Goal: Register for event/course: Register for event/course

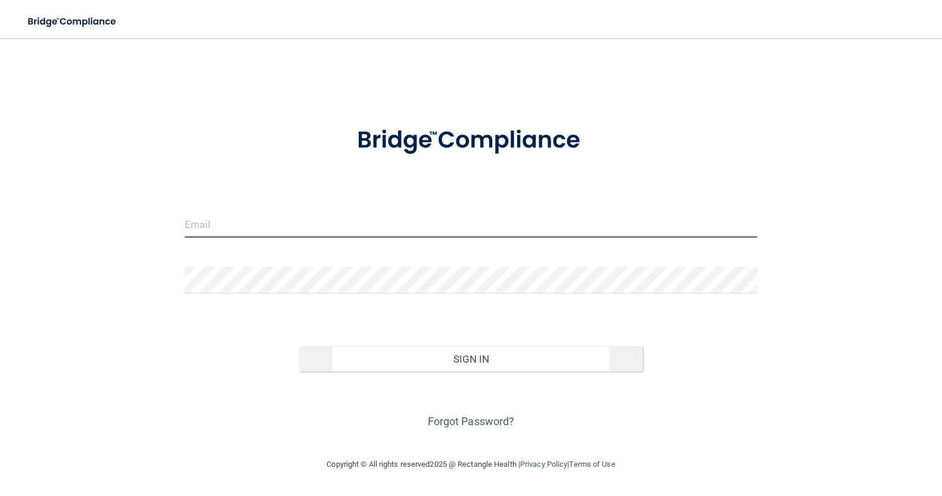
type input "[EMAIL_ADDRESS][DOMAIN_NAME]"
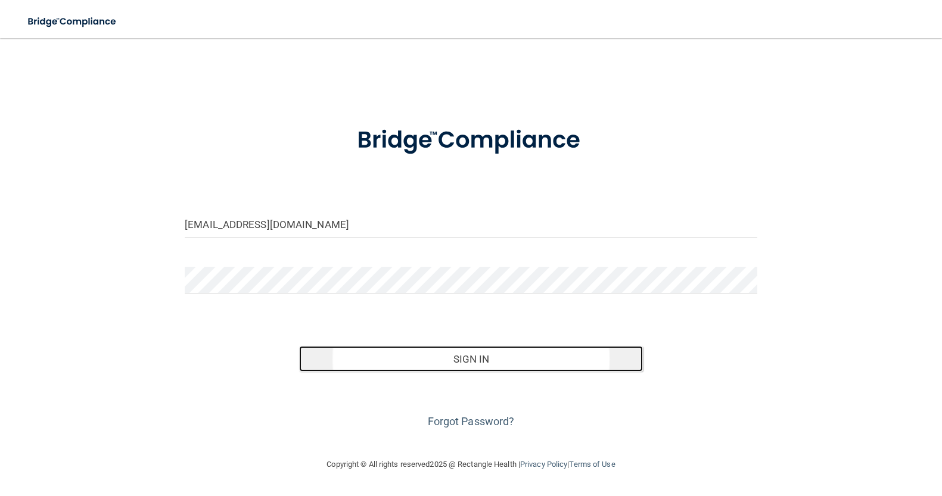
click at [503, 357] on button "Sign In" at bounding box center [470, 359] width 343 height 26
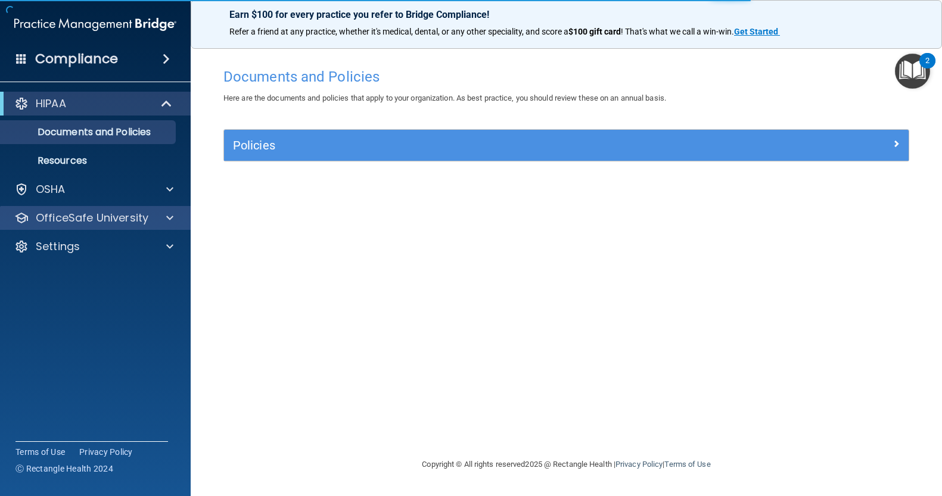
click at [169, 210] on div "OfficeSafe University" at bounding box center [95, 218] width 191 height 24
click at [167, 213] on span at bounding box center [169, 218] width 7 height 14
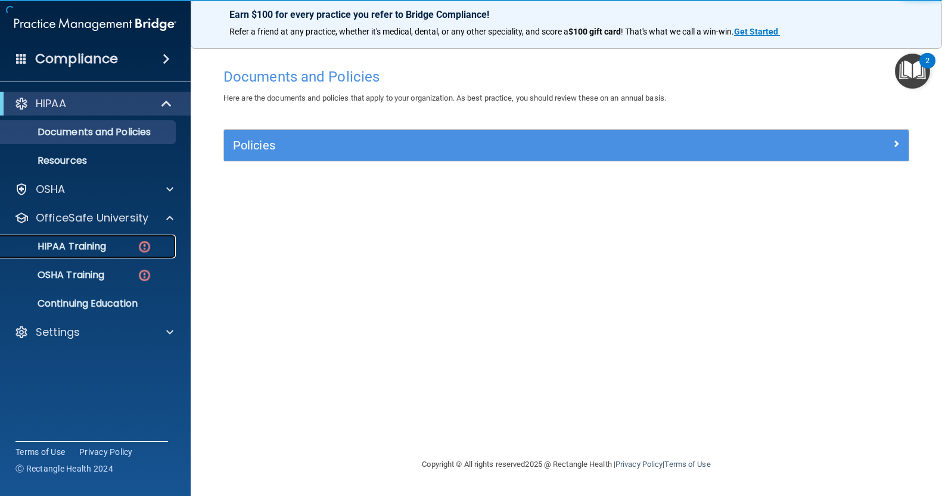
click at [144, 242] on img at bounding box center [144, 246] width 15 height 15
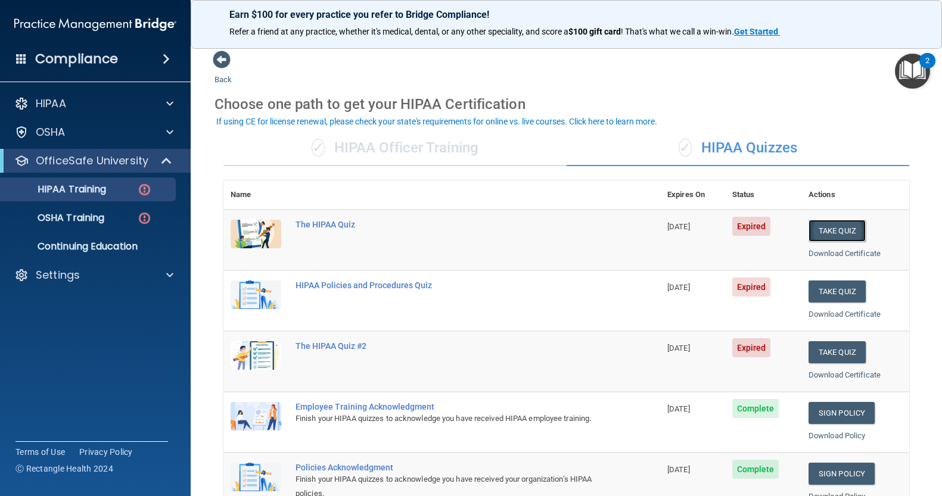
click at [825, 231] on button "Take Quiz" at bounding box center [836, 231] width 57 height 22
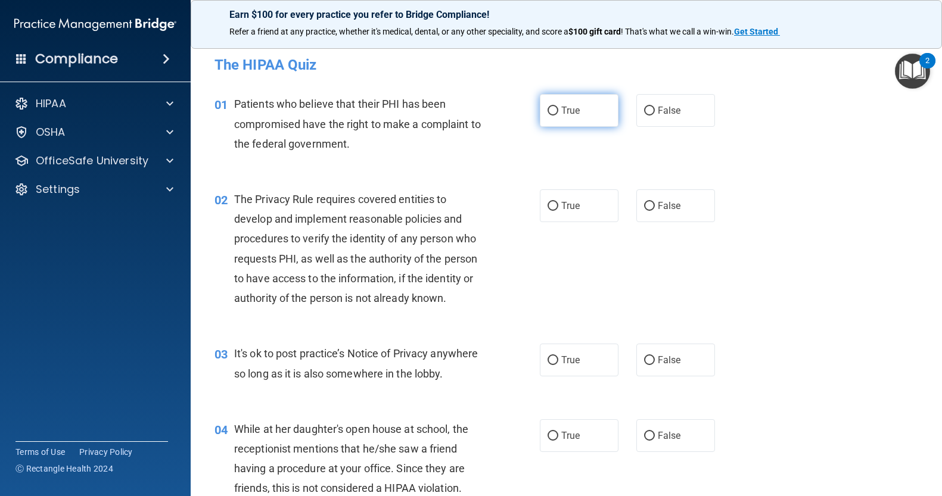
click at [551, 109] on input "True" at bounding box center [552, 111] width 11 height 9
radio input "true"
click at [548, 205] on input "True" at bounding box center [552, 206] width 11 height 9
radio input "true"
click at [644, 358] on input "False" at bounding box center [649, 360] width 11 height 9
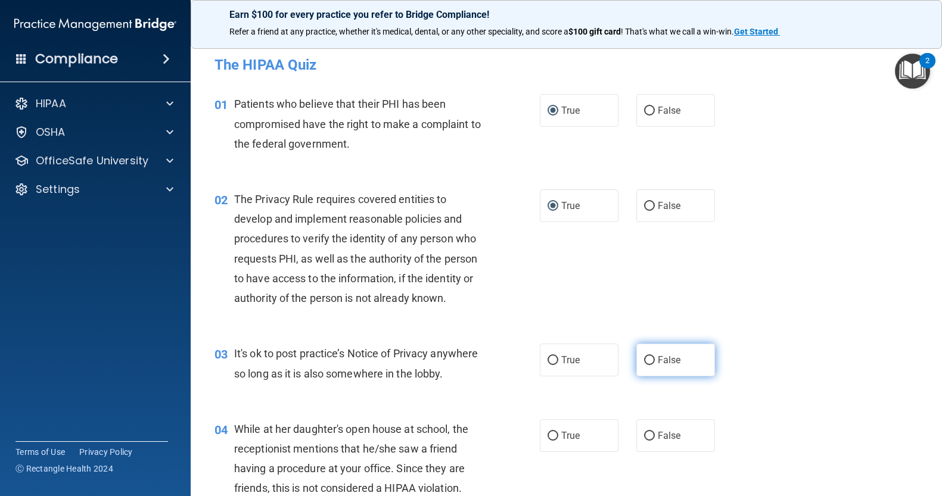
radio input "true"
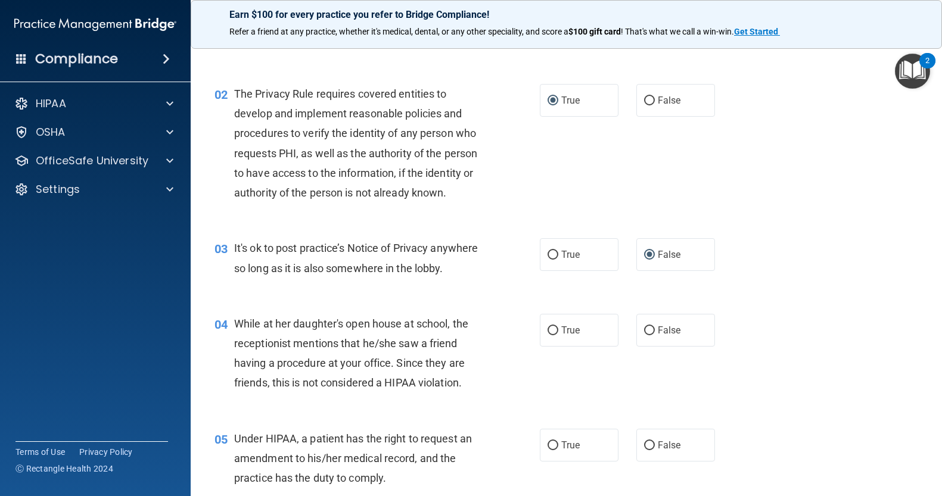
scroll to position [119, 0]
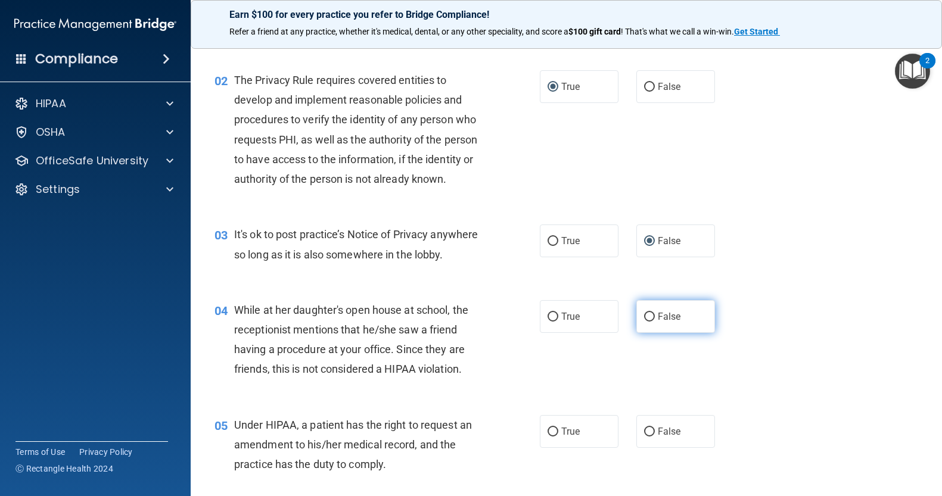
click at [644, 322] on input "False" at bounding box center [649, 317] width 11 height 9
radio input "true"
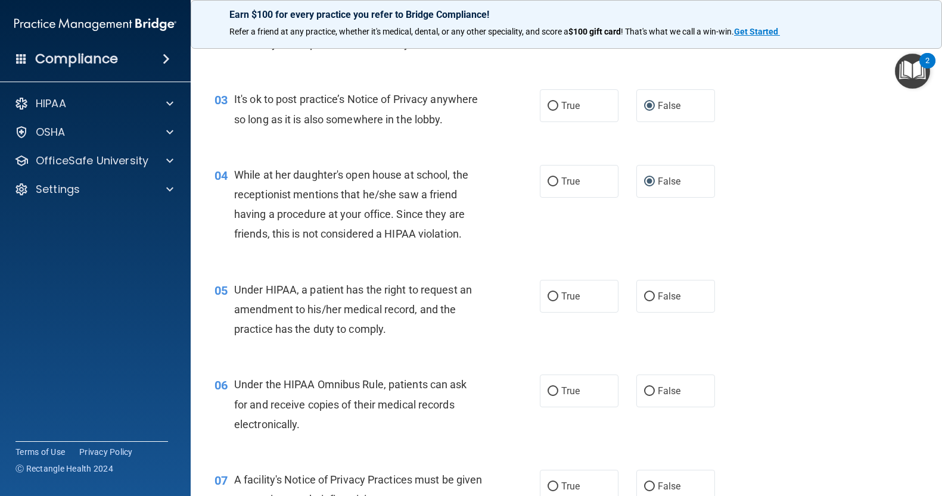
scroll to position [302, 0]
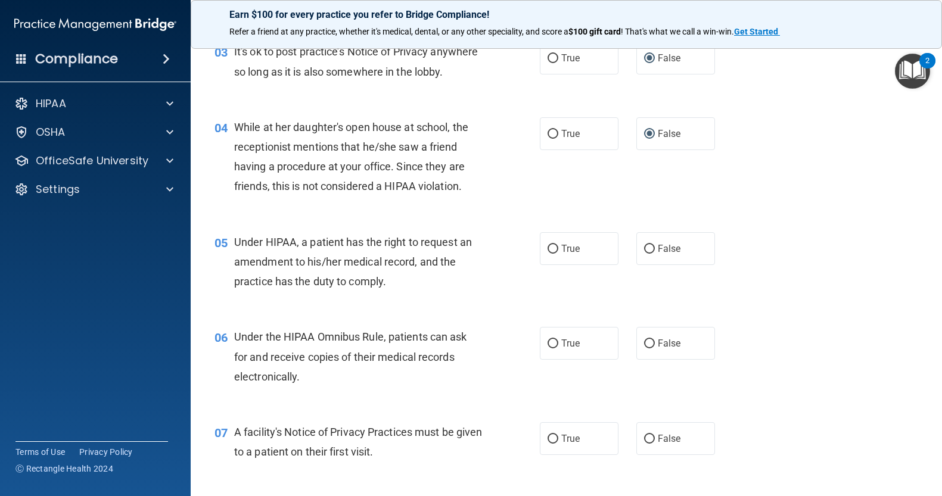
click button "Take the quiz anyway!" at bounding box center [0, 0] width 0 height 0
click at [645, 254] on input "False" at bounding box center [649, 249] width 11 height 9
radio input "true"
click at [548, 348] on input "True" at bounding box center [552, 343] width 11 height 9
radio input "true"
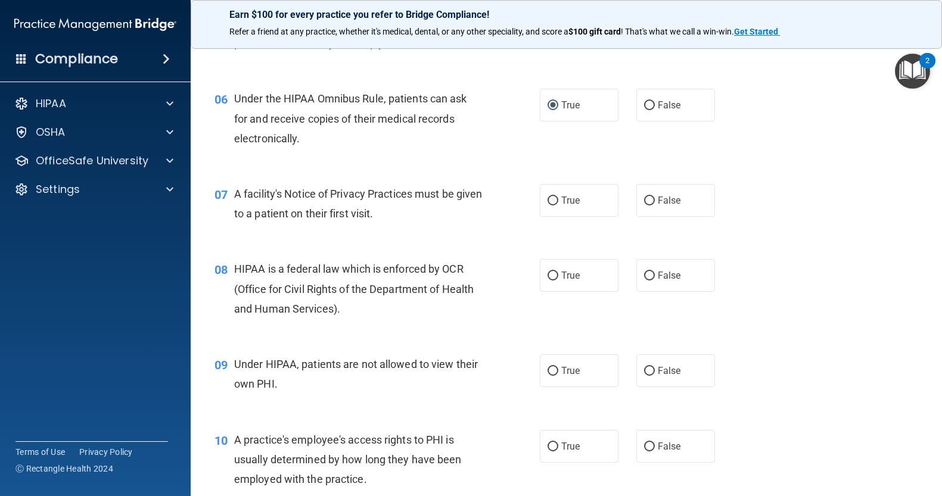
scroll to position [563, 0]
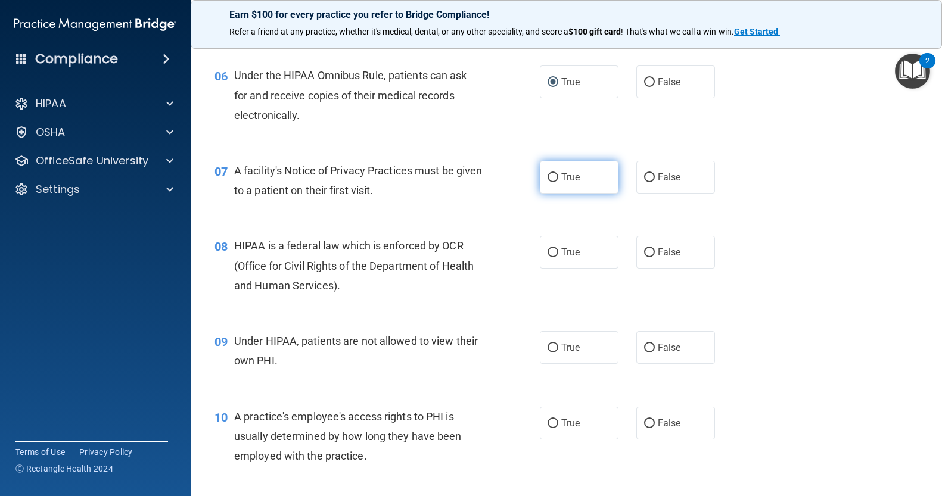
click at [549, 182] on input "True" at bounding box center [552, 177] width 11 height 9
radio input "true"
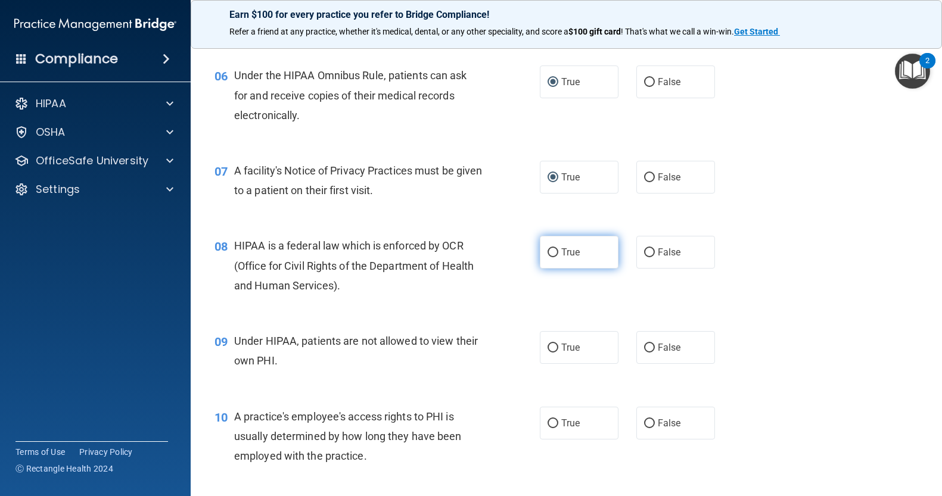
click at [551, 257] on input "True" at bounding box center [552, 252] width 11 height 9
radio input "true"
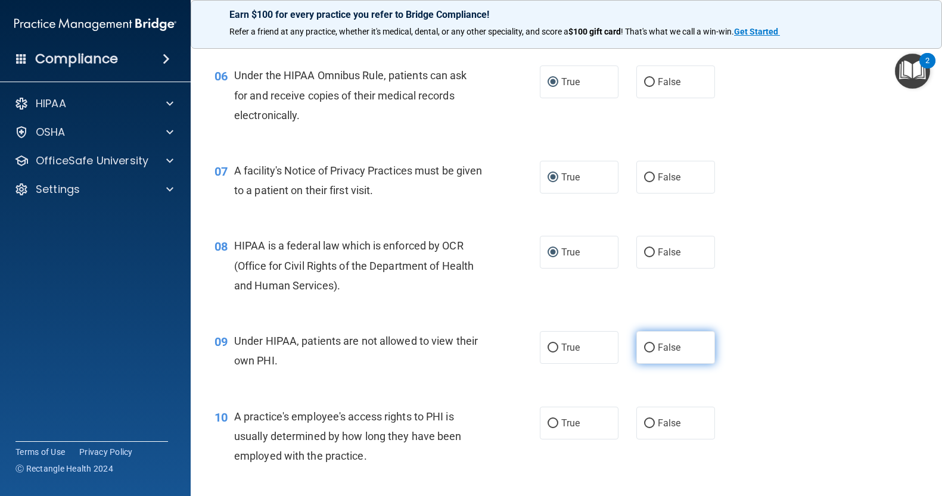
click at [644, 353] on input "False" at bounding box center [649, 348] width 11 height 9
radio input "true"
click at [645, 428] on input "False" at bounding box center [649, 423] width 11 height 9
radio input "true"
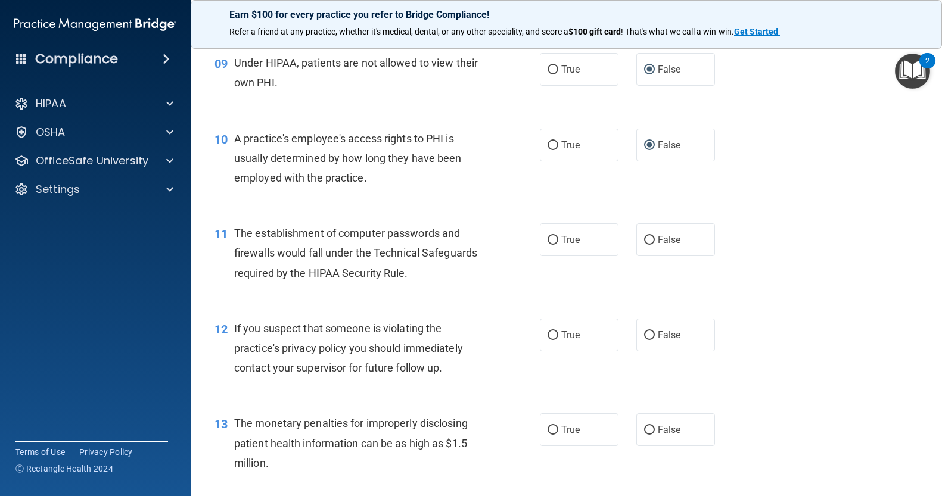
scroll to position [889, 0]
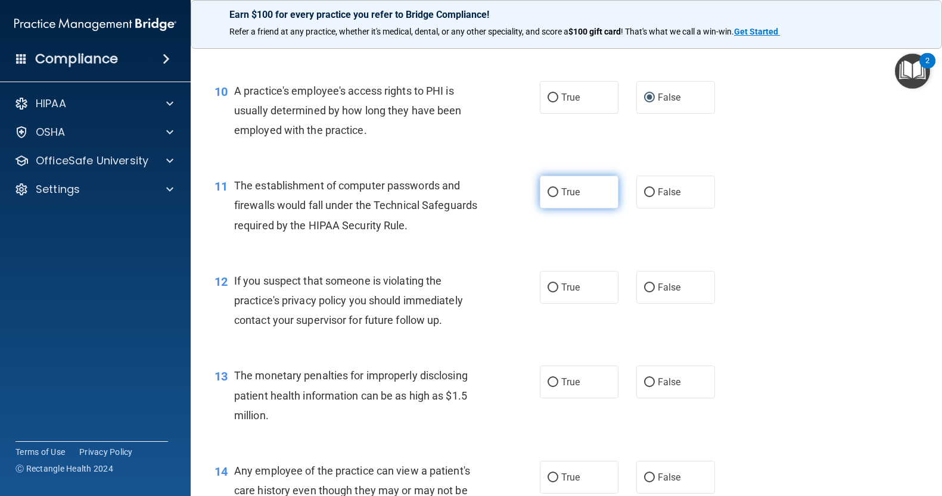
drag, startPoint x: 546, startPoint y: 211, endPoint x: 537, endPoint y: 223, distance: 14.9
click at [547, 197] on input "True" at bounding box center [552, 192] width 11 height 9
radio input "true"
click at [547, 292] on input "True" at bounding box center [552, 287] width 11 height 9
radio input "true"
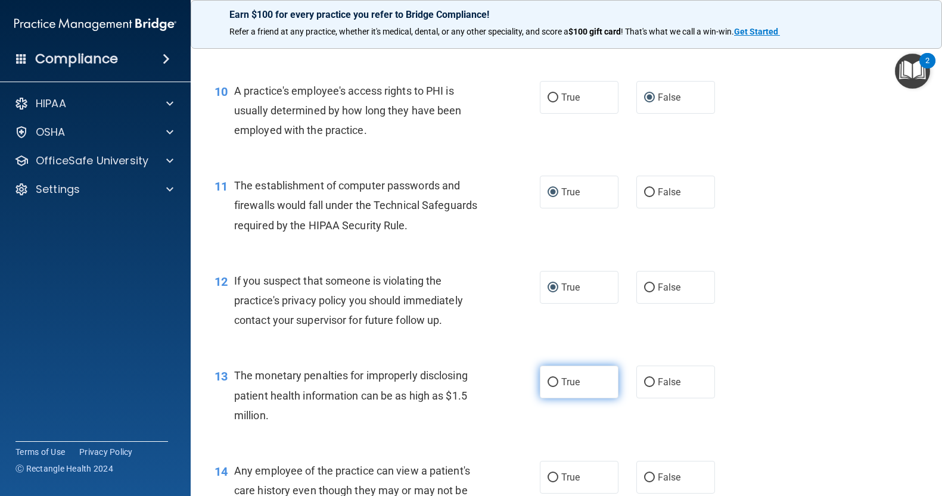
click at [549, 387] on input "True" at bounding box center [552, 382] width 11 height 9
radio input "true"
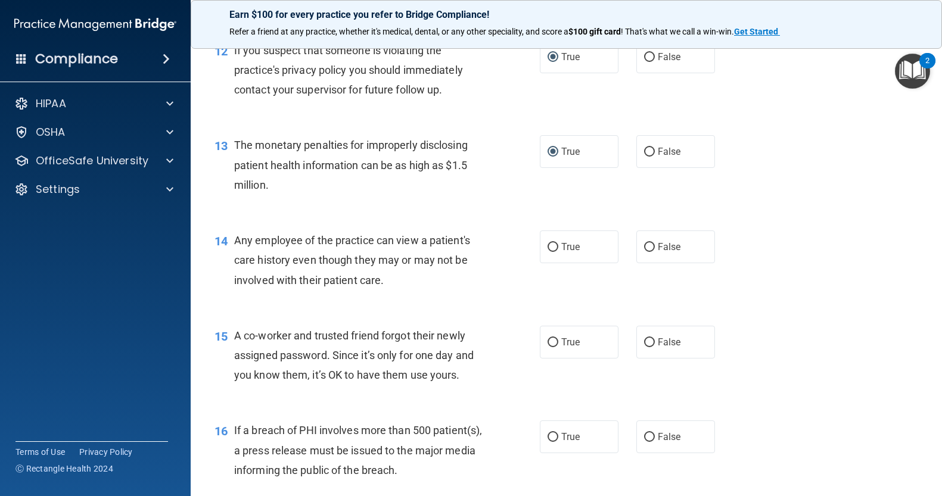
scroll to position [1151, 0]
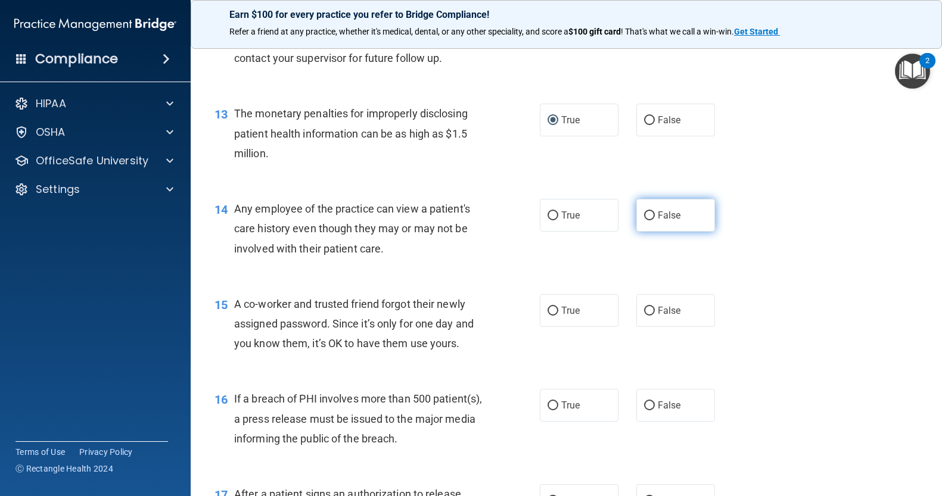
click at [644, 220] on input "False" at bounding box center [649, 215] width 11 height 9
radio input "true"
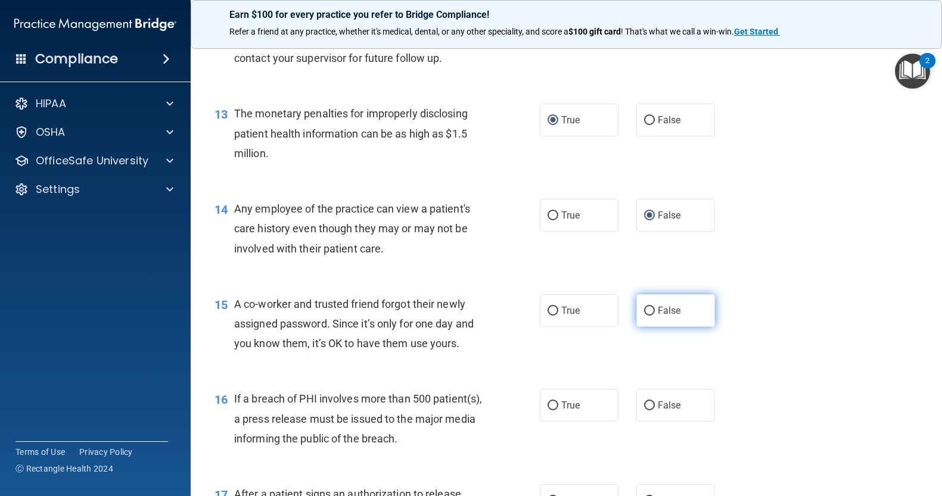
click at [644, 316] on input "False" at bounding box center [649, 311] width 11 height 9
radio input "true"
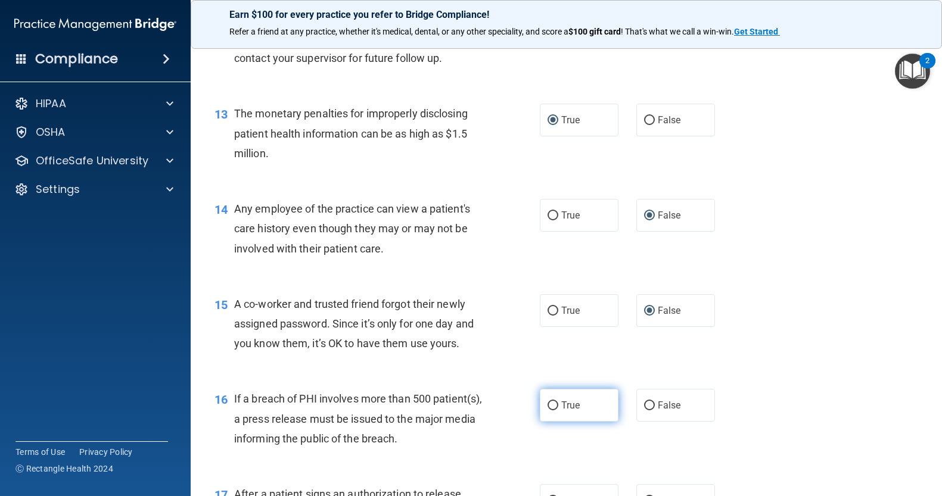
click at [550, 410] on input "True" at bounding box center [552, 405] width 11 height 9
radio input "true"
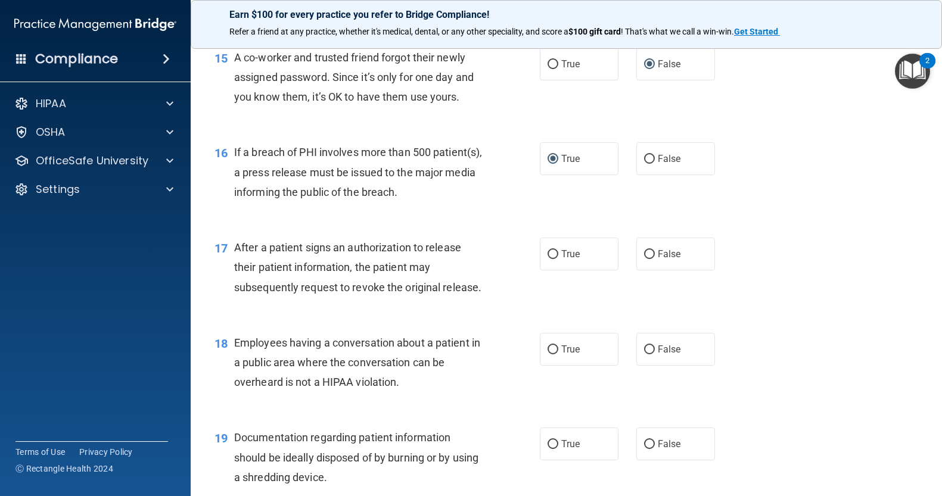
scroll to position [1437, 0]
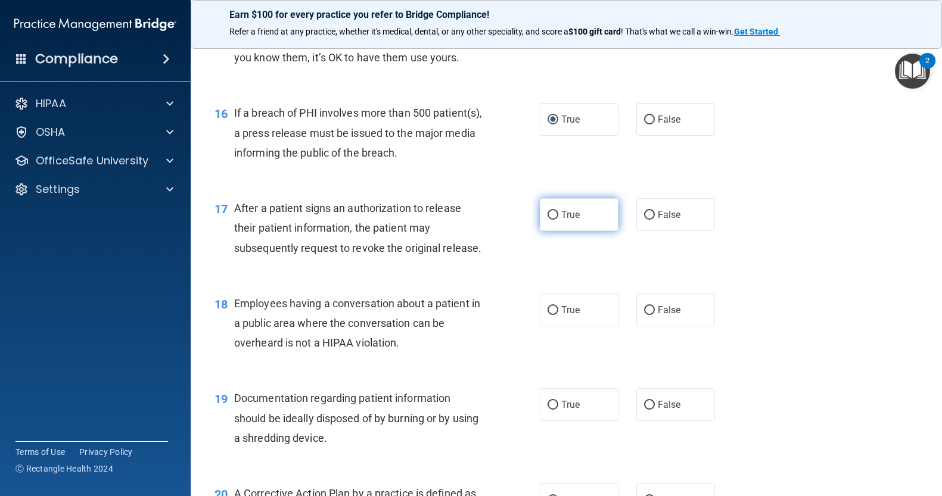
click at [549, 220] on input "True" at bounding box center [552, 215] width 11 height 9
radio input "true"
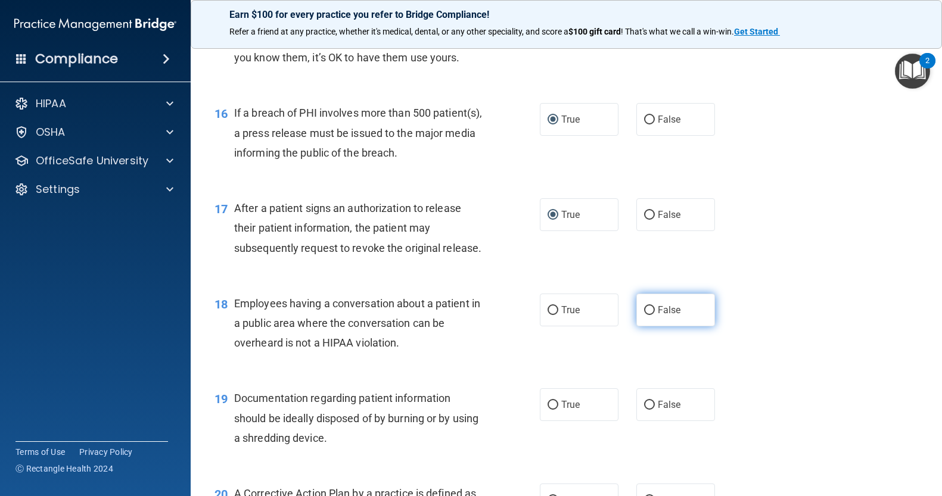
click at [644, 315] on input "False" at bounding box center [649, 310] width 11 height 9
radio input "true"
click at [550, 410] on input "True" at bounding box center [552, 405] width 11 height 9
radio input "true"
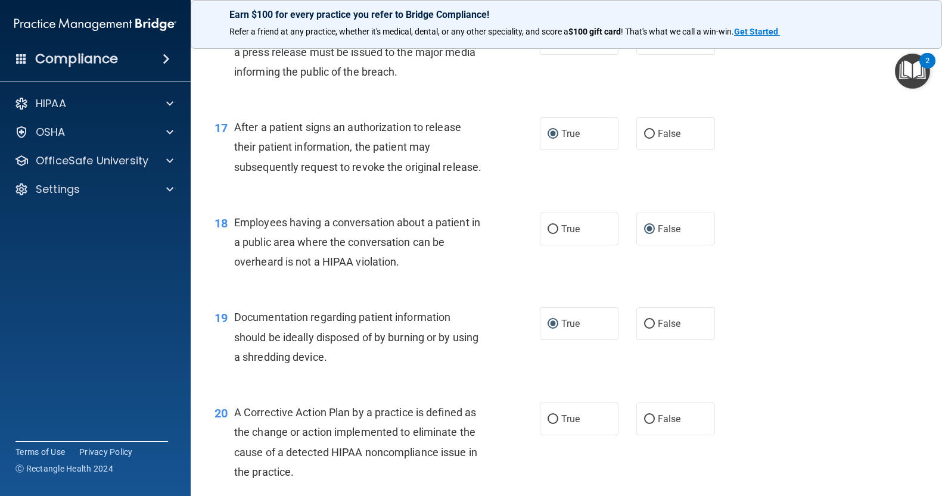
scroll to position [1556, 0]
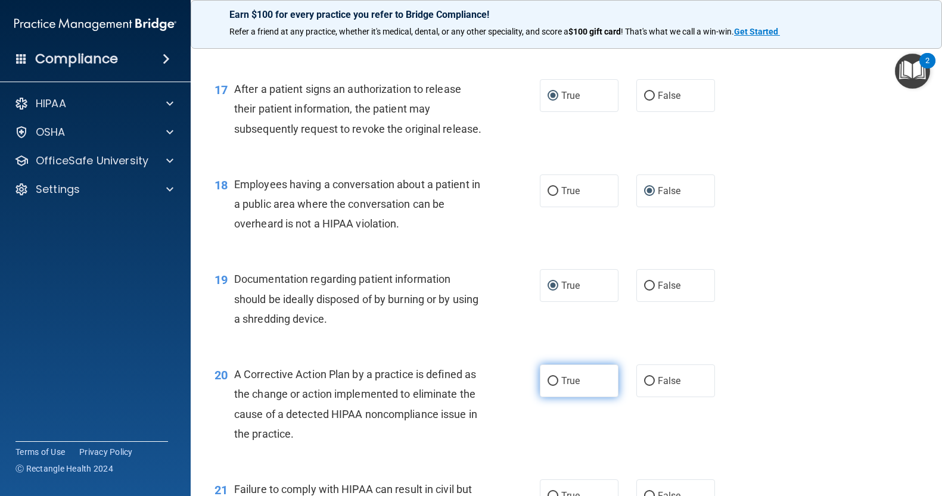
click at [547, 386] on input "True" at bounding box center [552, 381] width 11 height 9
radio input "true"
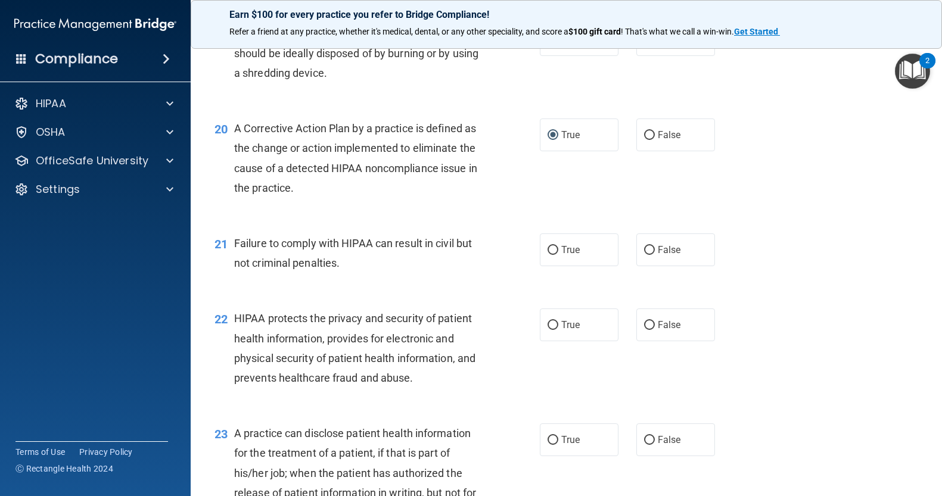
scroll to position [1897, 0]
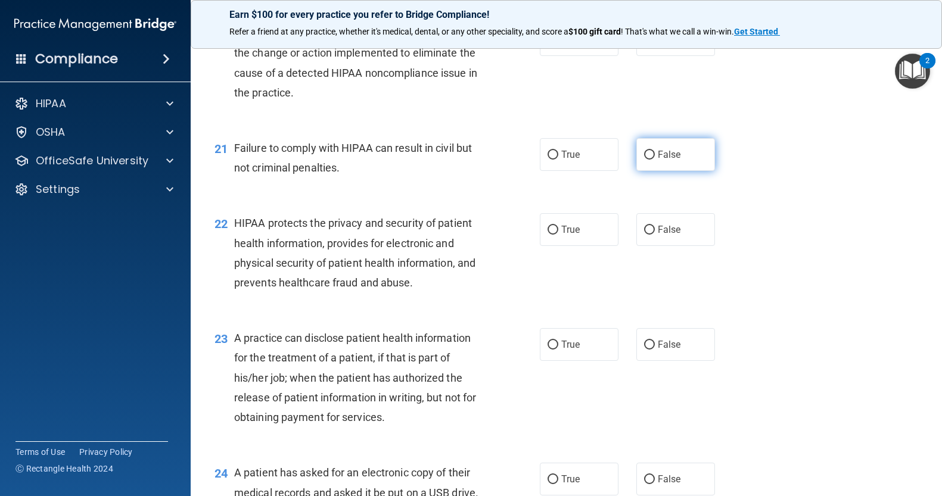
click at [644, 160] on input "False" at bounding box center [649, 155] width 11 height 9
radio input "true"
click at [548, 235] on input "True" at bounding box center [552, 230] width 11 height 9
radio input "true"
click at [645, 350] on input "False" at bounding box center [649, 345] width 11 height 9
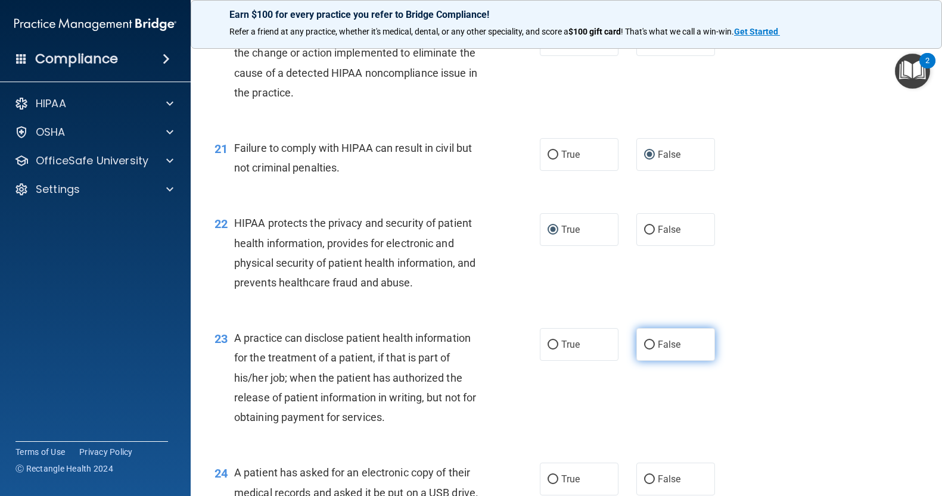
radio input "true"
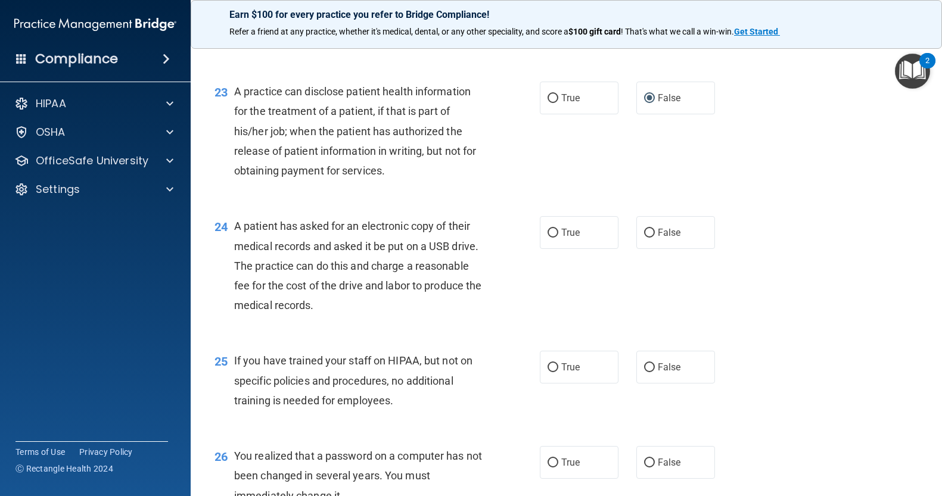
scroll to position [2168, 0]
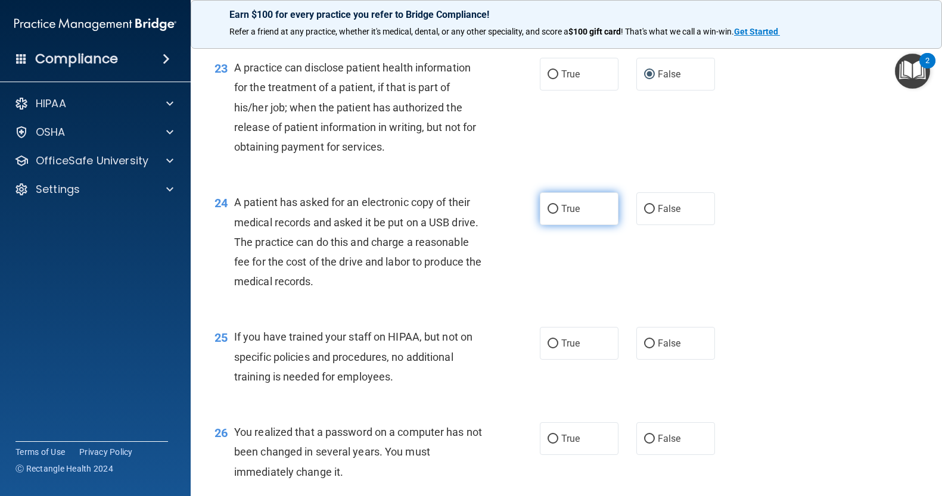
click at [549, 214] on input "True" at bounding box center [552, 209] width 11 height 9
radio input "true"
click at [644, 348] on input "False" at bounding box center [649, 343] width 11 height 9
radio input "true"
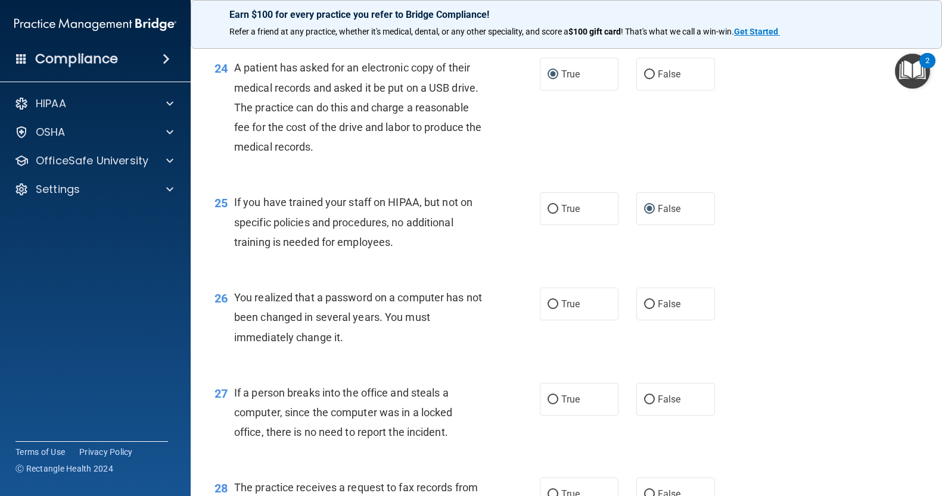
scroll to position [2390, 0]
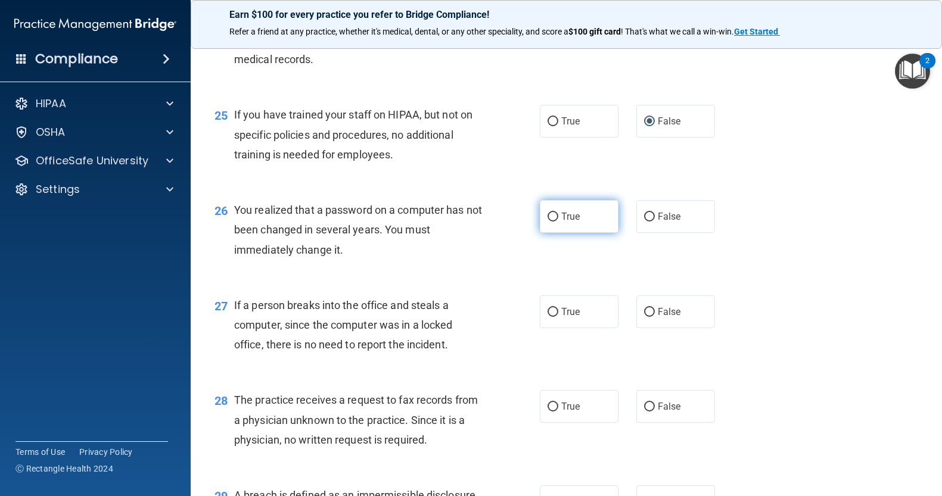
click at [551, 222] on input "True" at bounding box center [552, 217] width 11 height 9
radio input "true"
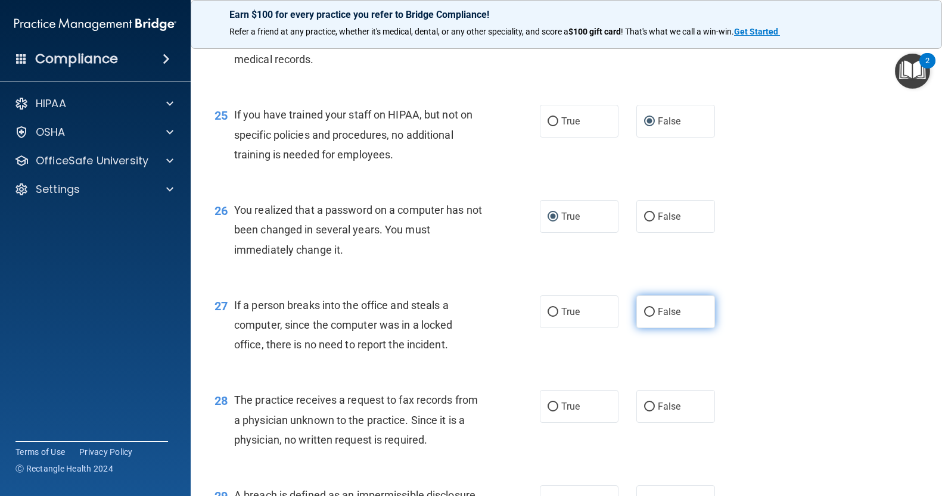
click at [650, 328] on label "False" at bounding box center [675, 311] width 79 height 33
click at [650, 317] on input "False" at bounding box center [649, 312] width 11 height 9
radio input "true"
drag, startPoint x: 644, startPoint y: 445, endPoint x: 717, endPoint y: 468, distance: 76.8
click at [644, 412] on input "False" at bounding box center [649, 407] width 11 height 9
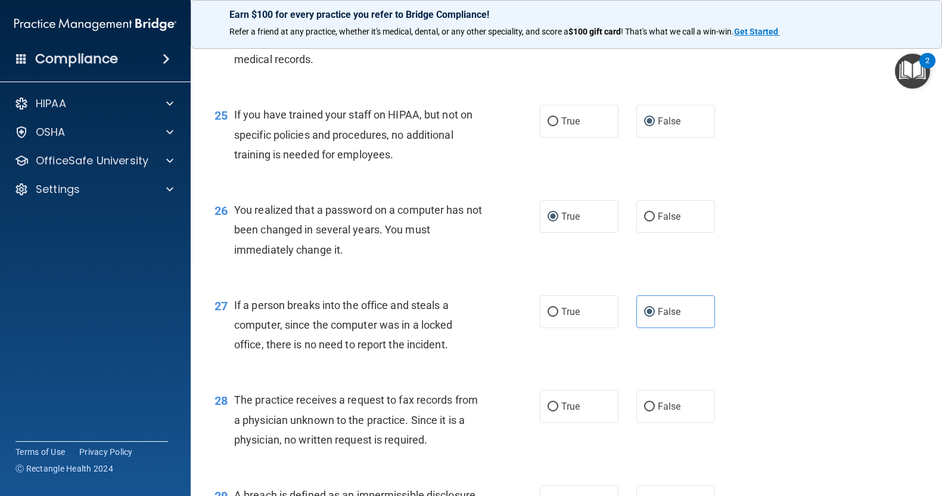
radio input "true"
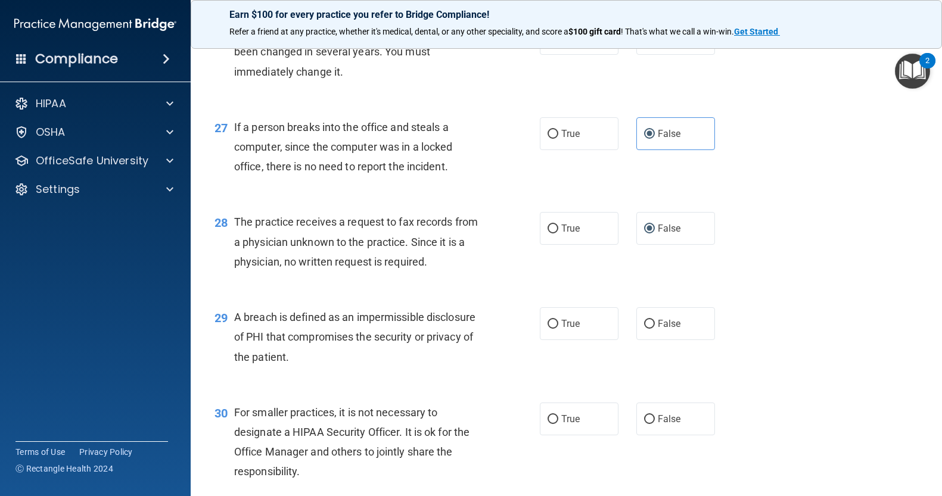
scroll to position [2569, 0]
drag, startPoint x: 548, startPoint y: 358, endPoint x: 563, endPoint y: 387, distance: 32.2
click at [549, 328] on input "True" at bounding box center [552, 323] width 11 height 9
radio input "true"
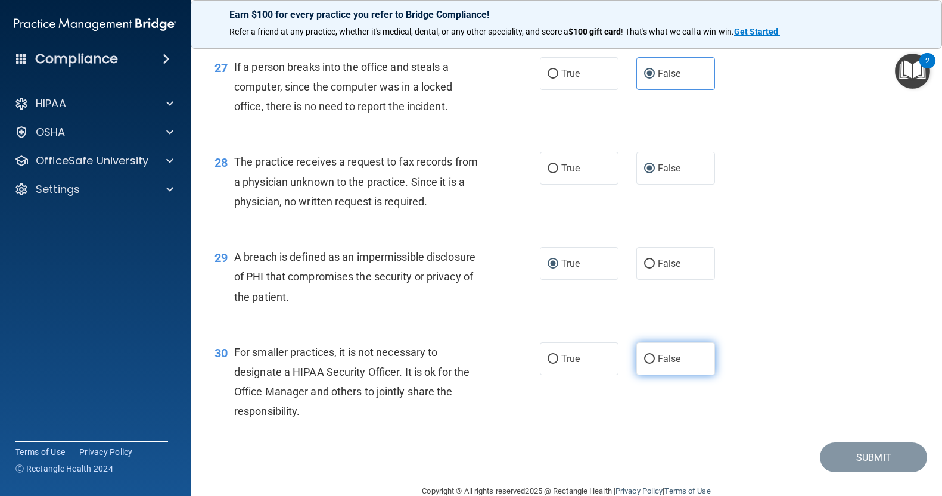
click at [644, 364] on input "False" at bounding box center [649, 359] width 11 height 9
radio input "true"
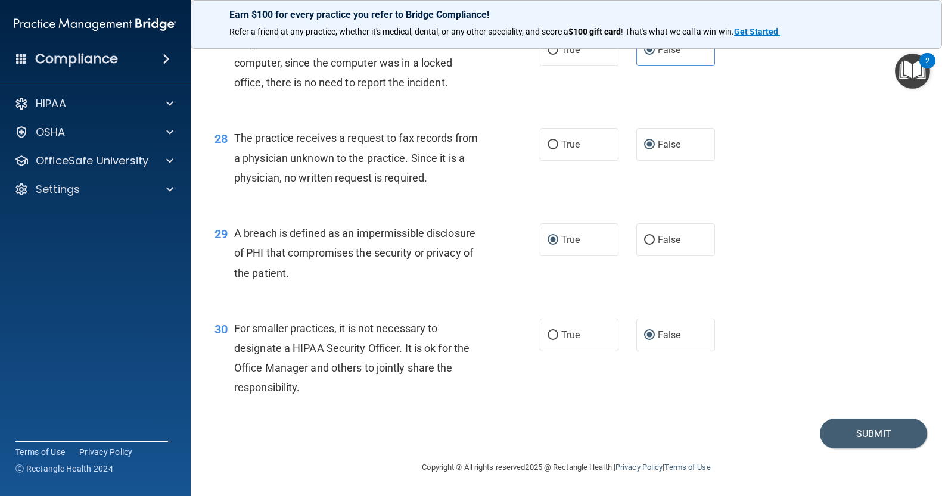
scroll to position [2688, 0]
click at [876, 432] on button "Submit" at bounding box center [873, 434] width 107 height 30
click at [874, 434] on button "Submit" at bounding box center [873, 434] width 107 height 30
click at [871, 433] on button "Submit" at bounding box center [873, 434] width 107 height 30
click at [873, 436] on button "Submit" at bounding box center [873, 434] width 107 height 30
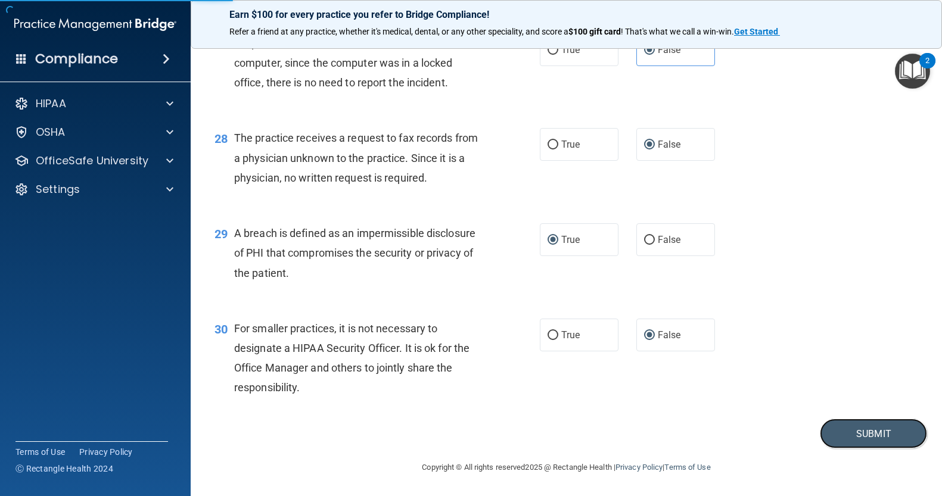
scroll to position [2692, 0]
click at [893, 431] on button "Submit" at bounding box center [873, 434] width 107 height 30
click at [865, 428] on button "Submit" at bounding box center [873, 434] width 107 height 30
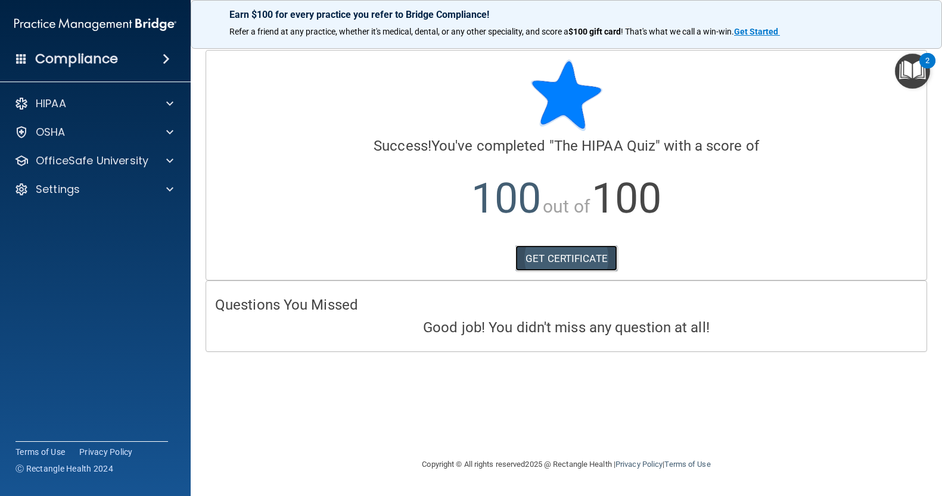
click at [597, 259] on link "GET CERTIFICATE" at bounding box center [566, 258] width 102 height 26
click at [174, 157] on div at bounding box center [168, 161] width 30 height 14
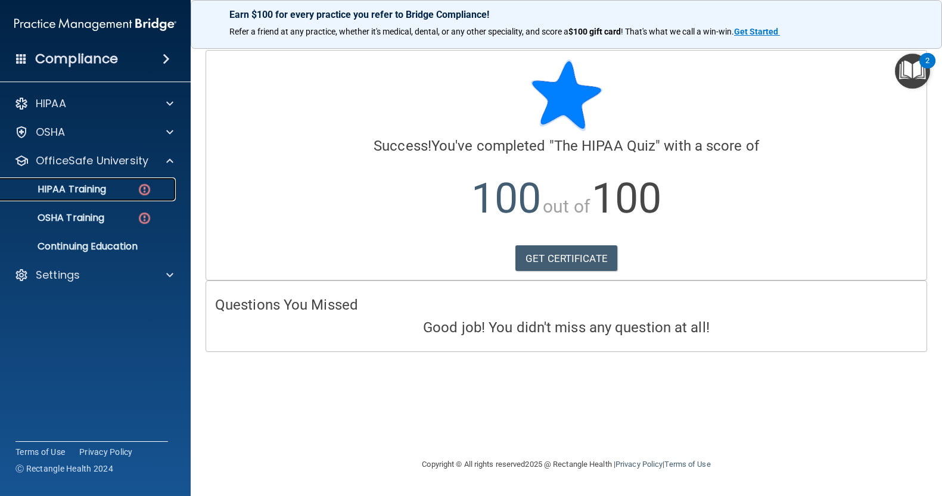
click at [148, 185] on img at bounding box center [144, 189] width 15 height 15
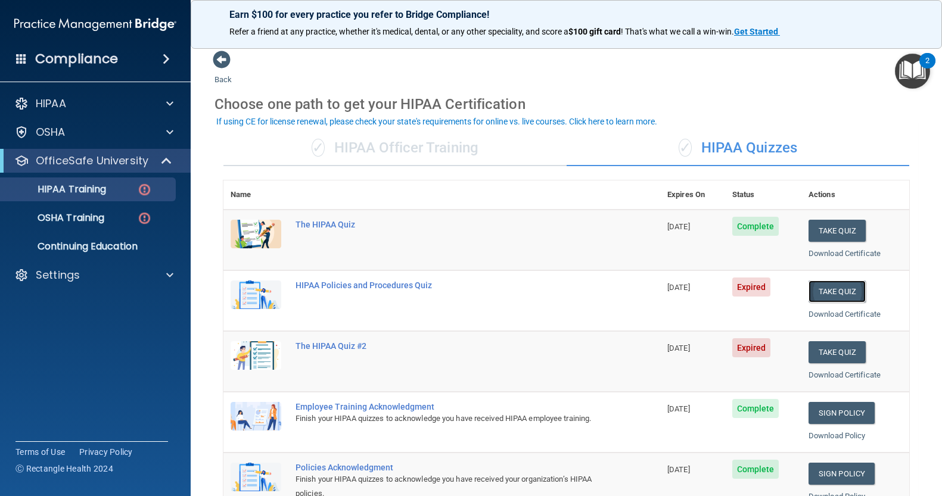
drag, startPoint x: 839, startPoint y: 293, endPoint x: 843, endPoint y: 289, distance: 6.3
click at [840, 292] on button "Take Quiz" at bounding box center [836, 292] width 57 height 22
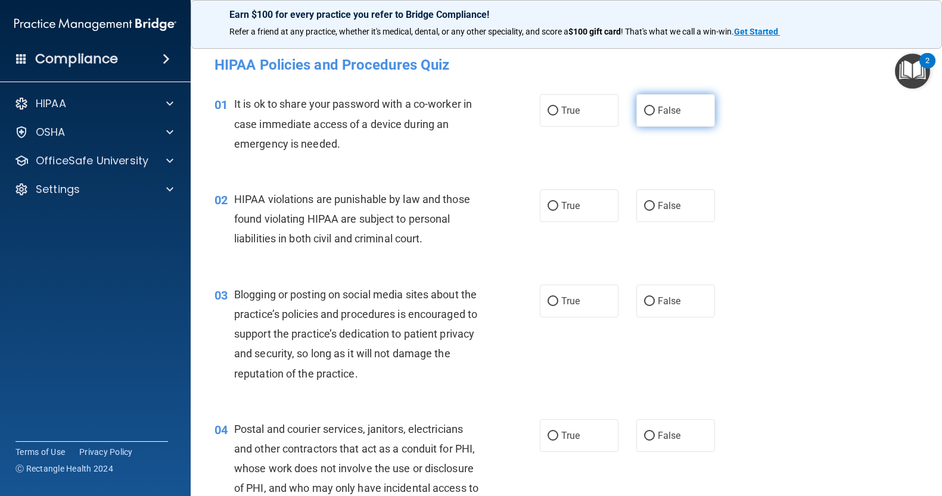
click at [644, 112] on input "False" at bounding box center [649, 111] width 11 height 9
radio input "true"
click at [549, 202] on input "True" at bounding box center [552, 206] width 11 height 9
radio input "true"
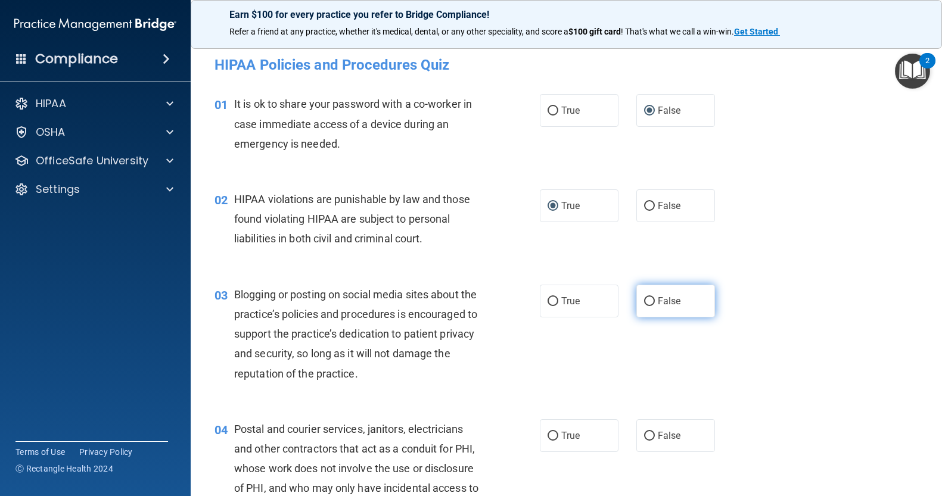
click at [644, 301] on input "False" at bounding box center [649, 301] width 11 height 9
radio input "true"
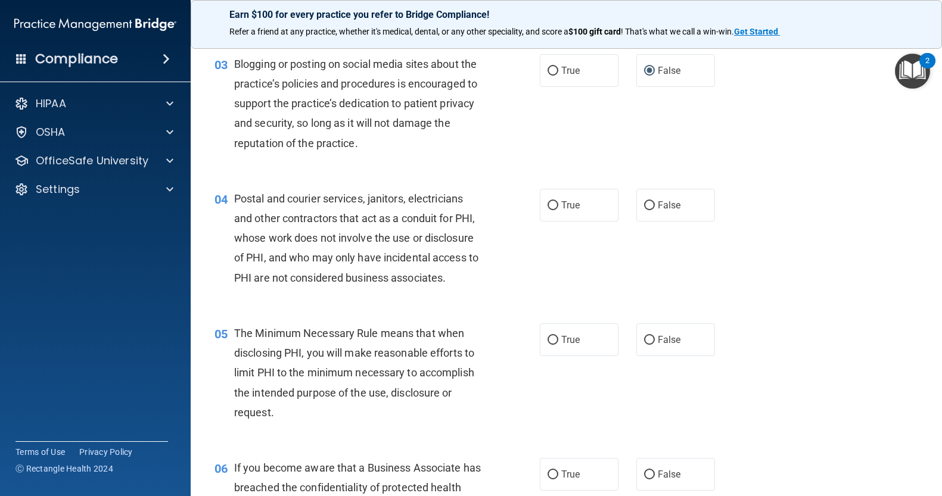
scroll to position [254, 0]
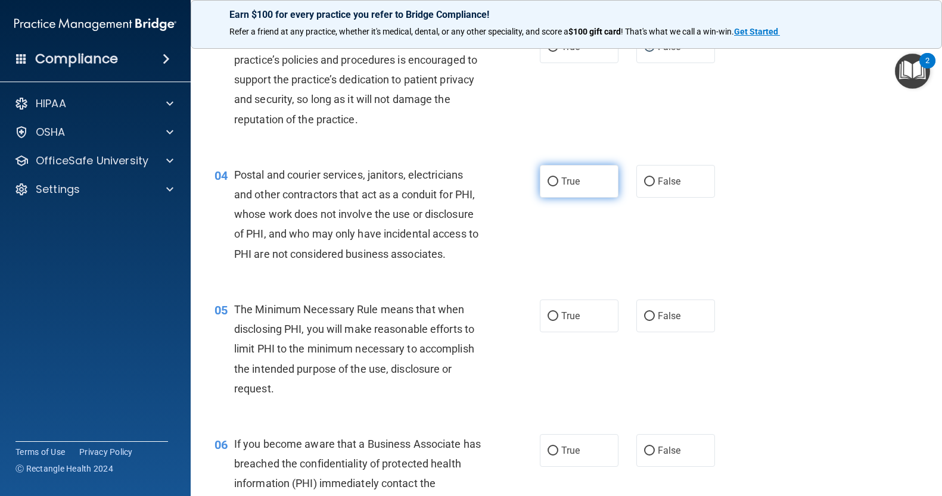
click at [550, 177] on input "True" at bounding box center [552, 181] width 11 height 9
radio input "true"
click at [549, 319] on input "True" at bounding box center [552, 316] width 11 height 9
radio input "true"
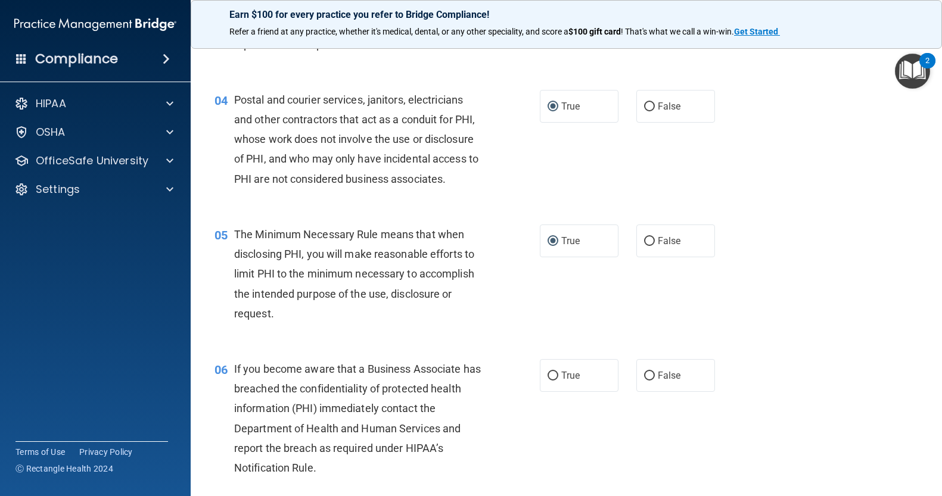
scroll to position [389, 0]
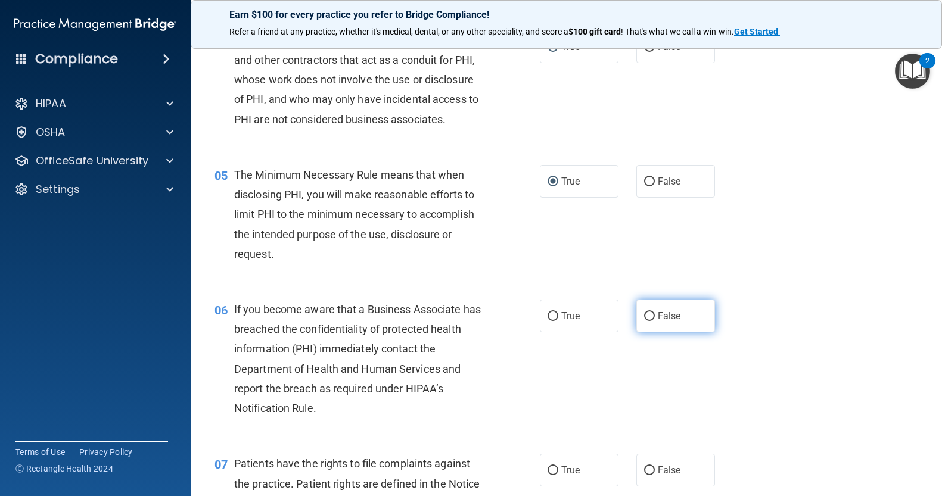
click at [644, 317] on input "False" at bounding box center [649, 316] width 11 height 9
radio input "true"
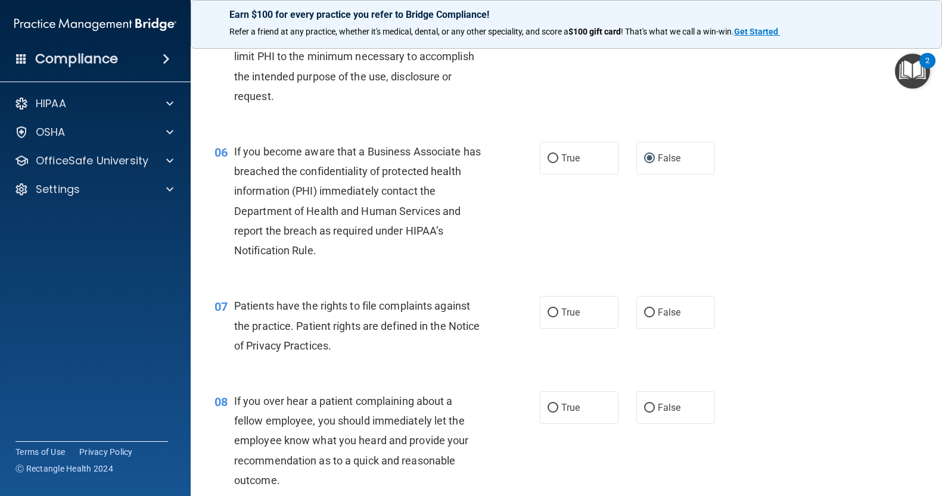
scroll to position [568, 0]
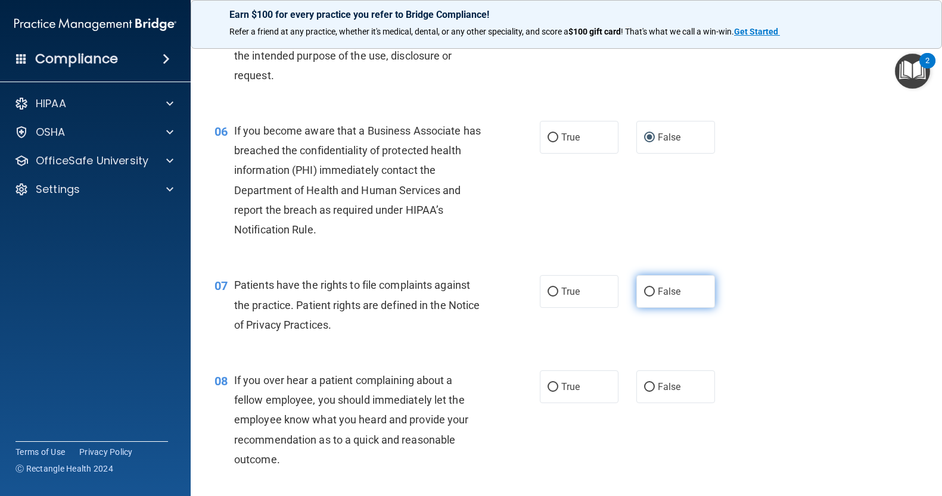
click at [644, 294] on input "False" at bounding box center [649, 292] width 11 height 9
radio input "true"
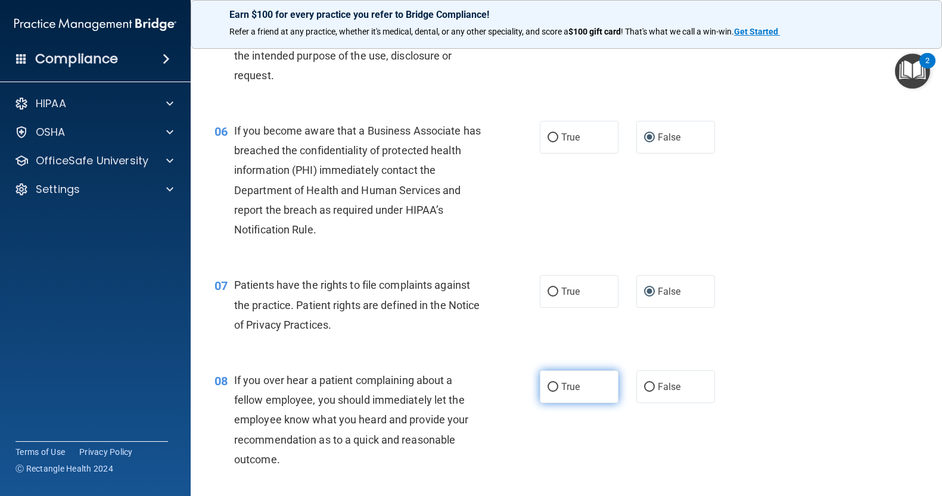
click at [547, 388] on input "True" at bounding box center [552, 387] width 11 height 9
radio input "true"
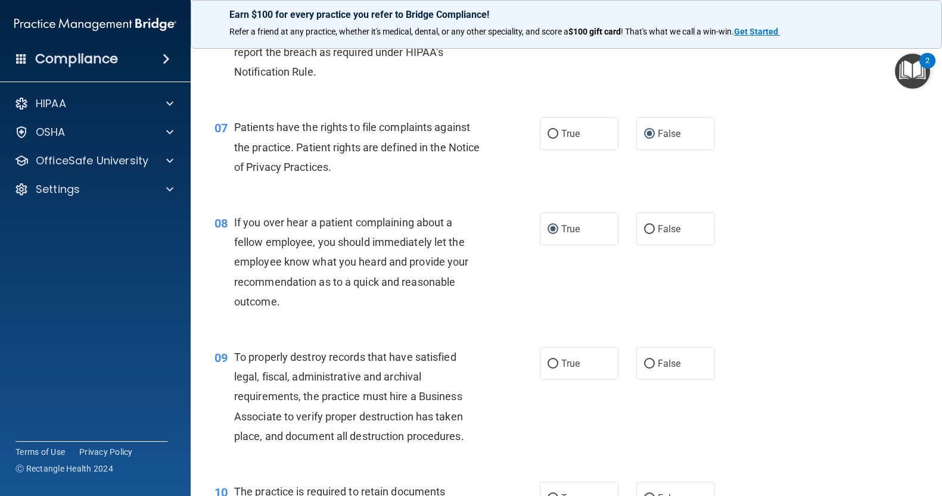
scroll to position [746, 0]
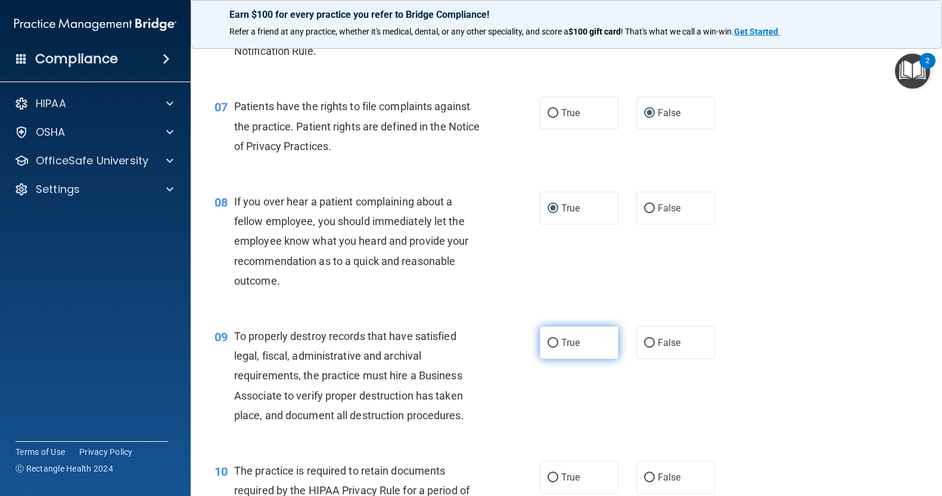
click at [549, 345] on input "True" at bounding box center [552, 343] width 11 height 9
radio input "true"
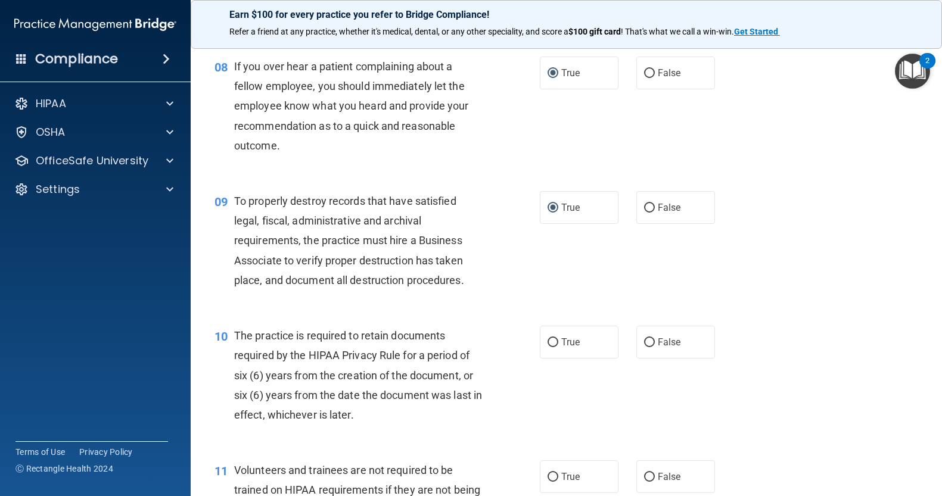
scroll to position [992, 0]
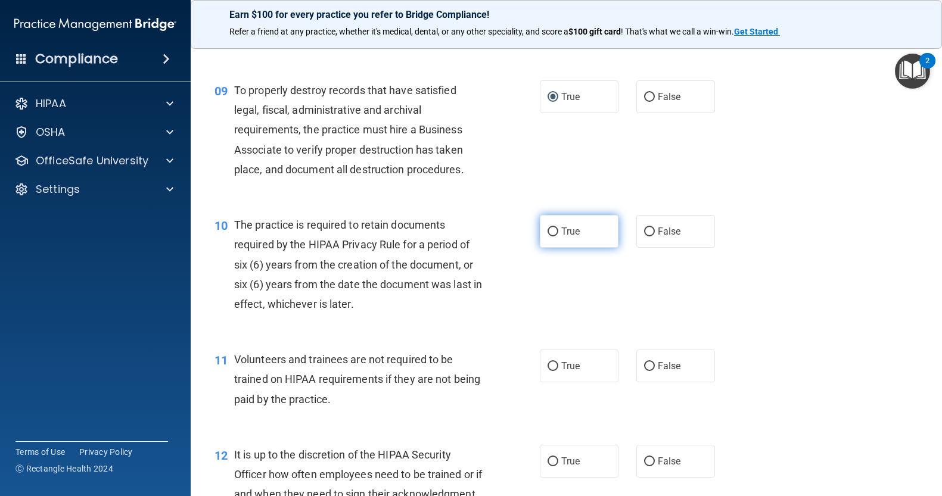
click at [547, 233] on input "True" at bounding box center [552, 232] width 11 height 9
radio input "true"
click at [644, 364] on input "False" at bounding box center [649, 366] width 11 height 9
radio input "true"
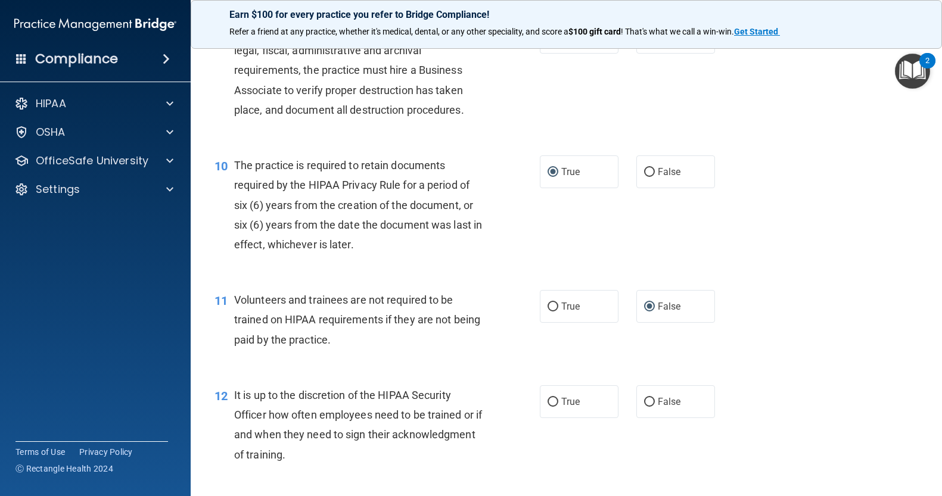
scroll to position [1111, 0]
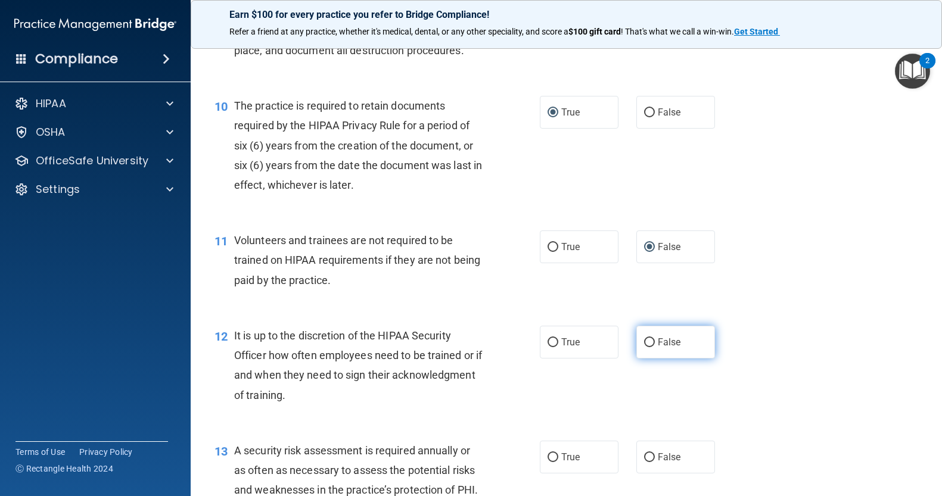
click at [644, 340] on input "False" at bounding box center [649, 342] width 11 height 9
radio input "true"
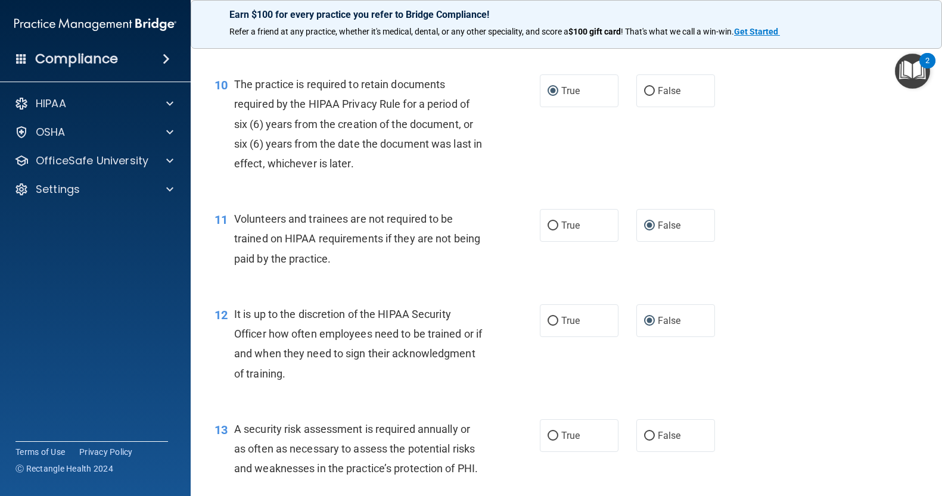
scroll to position [1171, 0]
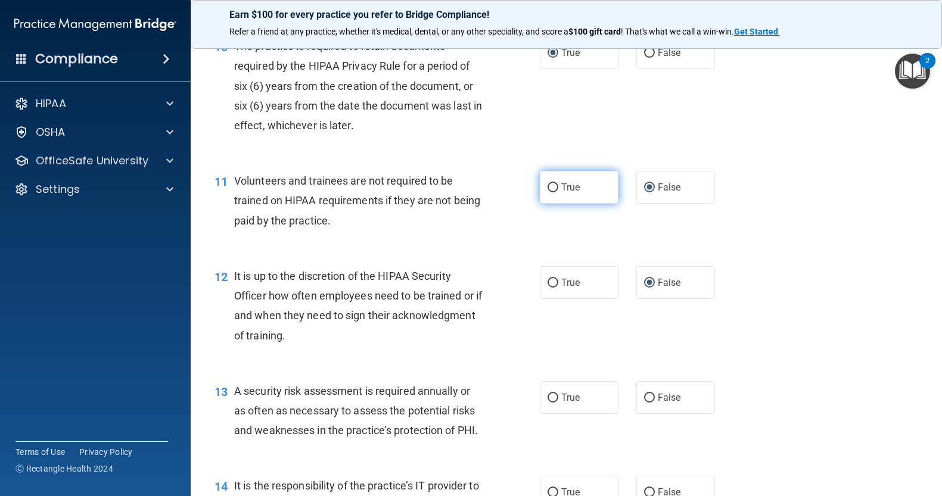
click at [548, 187] on input "True" at bounding box center [552, 187] width 11 height 9
radio input "true"
click at [644, 188] on input "False" at bounding box center [649, 187] width 11 height 9
radio input "true"
radio input "false"
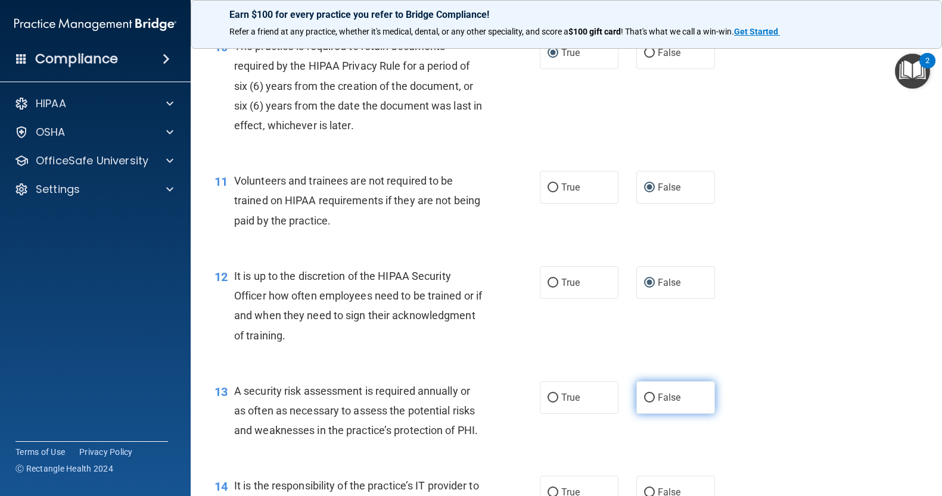
click at [645, 396] on input "False" at bounding box center [649, 398] width 11 height 9
radio input "true"
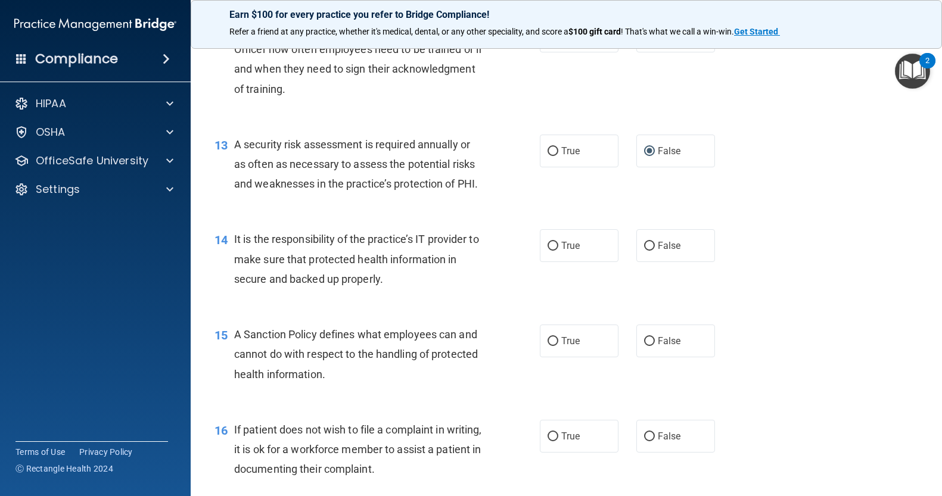
scroll to position [1457, 0]
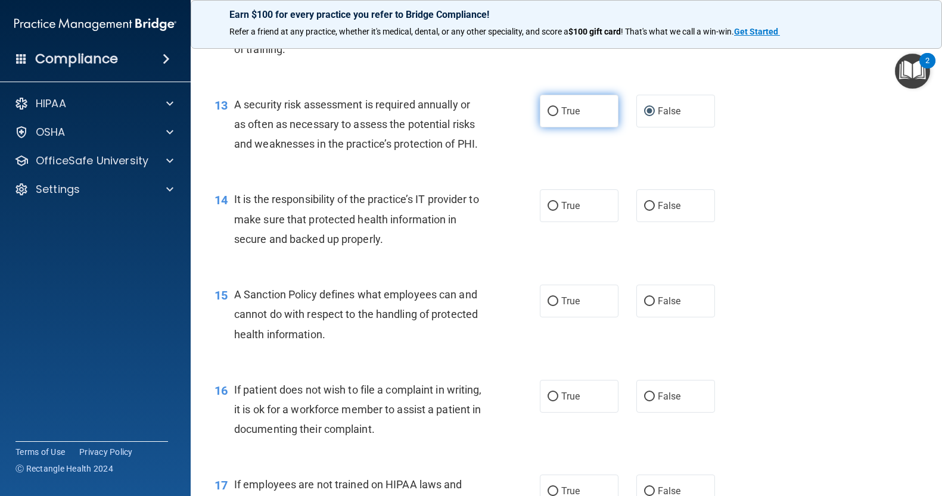
click at [549, 113] on input "True" at bounding box center [552, 111] width 11 height 9
radio input "true"
radio input "false"
click at [549, 113] on input "True" at bounding box center [552, 111] width 11 height 9
click at [644, 211] on input "False" at bounding box center [649, 206] width 11 height 9
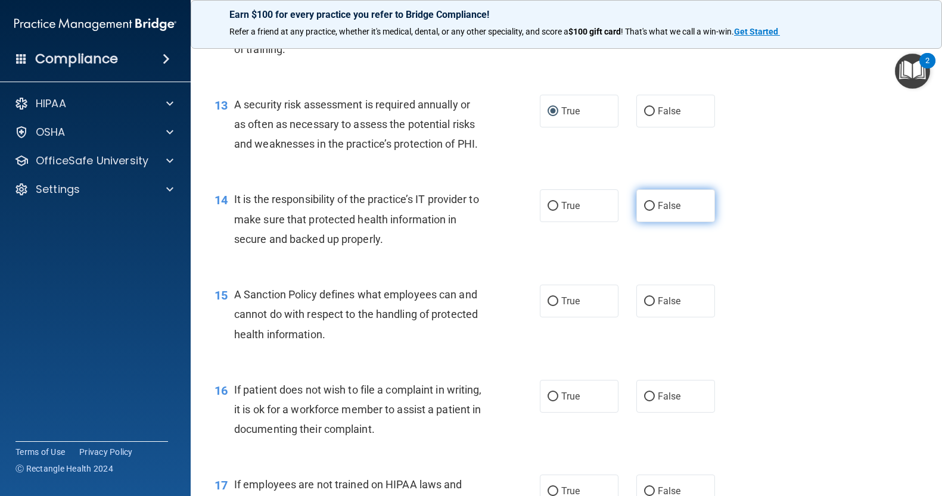
radio input "true"
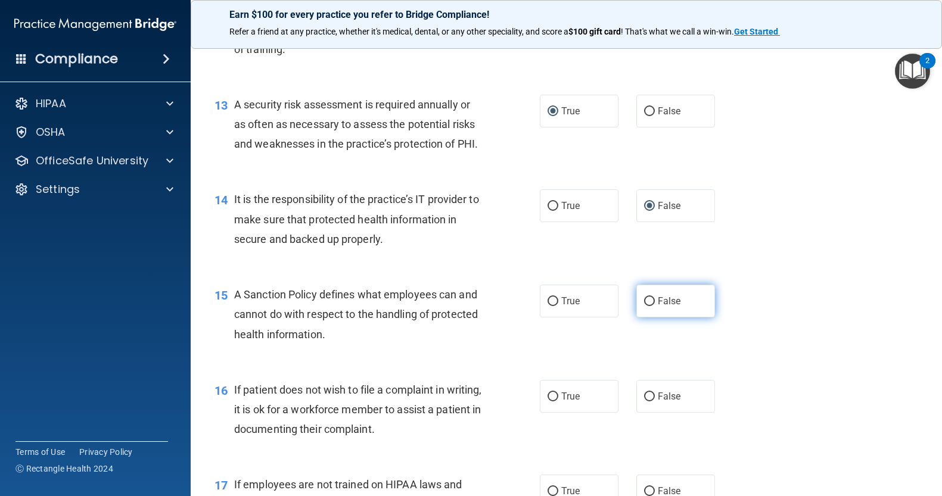
click at [647, 306] on input "False" at bounding box center [649, 301] width 11 height 9
radio input "true"
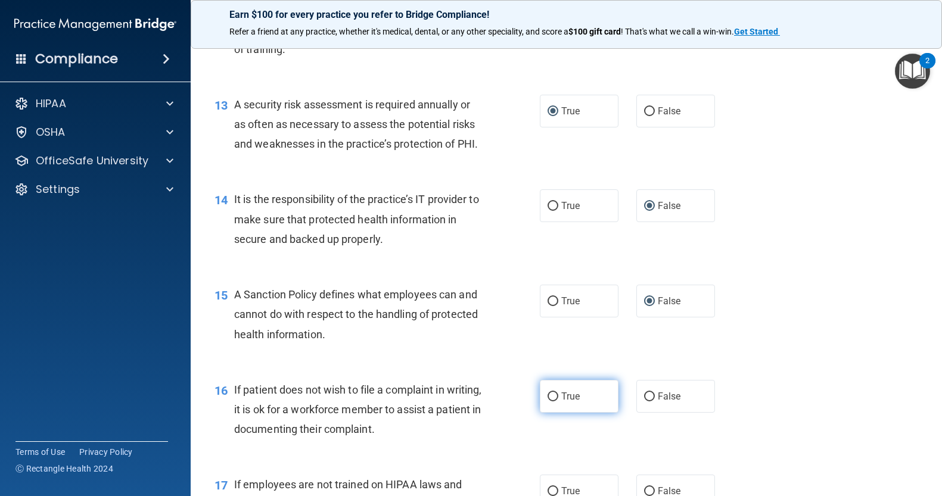
click at [547, 401] on input "True" at bounding box center [552, 396] width 11 height 9
radio input "true"
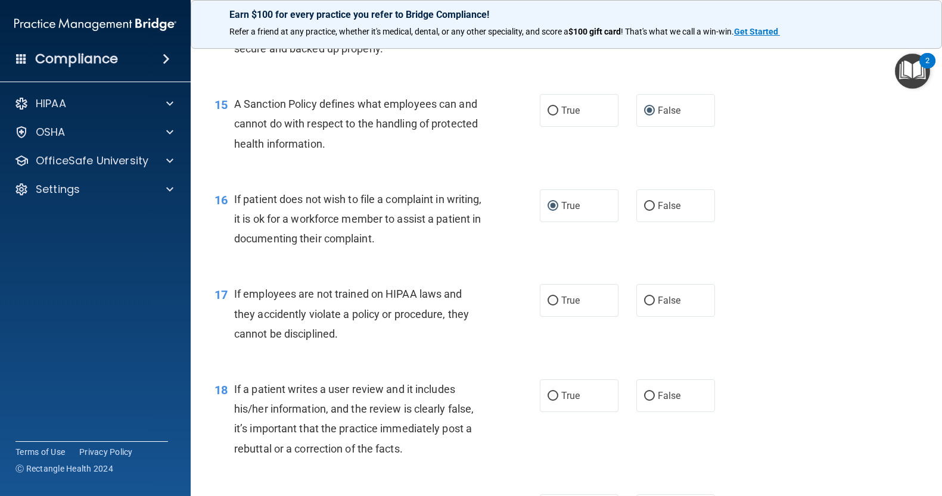
scroll to position [1703, 0]
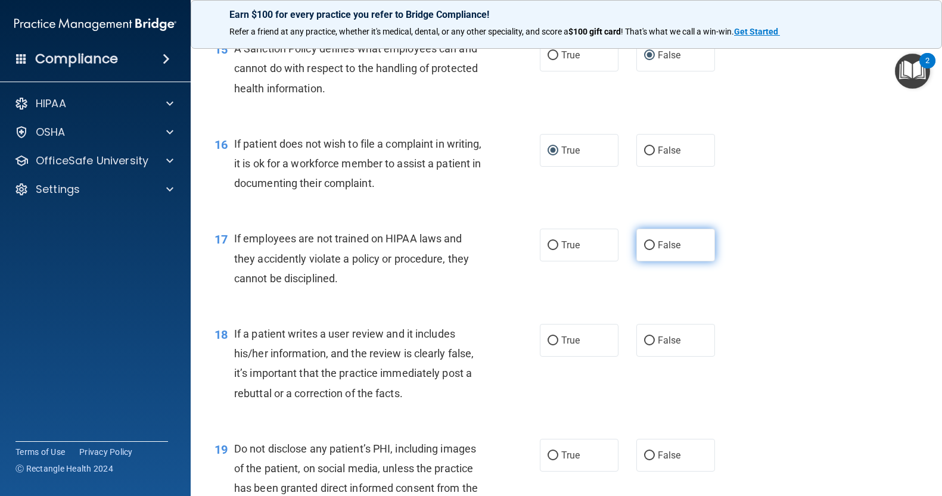
click at [644, 250] on input "False" at bounding box center [649, 245] width 11 height 9
radio input "true"
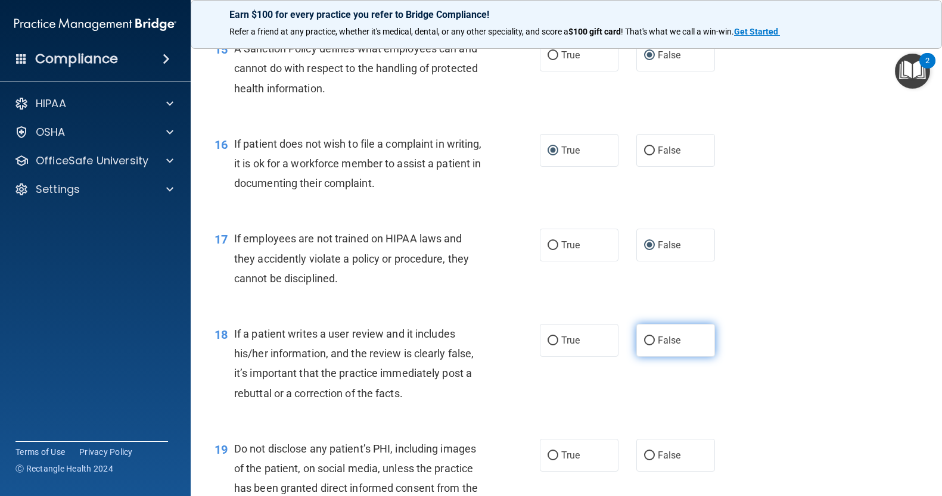
click at [647, 345] on input "False" at bounding box center [649, 340] width 11 height 9
radio input "true"
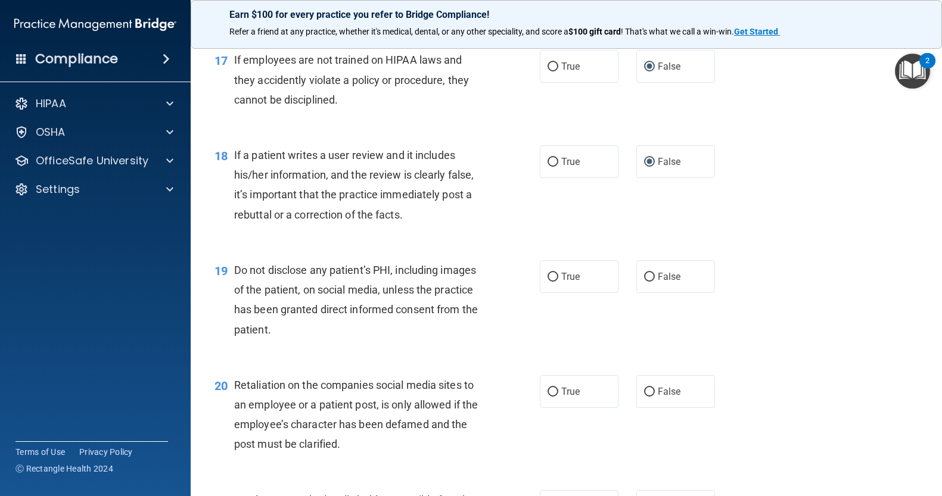
scroll to position [1914, 0]
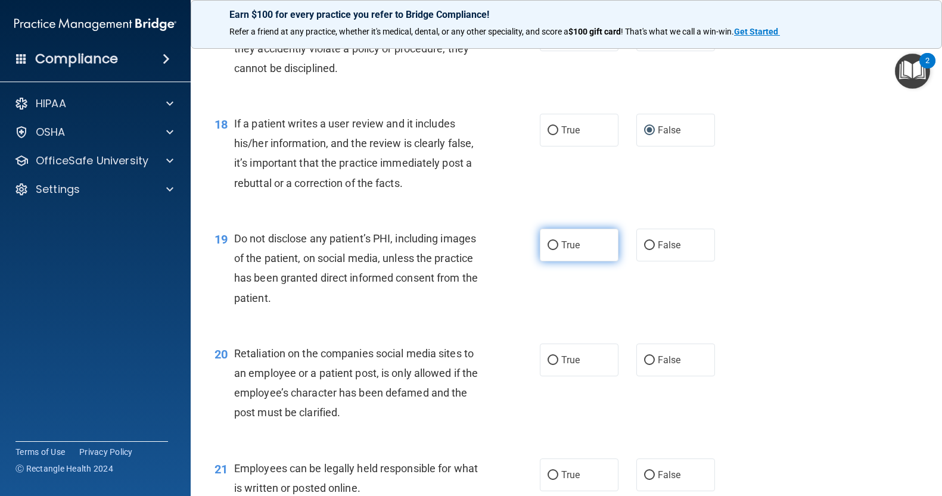
click at [547, 250] on input "True" at bounding box center [552, 245] width 11 height 9
radio input "true"
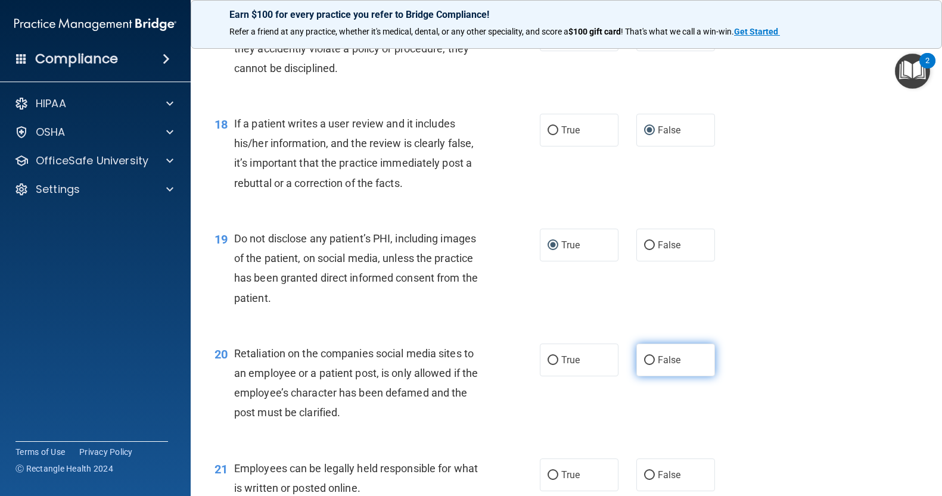
click at [644, 365] on input "False" at bounding box center [649, 360] width 11 height 9
radio input "true"
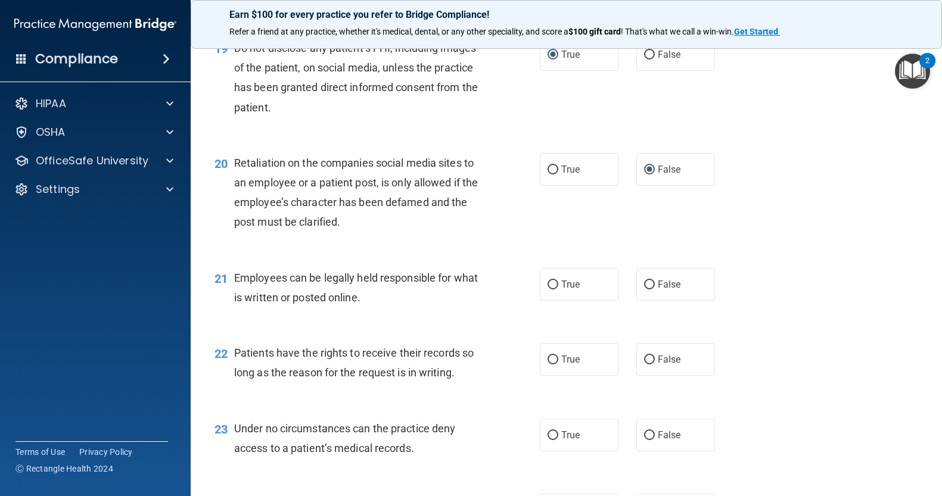
scroll to position [2144, 0]
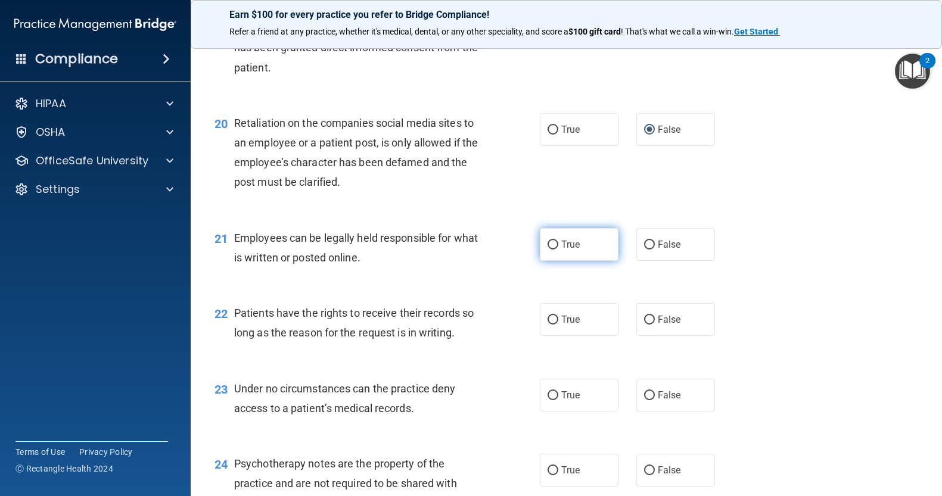
click at [551, 250] on input "True" at bounding box center [552, 245] width 11 height 9
radio input "true"
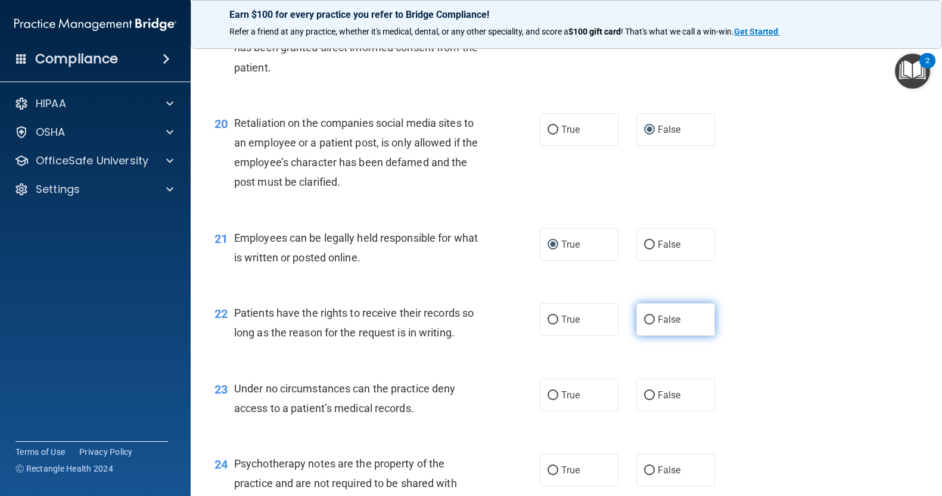
click at [647, 325] on input "False" at bounding box center [649, 320] width 11 height 9
radio input "true"
click at [645, 400] on input "False" at bounding box center [649, 395] width 11 height 9
radio input "true"
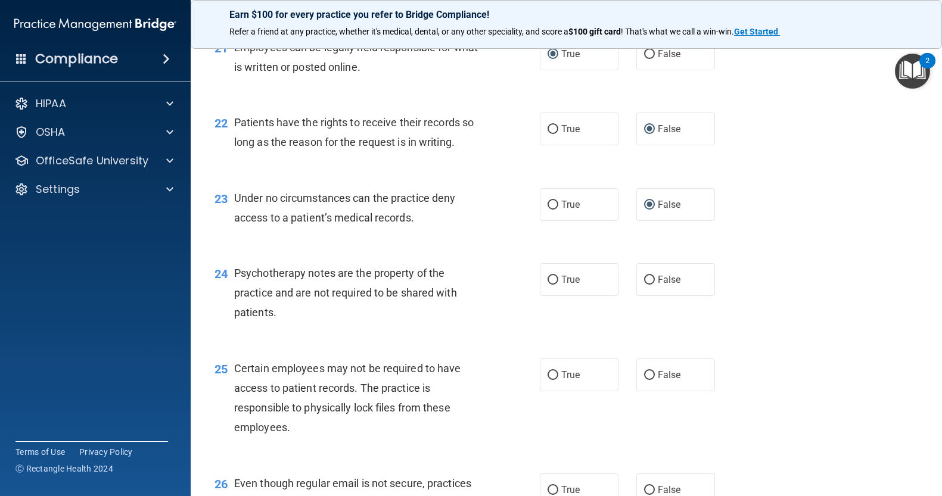
scroll to position [2375, 0]
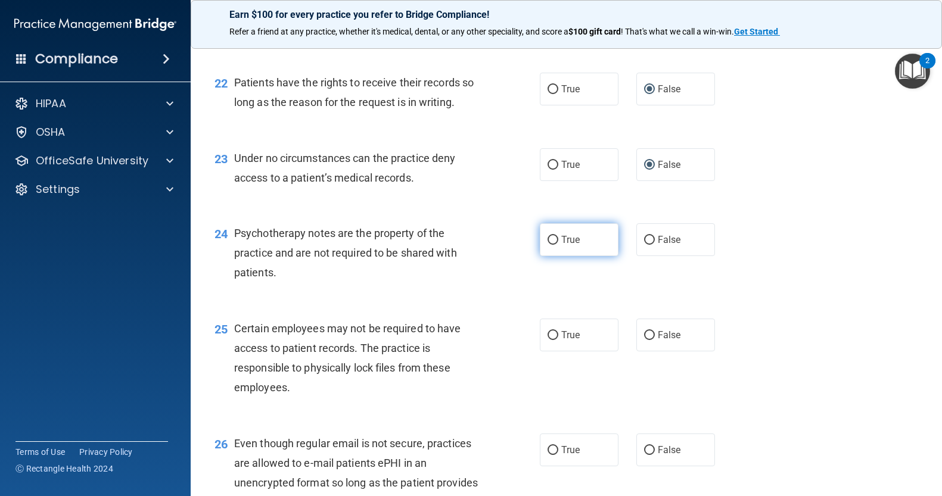
click at [548, 245] on input "True" at bounding box center [552, 240] width 11 height 9
radio input "true"
click at [547, 340] on input "True" at bounding box center [552, 335] width 11 height 9
radio input "true"
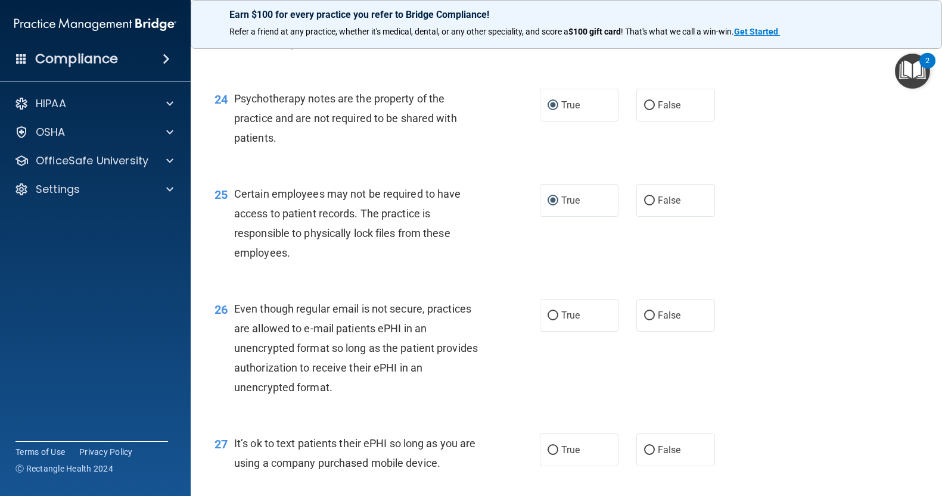
scroll to position [2588, 0]
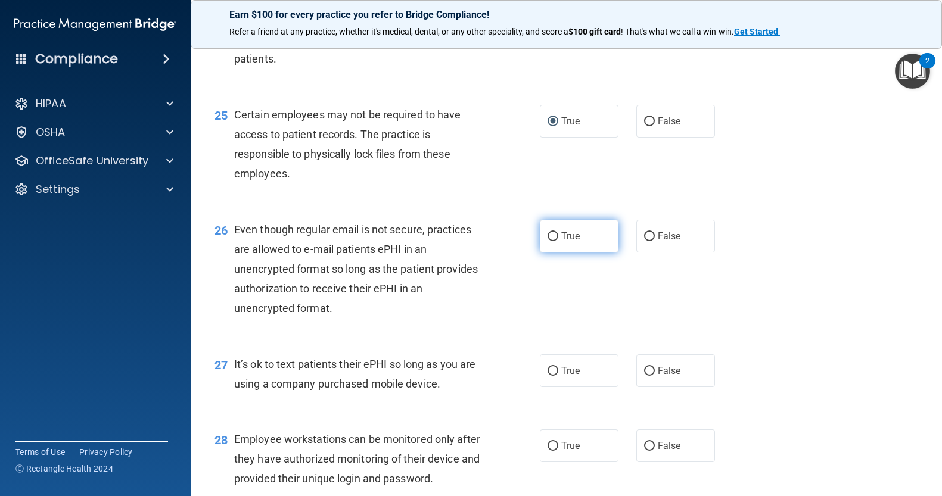
click at [552, 241] on input "True" at bounding box center [552, 236] width 11 height 9
radio input "true"
click at [644, 241] on input "False" at bounding box center [649, 236] width 11 height 9
radio input "true"
radio input "false"
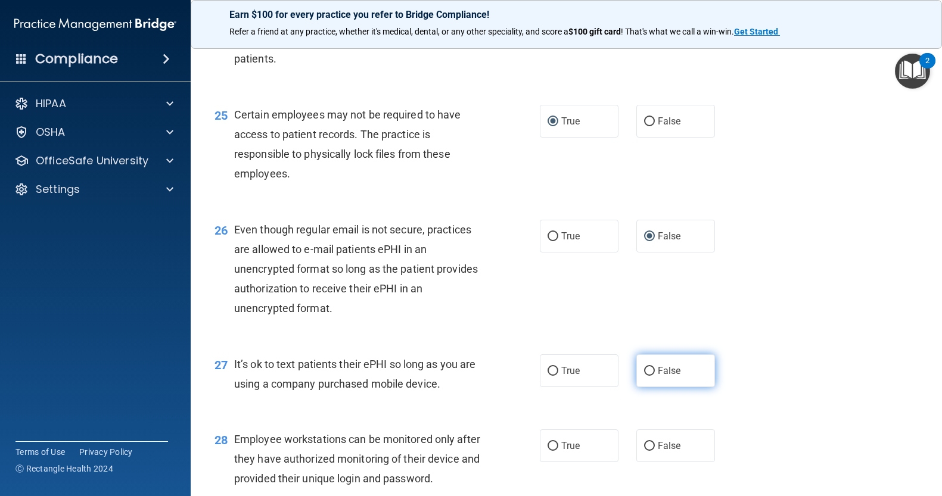
click at [644, 376] on input "False" at bounding box center [649, 371] width 11 height 9
radio input "true"
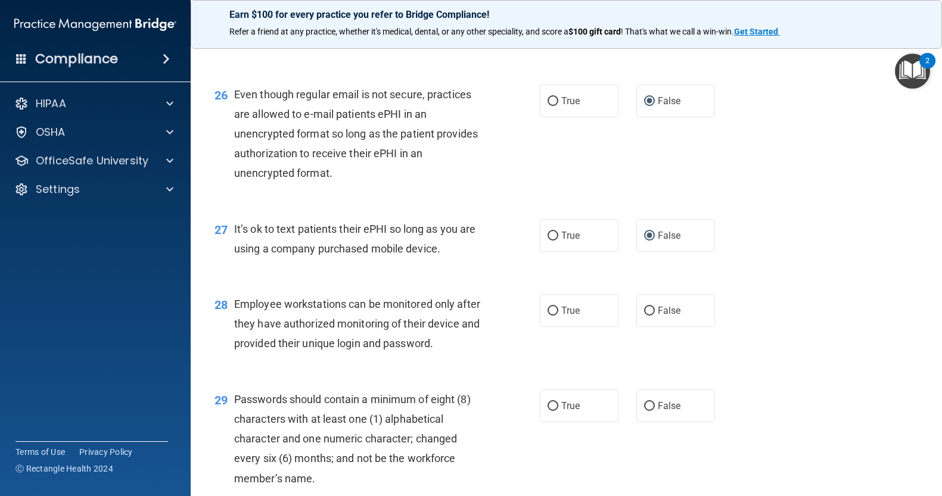
scroll to position [2780, 0]
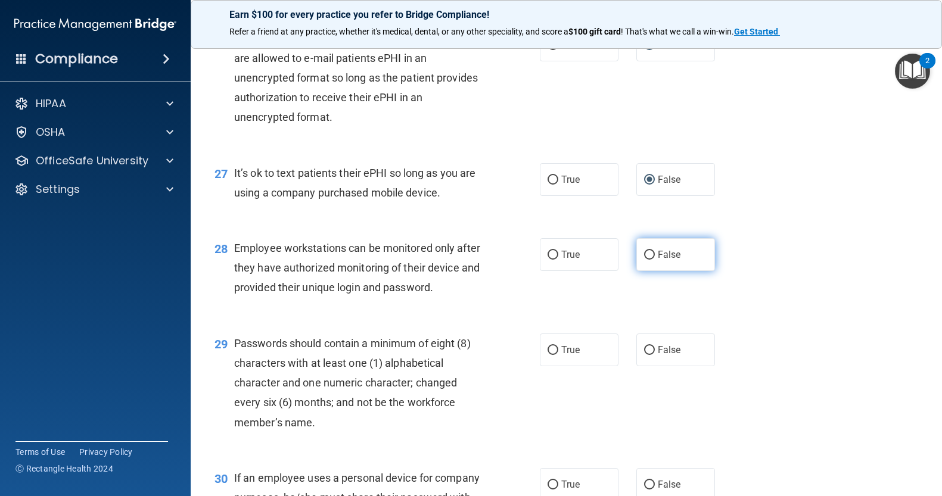
click at [645, 260] on input "False" at bounding box center [649, 255] width 11 height 9
radio input "true"
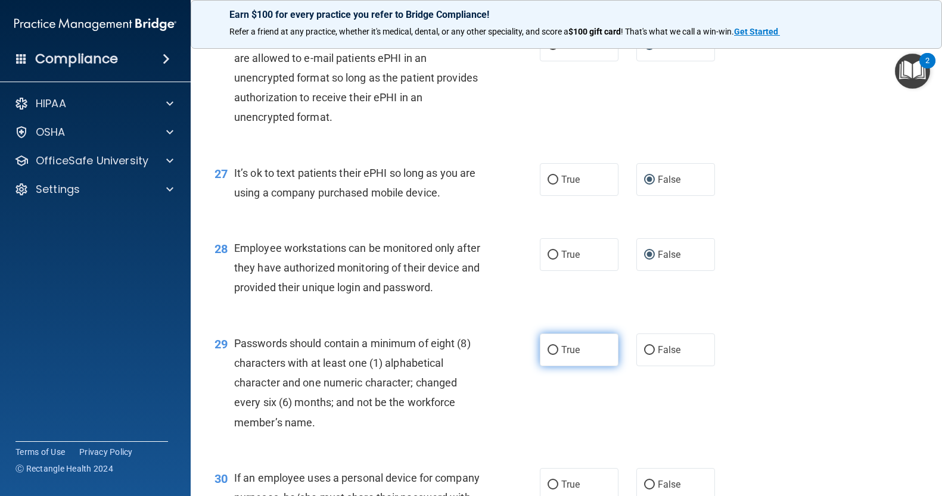
click at [549, 355] on input "True" at bounding box center [552, 350] width 11 height 9
radio input "true"
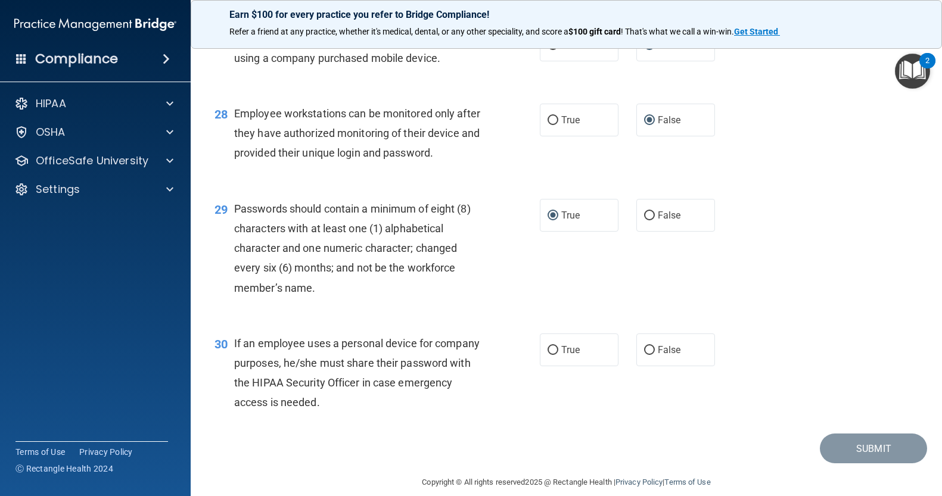
scroll to position [2969, 0]
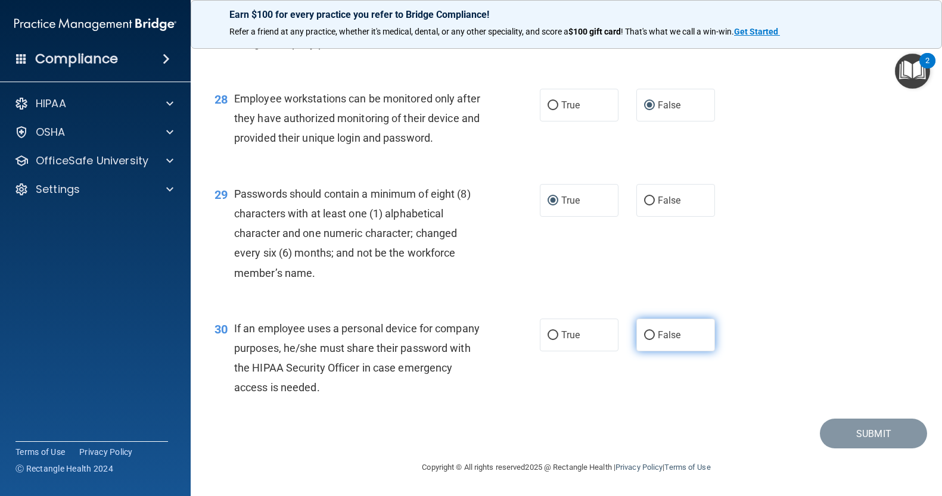
click at [646, 331] on input "False" at bounding box center [649, 335] width 11 height 9
radio input "true"
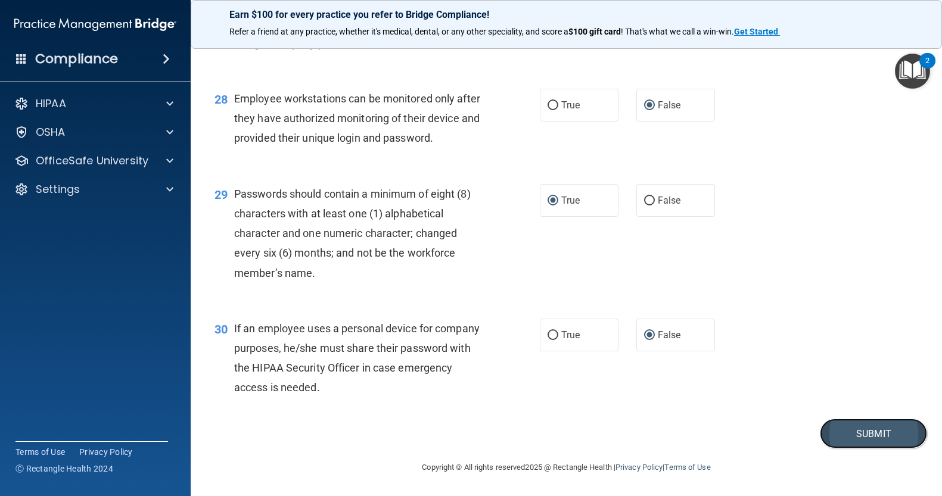
click at [837, 427] on button "Submit" at bounding box center [873, 434] width 107 height 30
click at [859, 432] on button "Submit" at bounding box center [873, 434] width 107 height 30
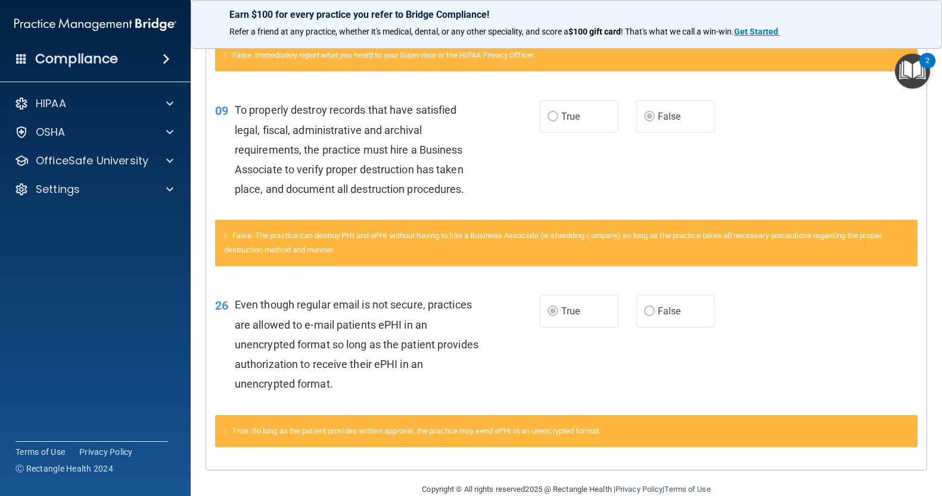
scroll to position [578, 0]
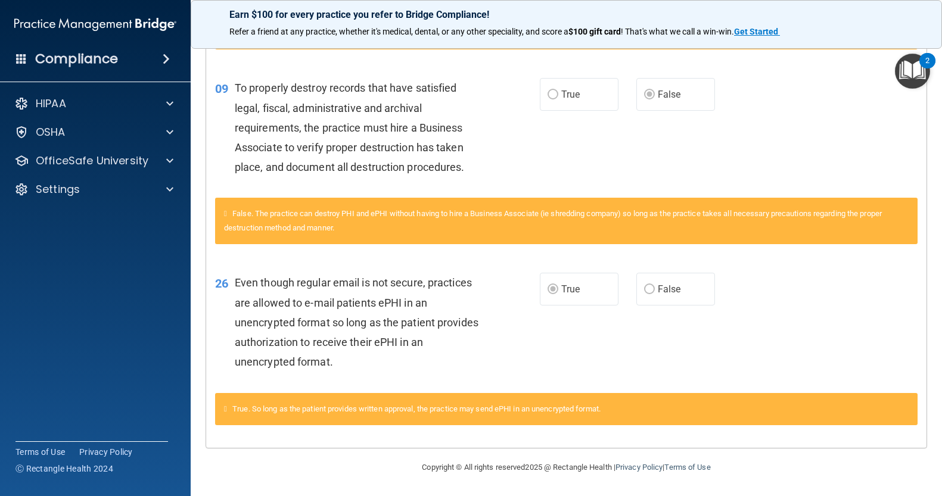
click at [917, 67] on img "Open Resource Center, 2 new notifications" at bounding box center [912, 71] width 35 height 35
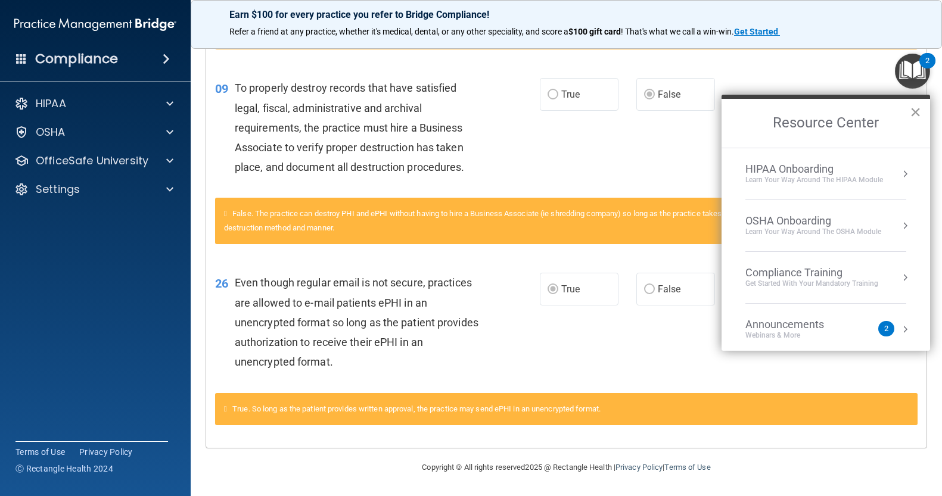
click at [920, 108] on button "×" at bounding box center [914, 111] width 11 height 19
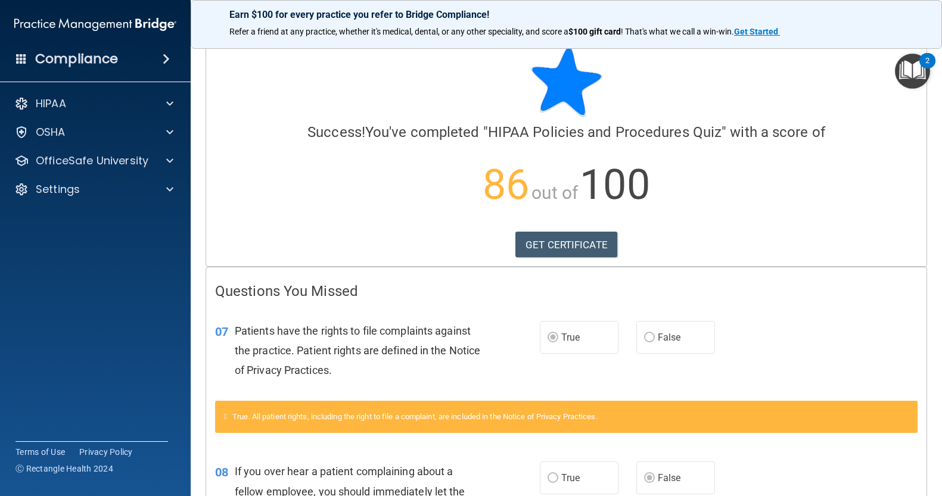
scroll to position [0, 0]
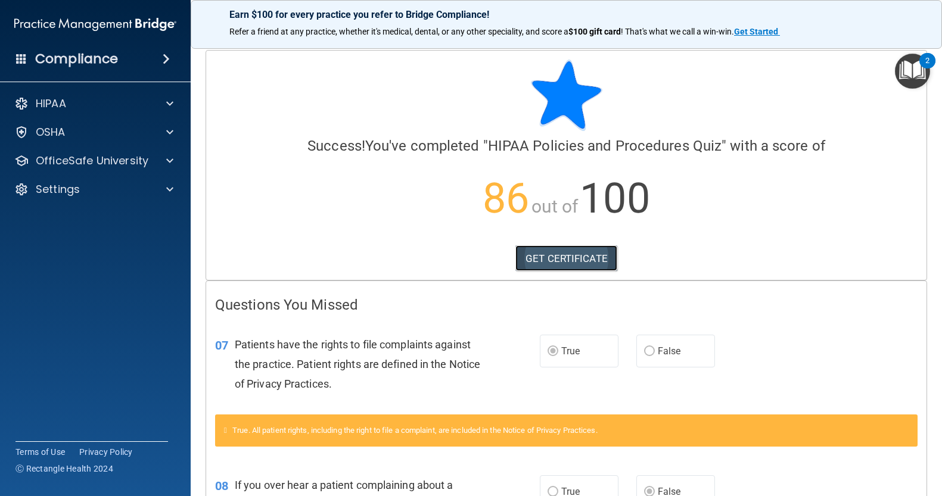
click at [560, 255] on link "GET CERTIFICATE" at bounding box center [566, 258] width 102 height 26
click at [133, 158] on p "OfficeSafe University" at bounding box center [92, 161] width 113 height 14
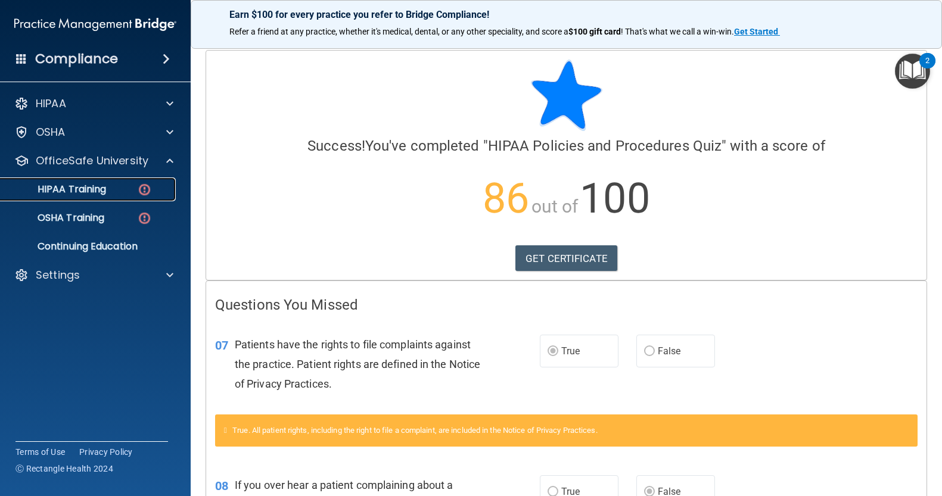
click at [143, 187] on img at bounding box center [144, 189] width 15 height 15
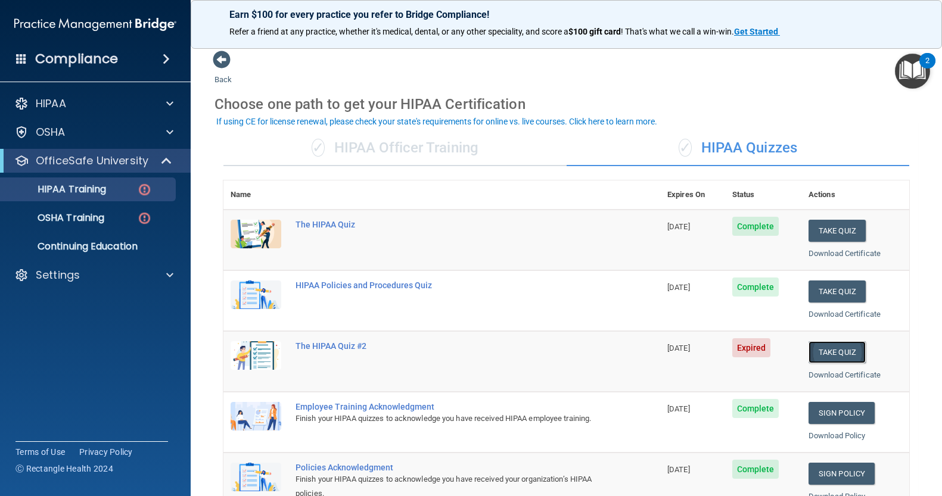
click at [822, 348] on button "Take Quiz" at bounding box center [836, 352] width 57 height 22
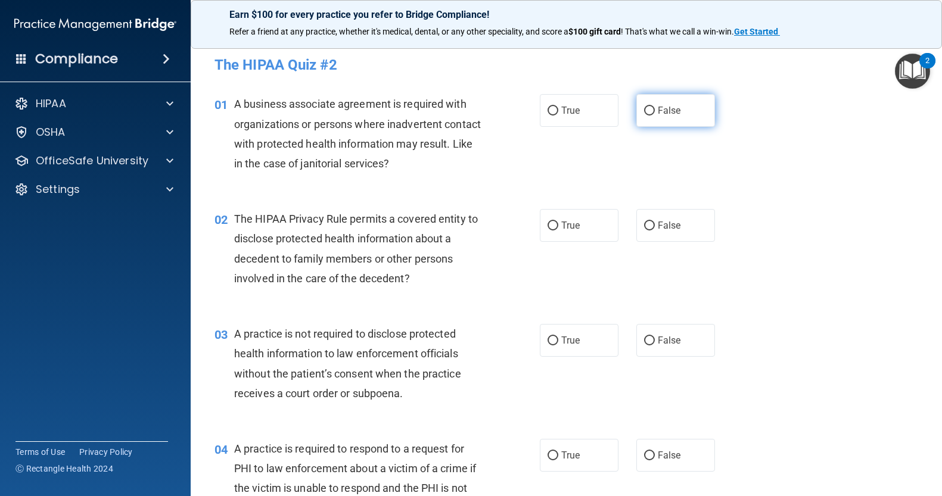
click at [646, 110] on input "False" at bounding box center [649, 111] width 11 height 9
radio input "true"
click at [547, 223] on input "True" at bounding box center [552, 226] width 11 height 9
radio input "true"
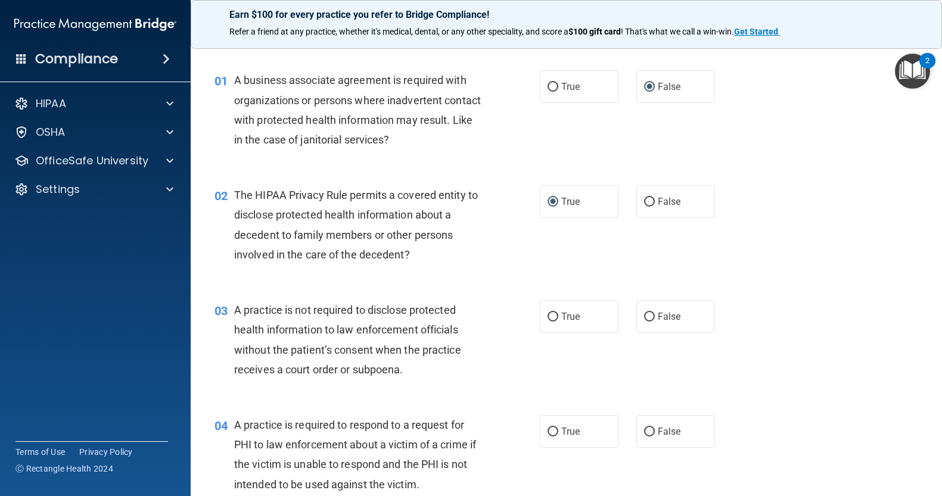
scroll to position [135, 0]
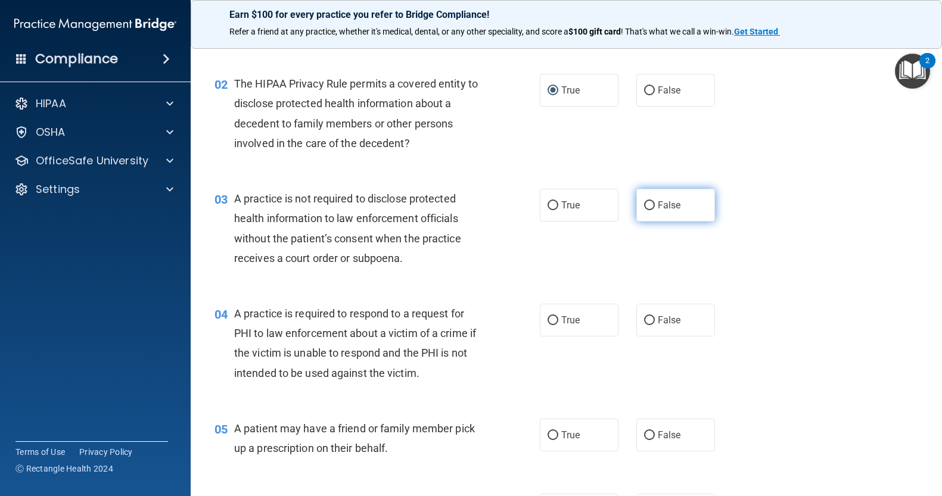
click at [644, 203] on input "False" at bounding box center [649, 205] width 11 height 9
radio input "true"
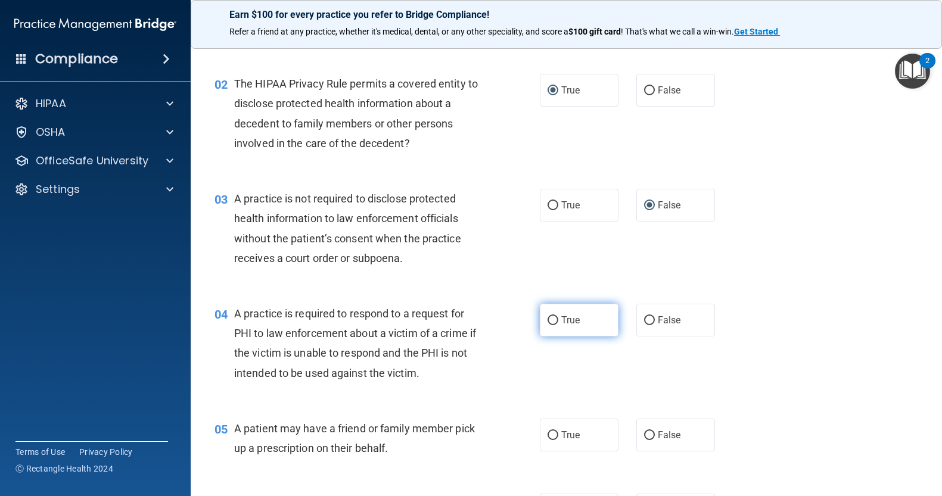
click at [547, 316] on input "True" at bounding box center [552, 320] width 11 height 9
radio input "true"
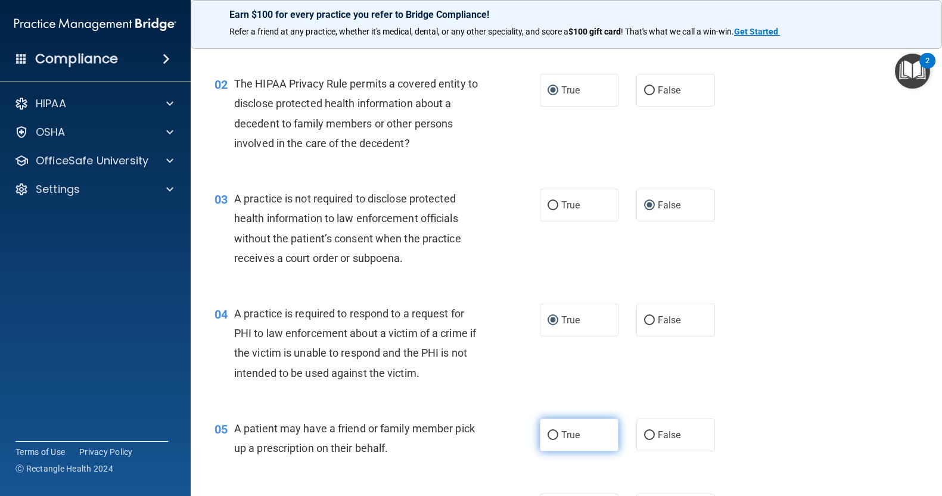
click at [548, 432] on input "True" at bounding box center [552, 435] width 11 height 9
radio input "true"
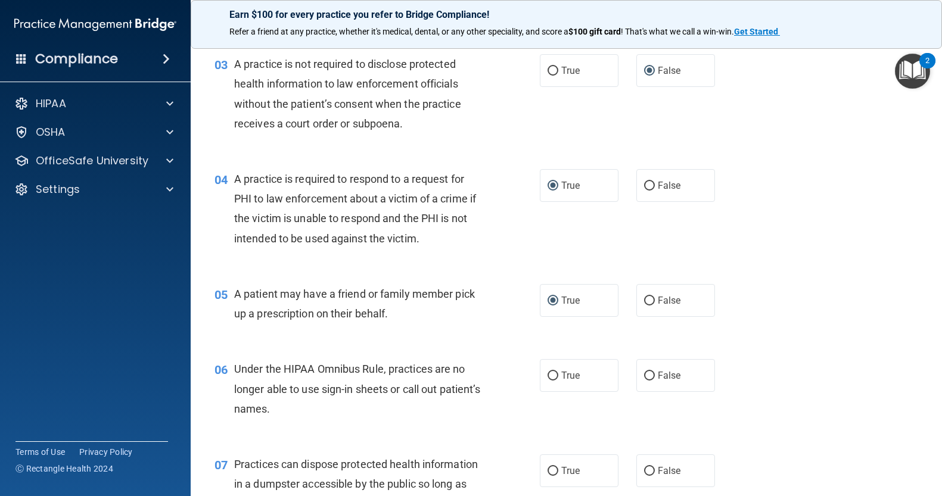
scroll to position [334, 0]
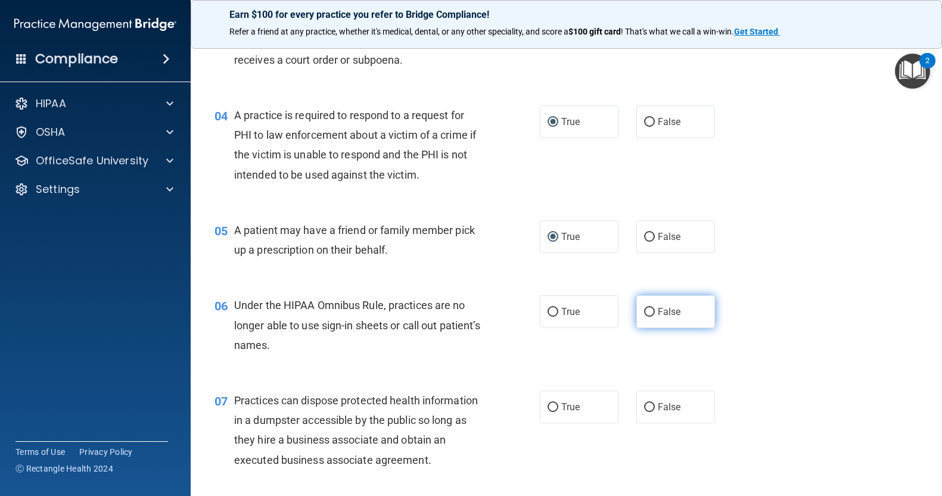
click at [644, 311] on input "False" at bounding box center [649, 312] width 11 height 9
radio input "true"
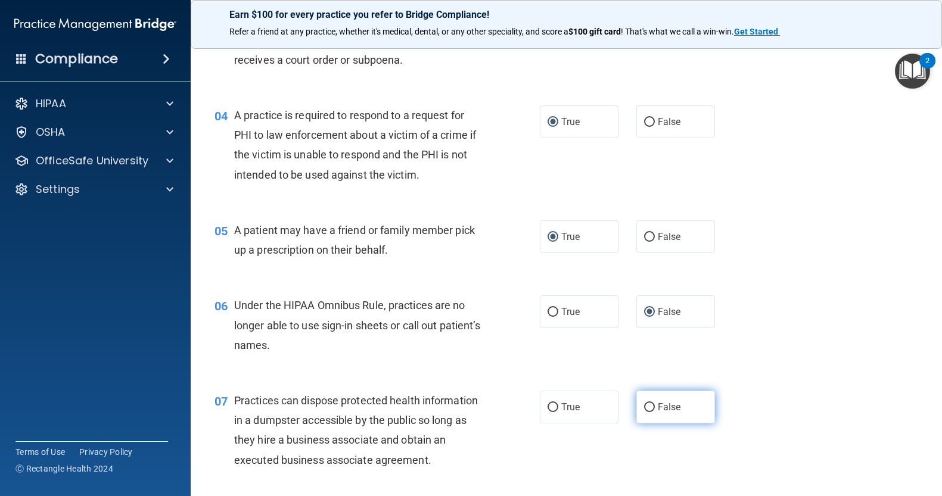
click at [644, 407] on input "False" at bounding box center [649, 407] width 11 height 9
radio input "true"
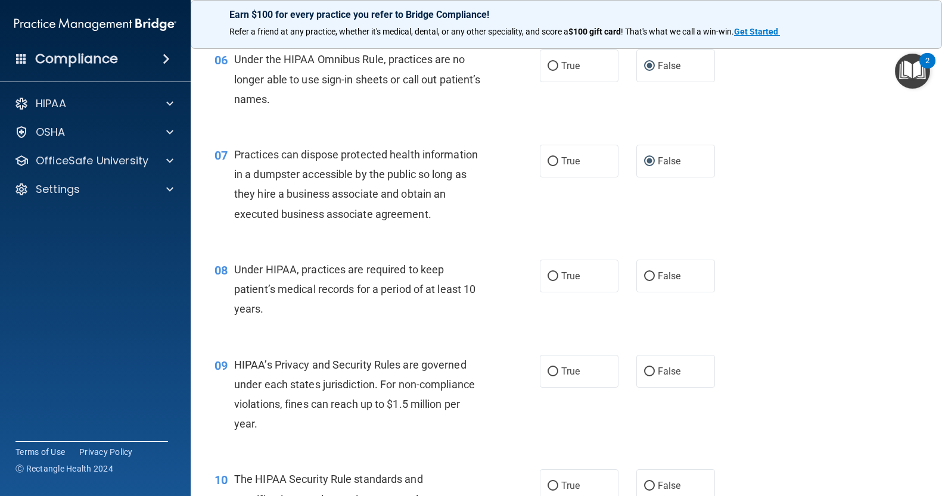
scroll to position [619, 0]
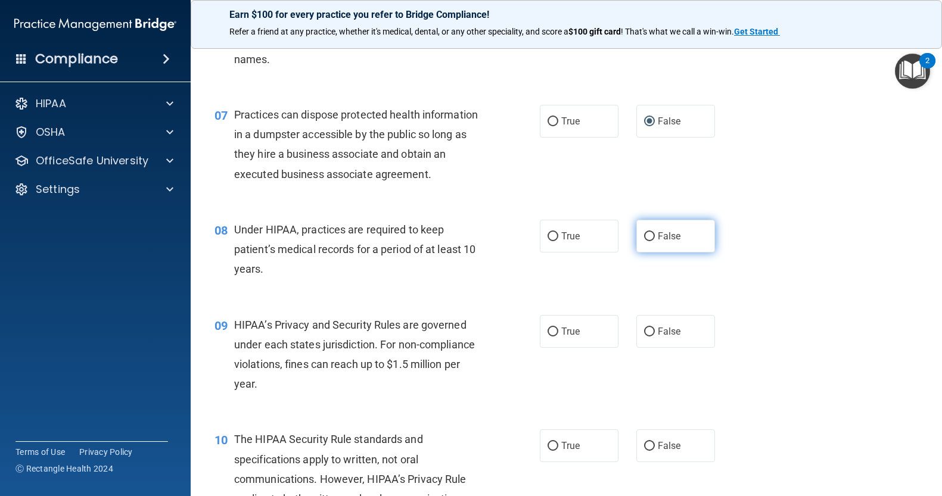
click at [644, 233] on input "False" at bounding box center [649, 236] width 11 height 9
radio input "true"
click at [644, 332] on input "False" at bounding box center [649, 332] width 11 height 9
radio input "true"
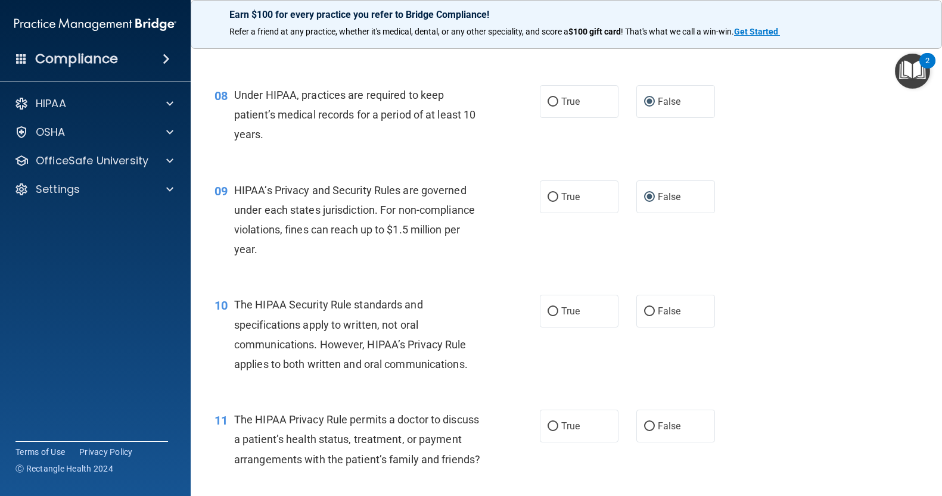
scroll to position [762, 0]
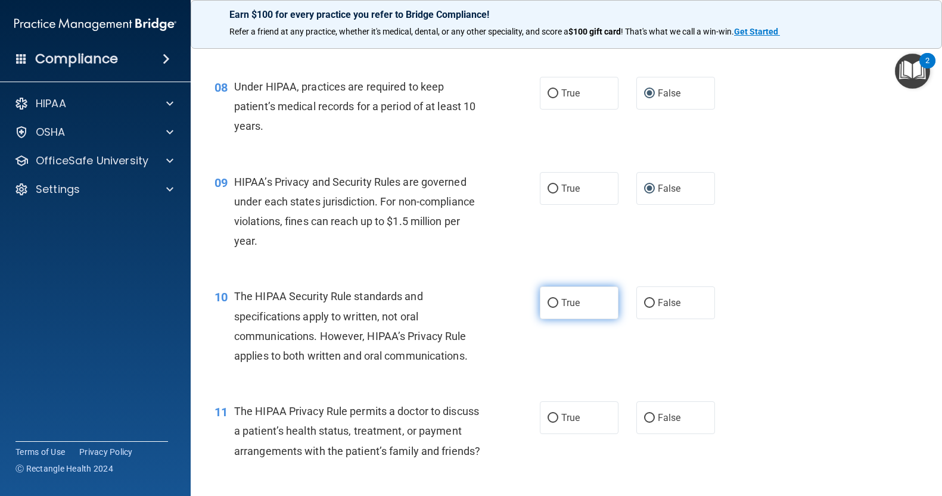
click at [548, 301] on input "True" at bounding box center [552, 303] width 11 height 9
radio input "true"
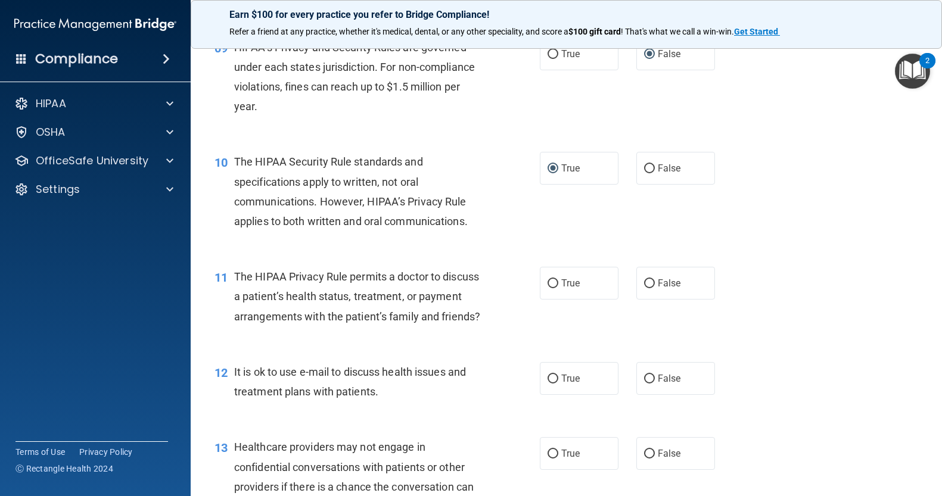
scroll to position [937, 0]
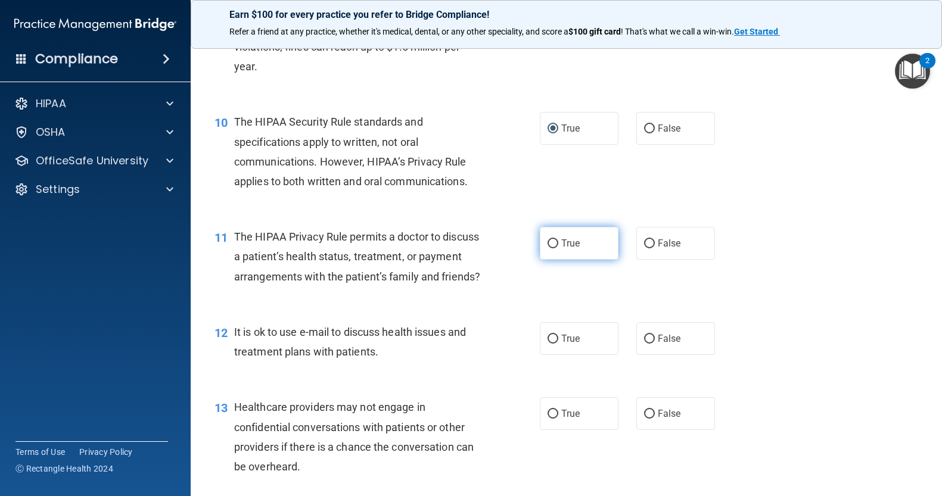
click at [547, 242] on input "True" at bounding box center [552, 243] width 11 height 9
radio input "true"
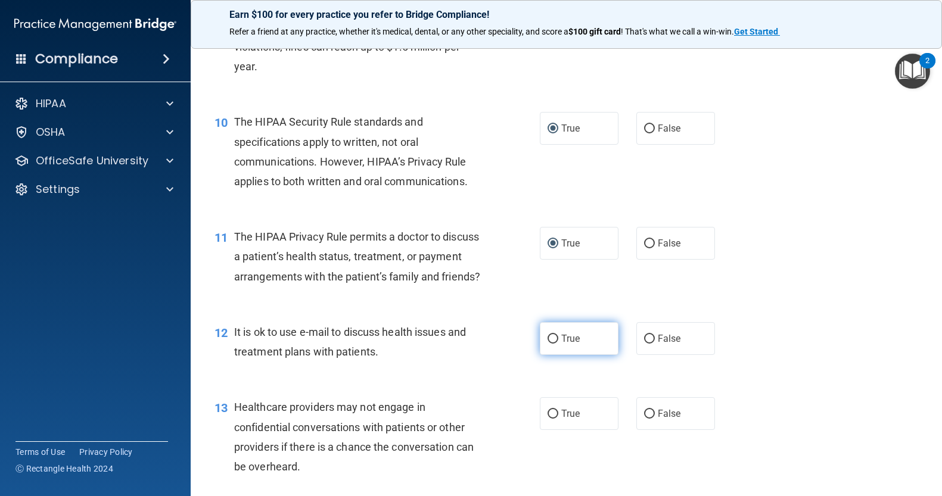
click at [549, 344] on input "True" at bounding box center [552, 339] width 11 height 9
radio input "true"
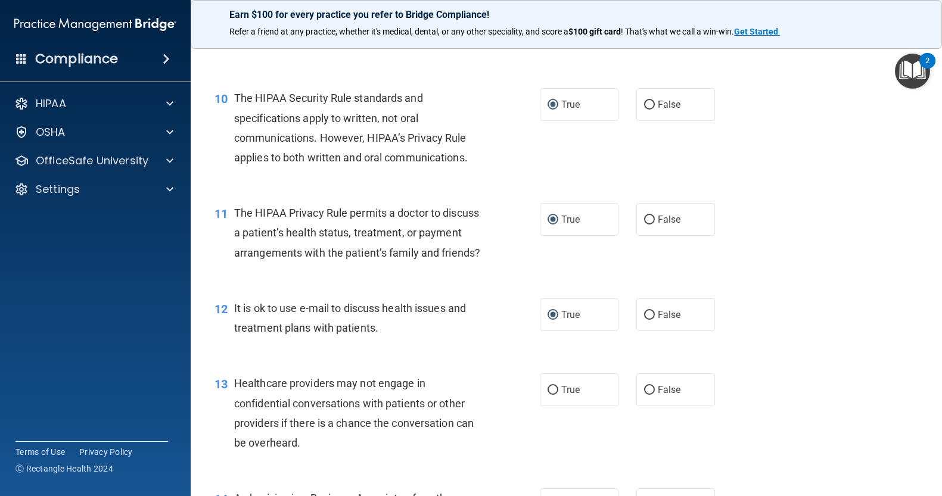
scroll to position [1008, 0]
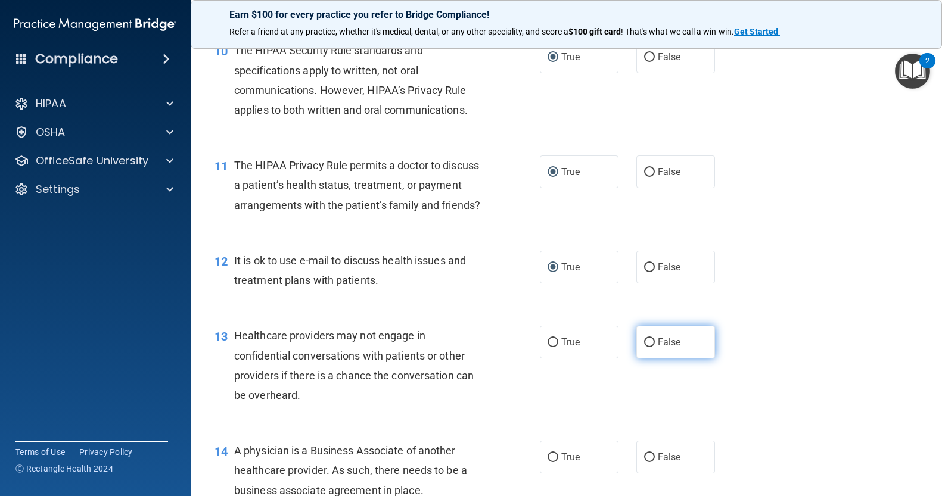
click at [644, 347] on input "False" at bounding box center [649, 342] width 11 height 9
radio input "true"
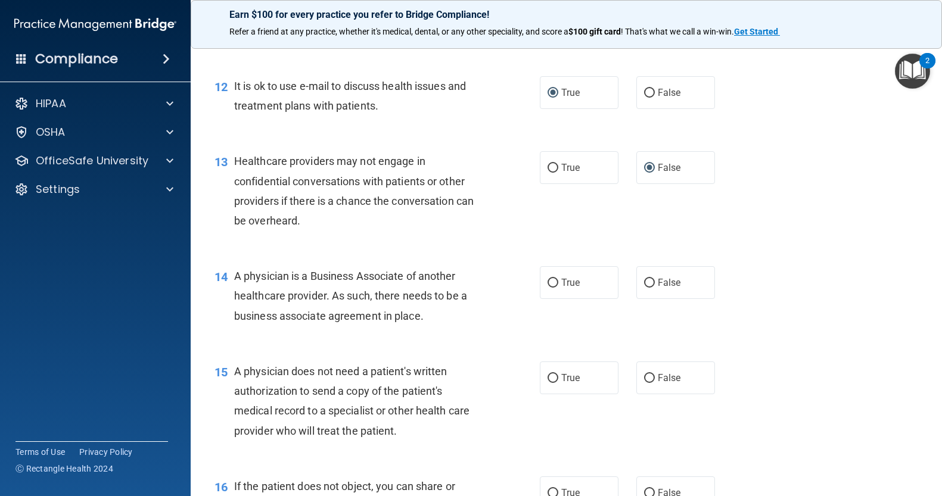
scroll to position [1215, 0]
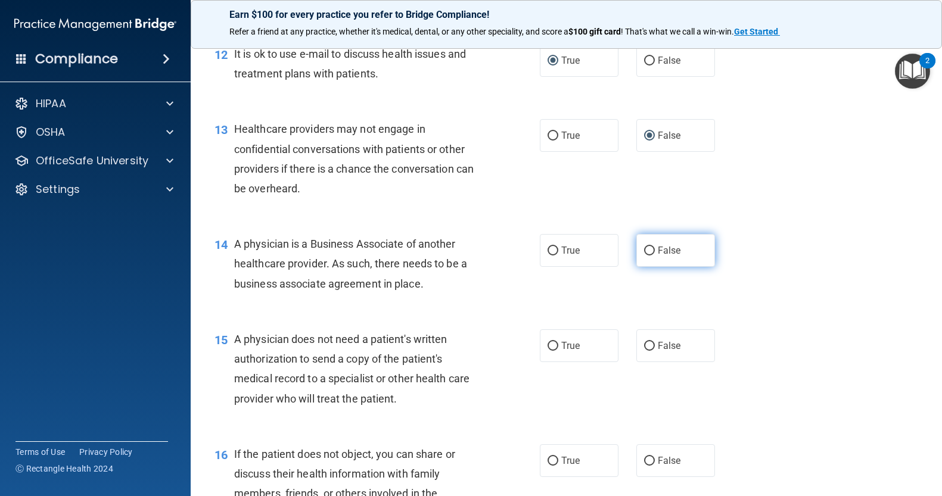
click at [644, 255] on input "False" at bounding box center [649, 251] width 11 height 9
radio input "true"
click at [549, 351] on input "True" at bounding box center [552, 346] width 11 height 9
radio input "true"
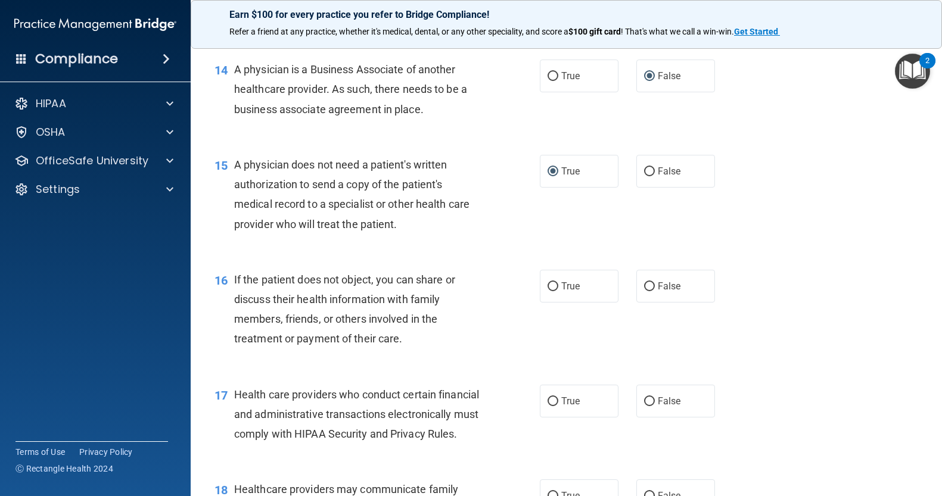
scroll to position [1406, 0]
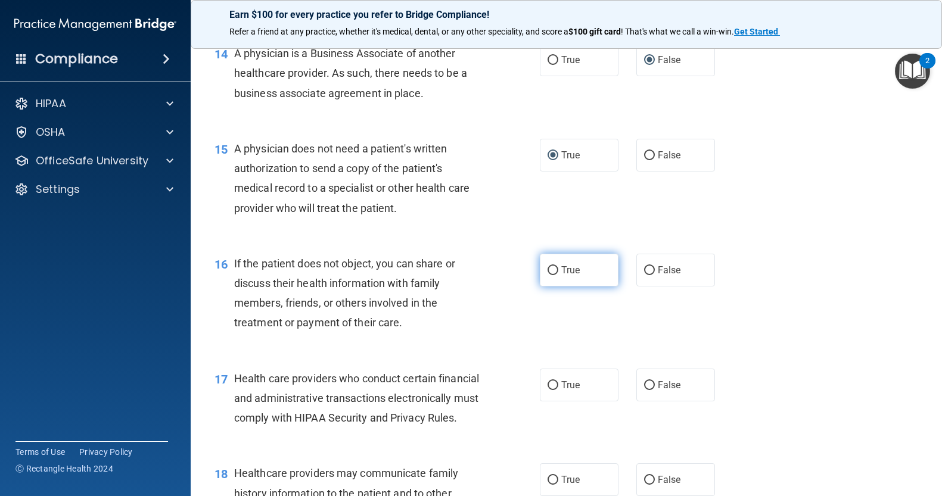
click at [548, 275] on input "True" at bounding box center [552, 270] width 11 height 9
radio input "true"
click at [547, 390] on input "True" at bounding box center [552, 385] width 11 height 9
radio input "true"
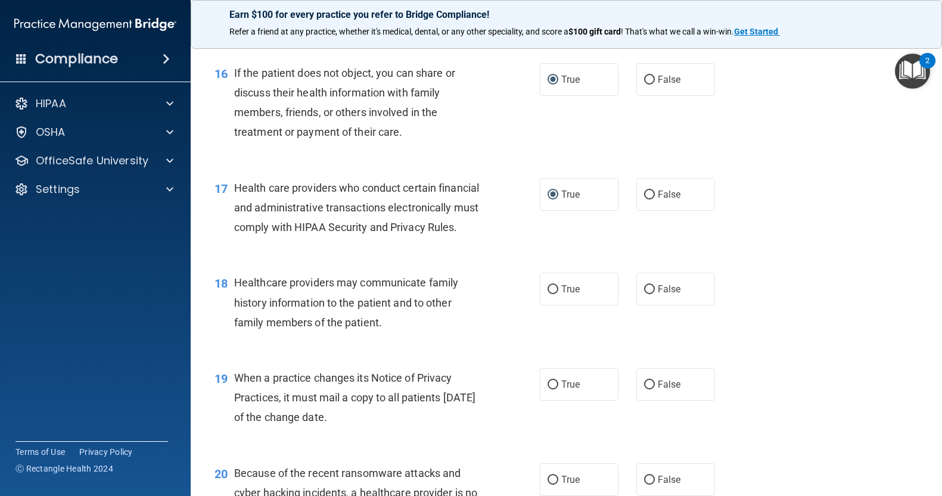
scroll to position [1620, 0]
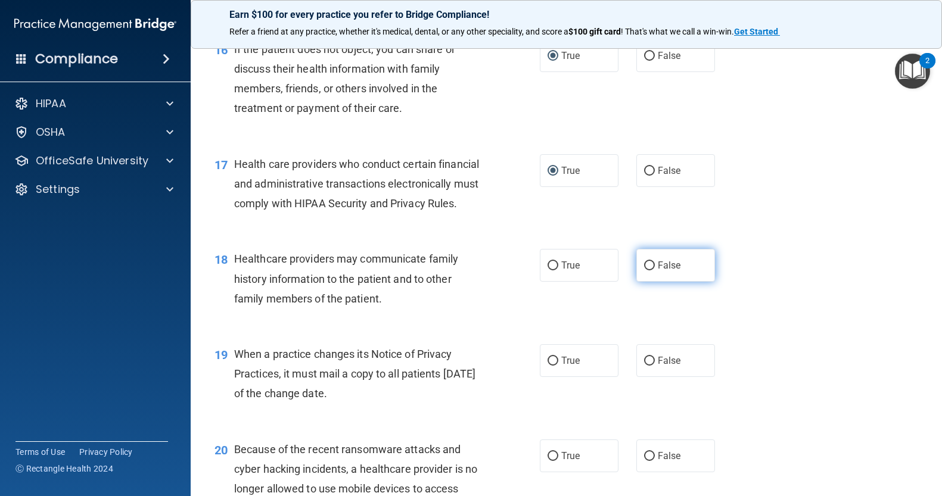
click at [644, 270] on input "False" at bounding box center [649, 265] width 11 height 9
radio input "true"
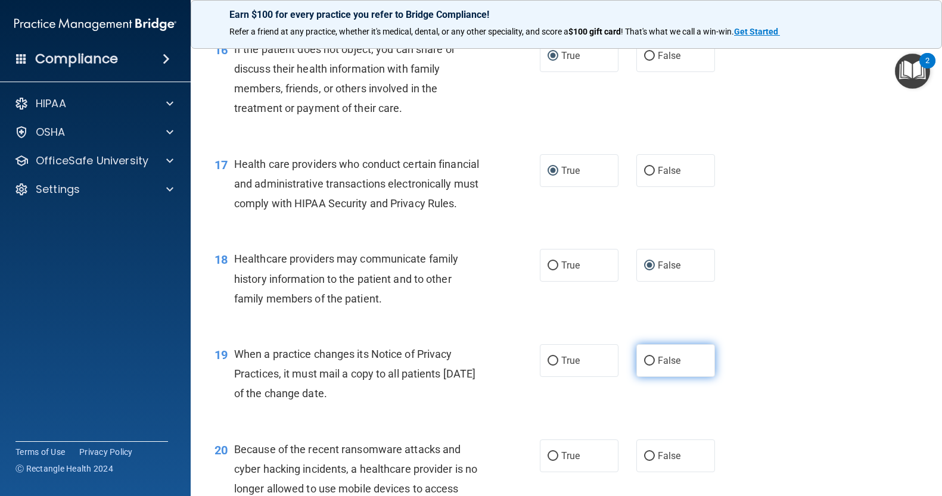
click at [644, 366] on input "False" at bounding box center [649, 361] width 11 height 9
radio input "true"
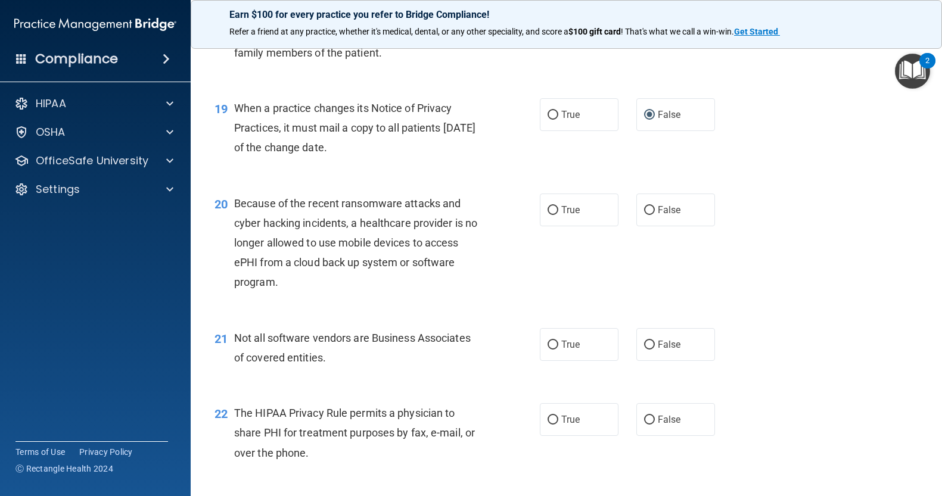
scroll to position [1874, 0]
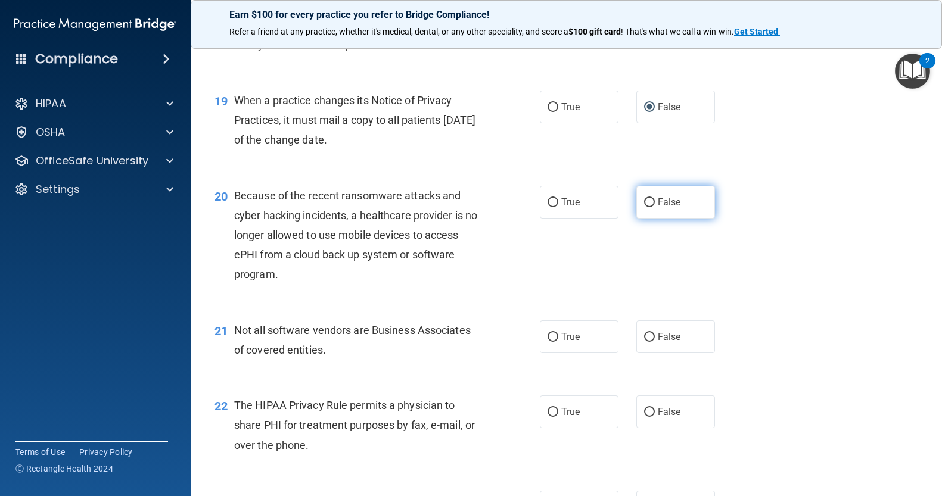
click at [645, 207] on input "False" at bounding box center [649, 202] width 11 height 9
radio input "true"
click at [549, 342] on input "True" at bounding box center [552, 337] width 11 height 9
radio input "true"
click at [549, 417] on input "True" at bounding box center [552, 412] width 11 height 9
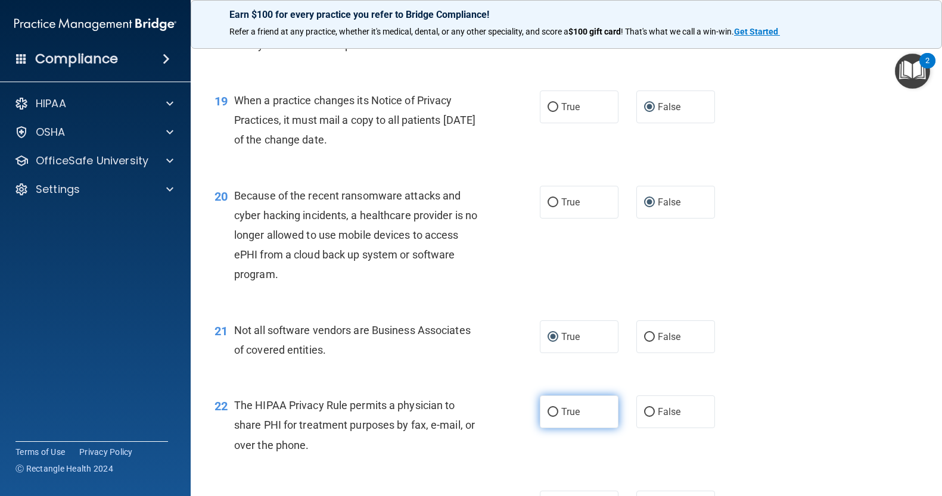
radio input "true"
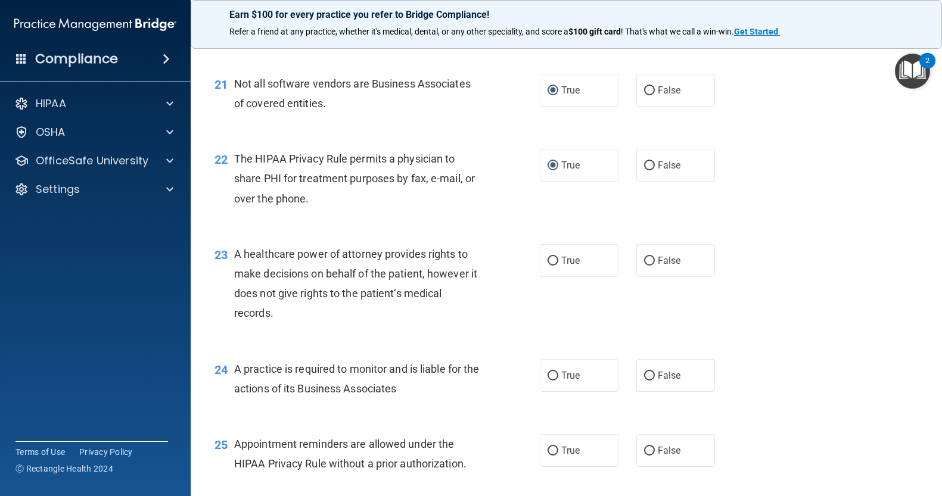
scroll to position [2192, 0]
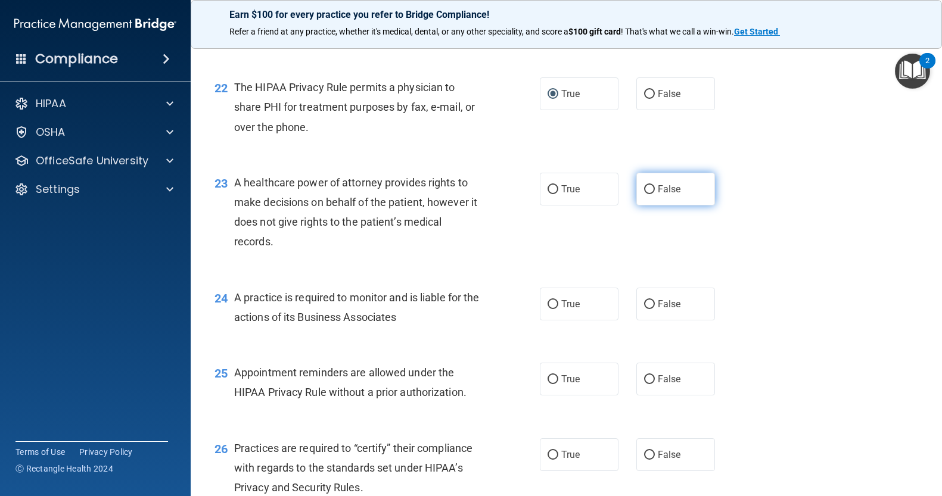
click at [644, 194] on input "False" at bounding box center [649, 189] width 11 height 9
radio input "true"
click at [647, 309] on input "False" at bounding box center [649, 304] width 11 height 9
radio input "true"
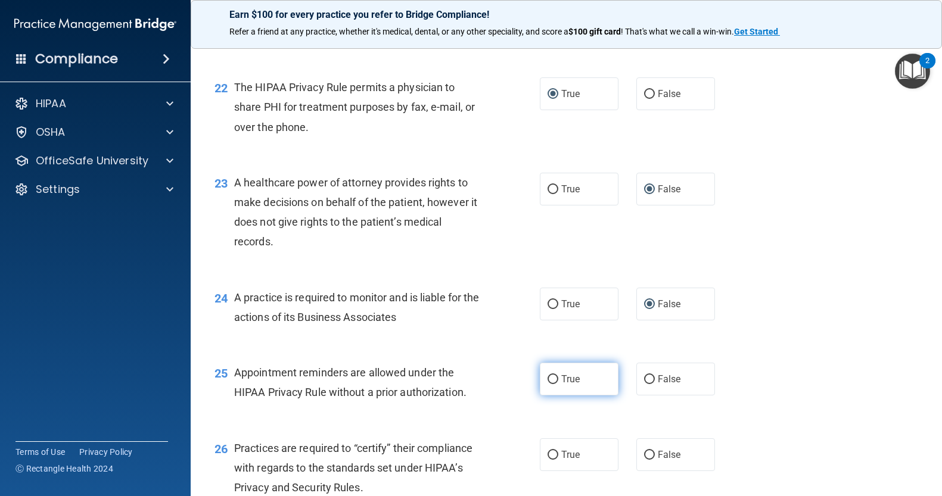
click at [550, 384] on input "True" at bounding box center [552, 379] width 11 height 9
radio input "true"
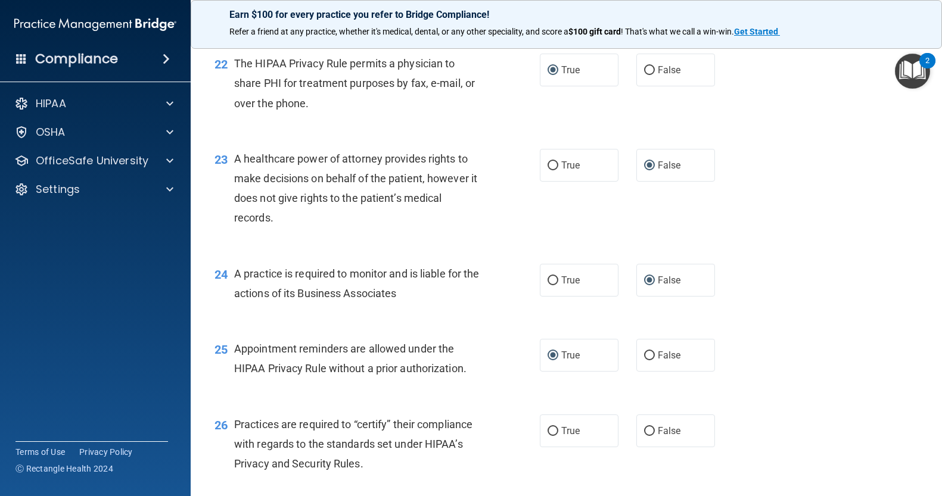
scroll to position [2319, 0]
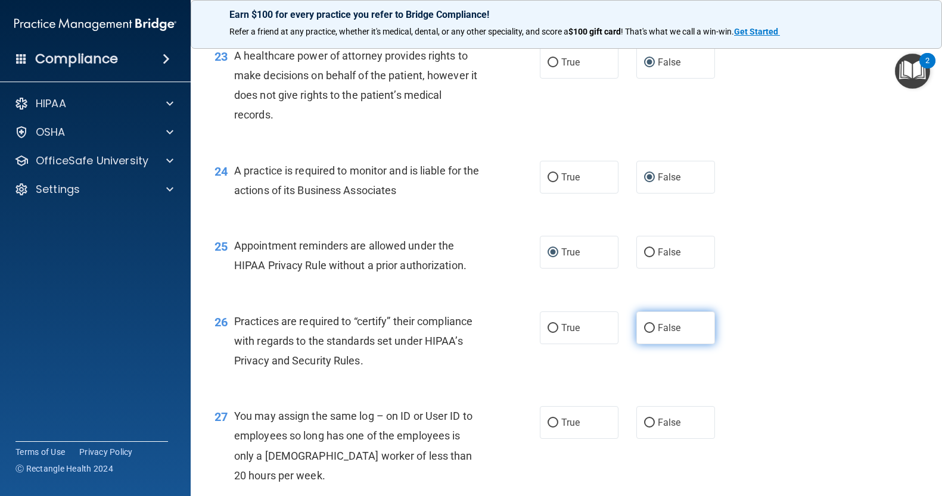
click at [644, 333] on input "False" at bounding box center [649, 328] width 11 height 9
radio input "true"
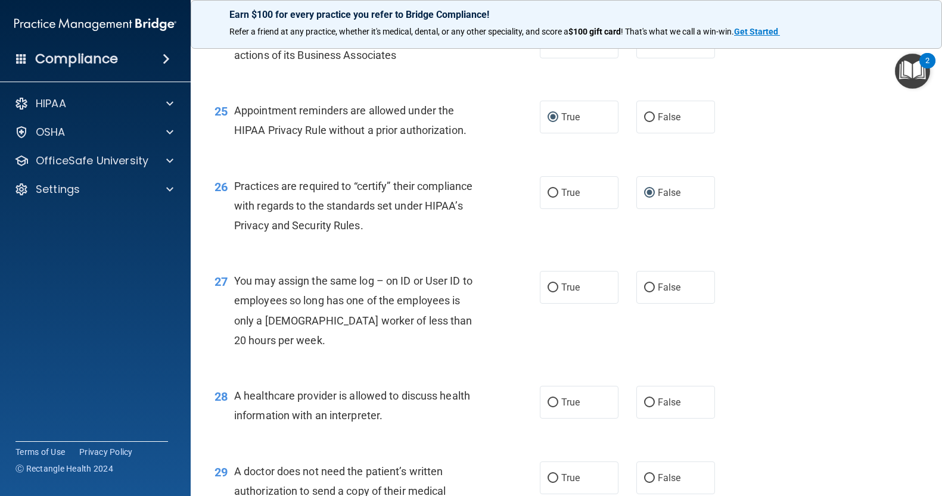
scroll to position [2478, 0]
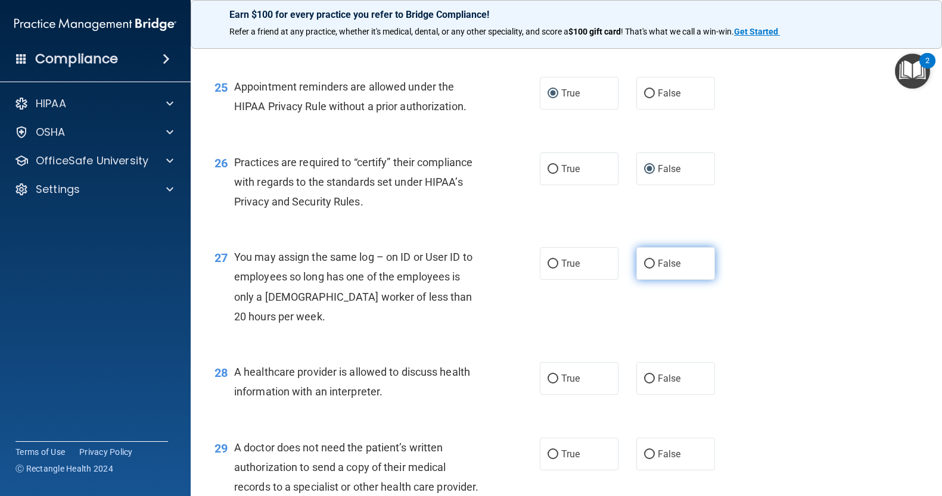
click at [647, 269] on input "False" at bounding box center [649, 264] width 11 height 9
radio input "true"
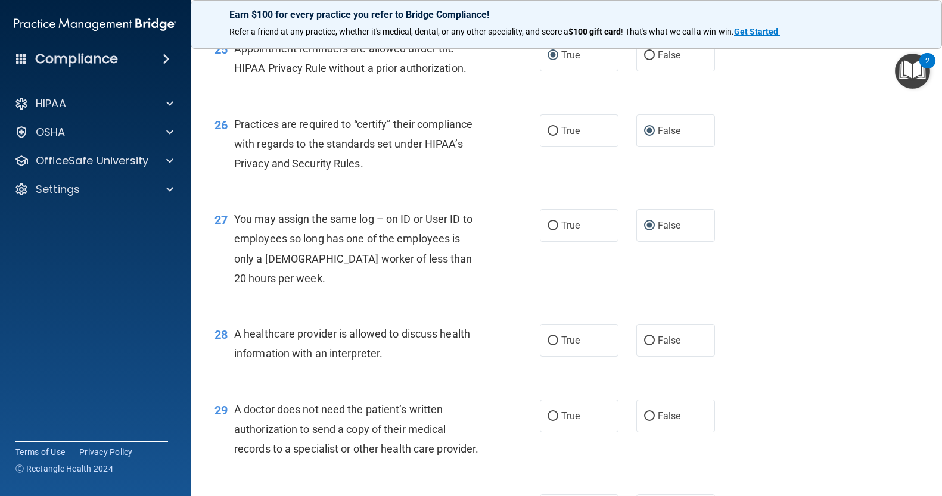
scroll to position [2537, 0]
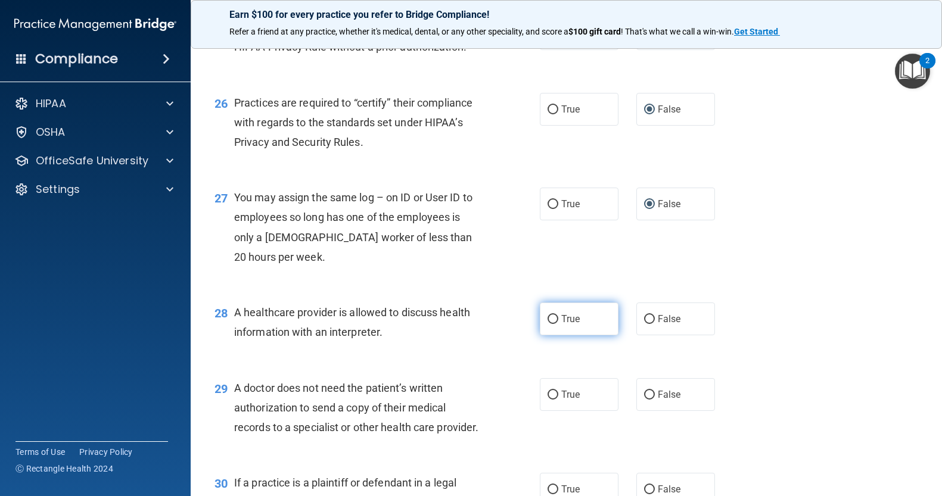
click at [550, 324] on input "True" at bounding box center [552, 319] width 11 height 9
radio input "true"
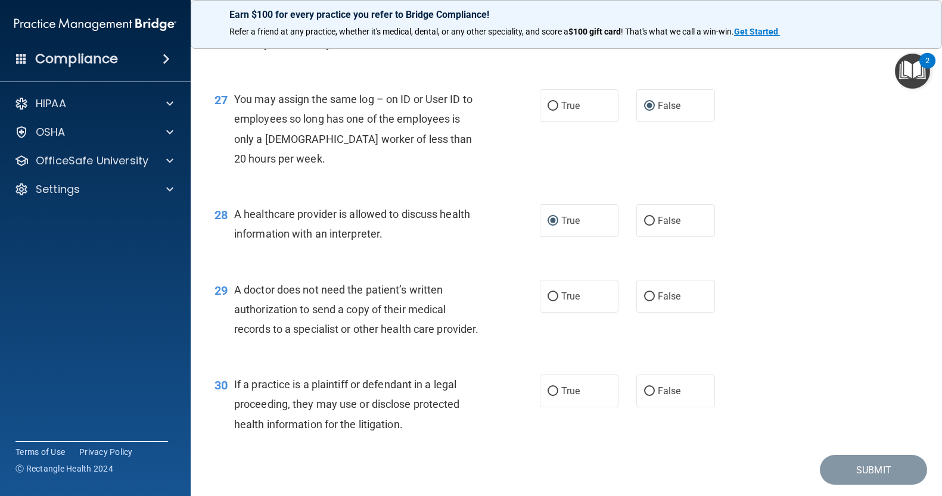
scroll to position [2656, 0]
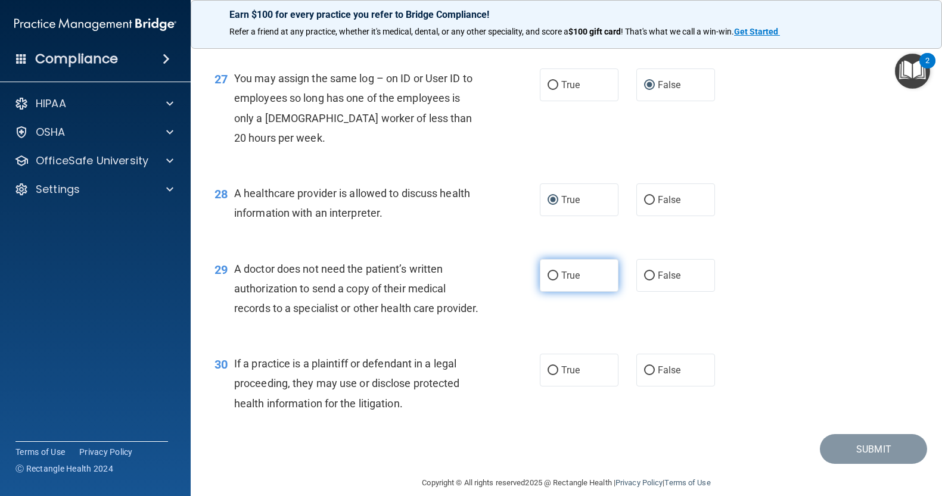
click at [547, 281] on input "True" at bounding box center [552, 276] width 11 height 9
radio input "true"
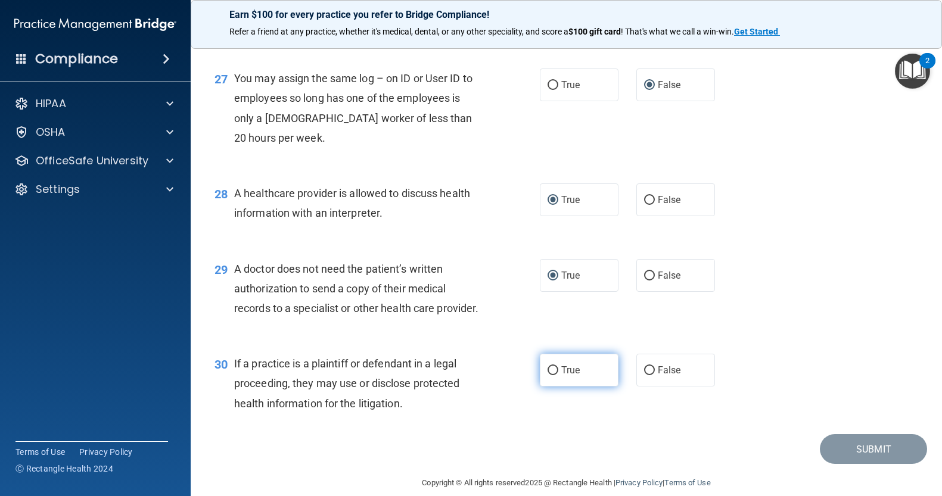
click at [547, 375] on input "True" at bounding box center [552, 370] width 11 height 9
radio input "true"
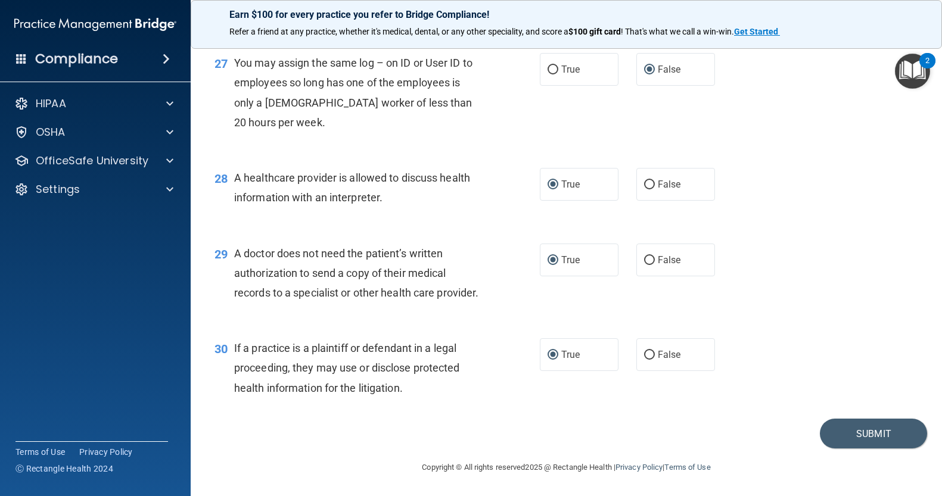
scroll to position [2731, 0]
click at [864, 429] on button "Submit" at bounding box center [873, 434] width 107 height 30
click at [865, 431] on button "Submit" at bounding box center [873, 434] width 107 height 30
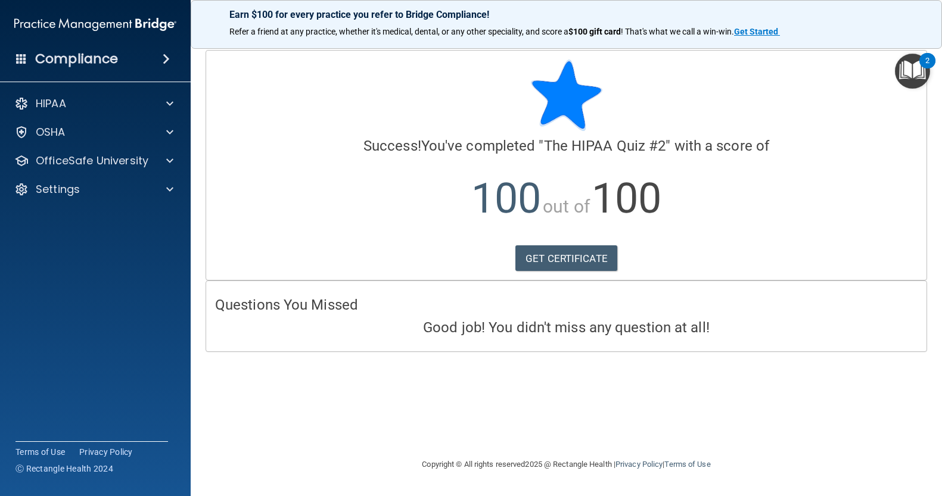
click at [924, 491] on main "Calculating your score.... Success! You've completed " The HIPAA Quiz #2 " with…" at bounding box center [566, 267] width 751 height 458
click at [938, 493] on main "Calculating your score.... Success! You've completed " The HIPAA Quiz #2 " with…" at bounding box center [566, 267] width 751 height 458
click at [590, 255] on link "GET CERTIFICATE" at bounding box center [566, 258] width 102 height 26
click at [155, 107] on div at bounding box center [168, 103] width 30 height 14
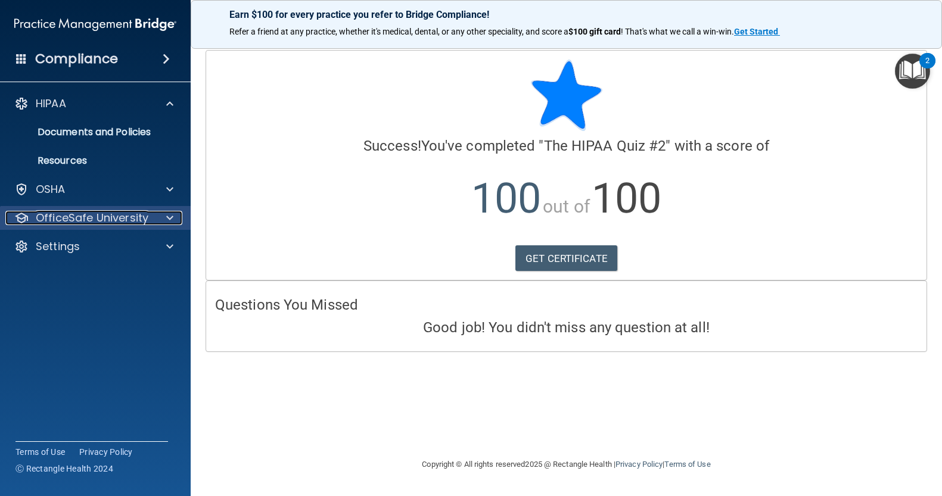
click at [169, 213] on span at bounding box center [169, 218] width 7 height 14
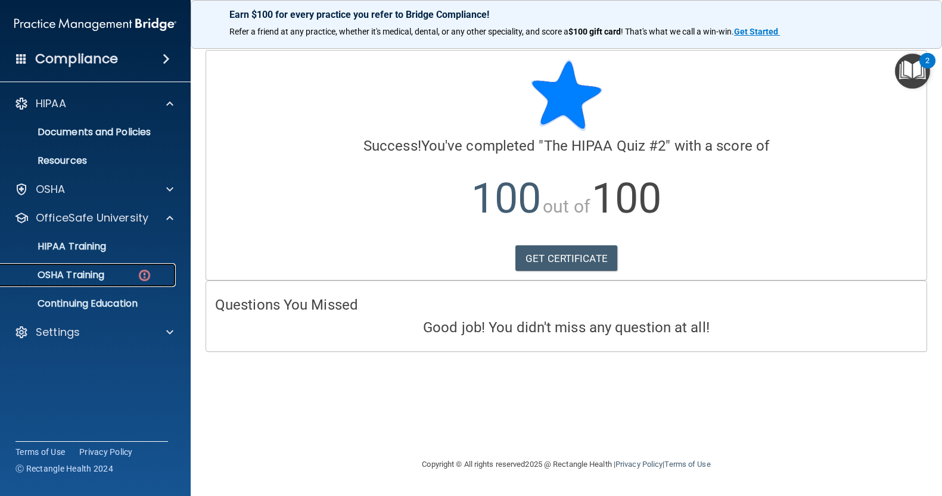
click at [94, 274] on p "OSHA Training" at bounding box center [56, 275] width 96 height 12
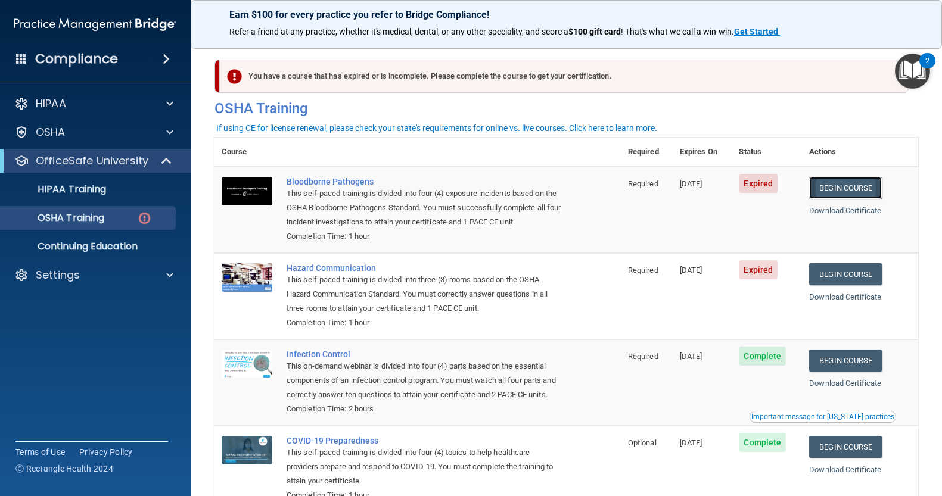
click at [845, 187] on link "Begin Course" at bounding box center [845, 188] width 73 height 22
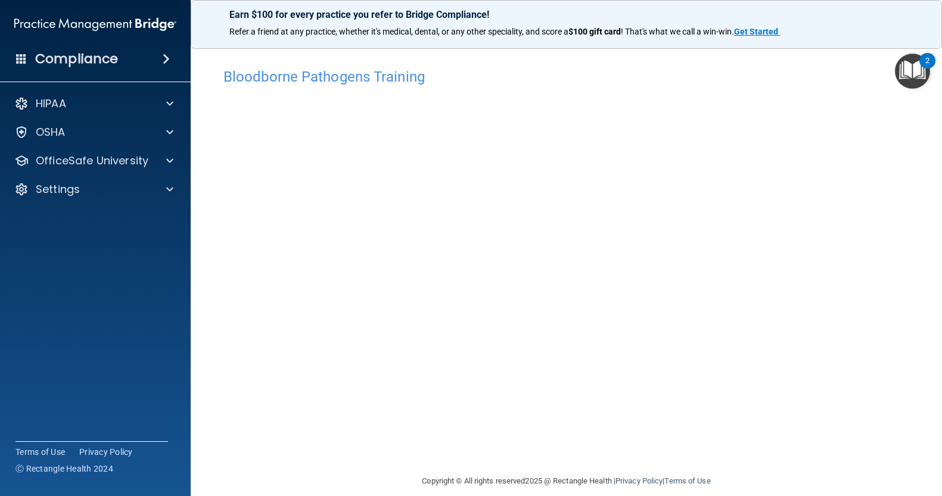
click at [328, 81] on h4 "Bloodborne Pathogens Training" at bounding box center [566, 76] width 686 height 15
click at [328, 80] on h4 "Bloodborne Pathogens Training" at bounding box center [566, 76] width 686 height 15
click at [920, 68] on img "Open Resource Center, 2 new notifications" at bounding box center [912, 71] width 35 height 35
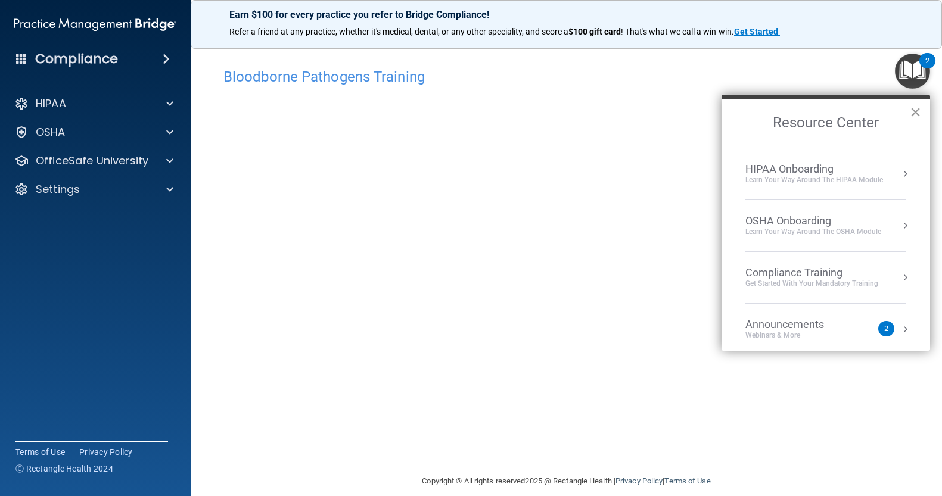
click at [914, 110] on button "×" at bounding box center [914, 111] width 11 height 19
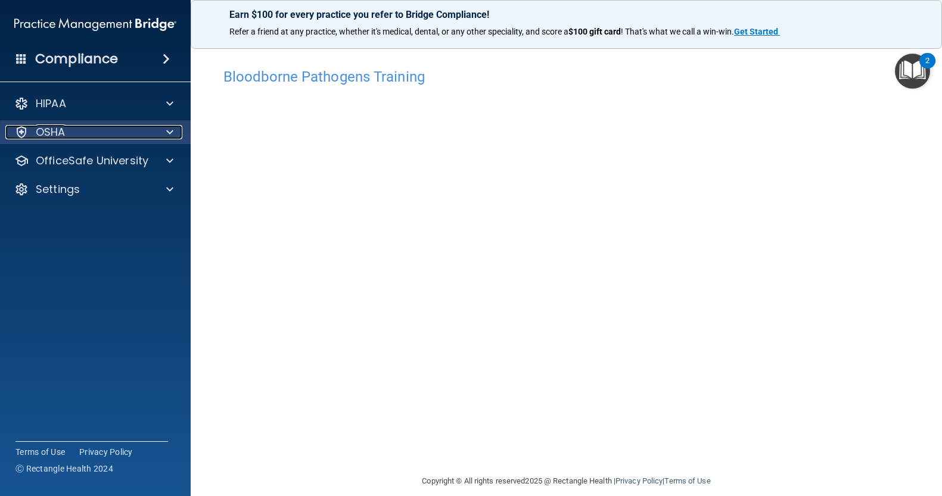
click at [148, 138] on div "OSHA" at bounding box center [79, 132] width 148 height 14
click at [170, 134] on span at bounding box center [169, 132] width 7 height 14
click at [172, 126] on span at bounding box center [169, 132] width 7 height 14
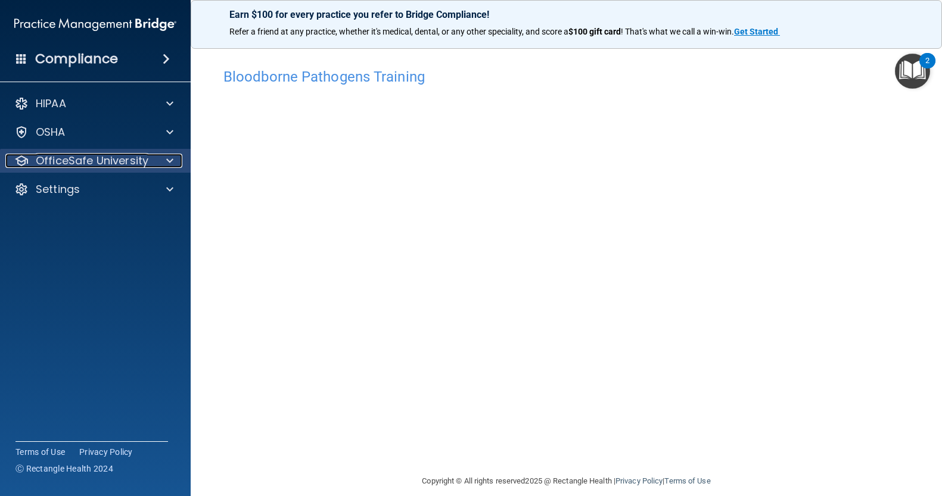
click at [158, 155] on div at bounding box center [168, 161] width 30 height 14
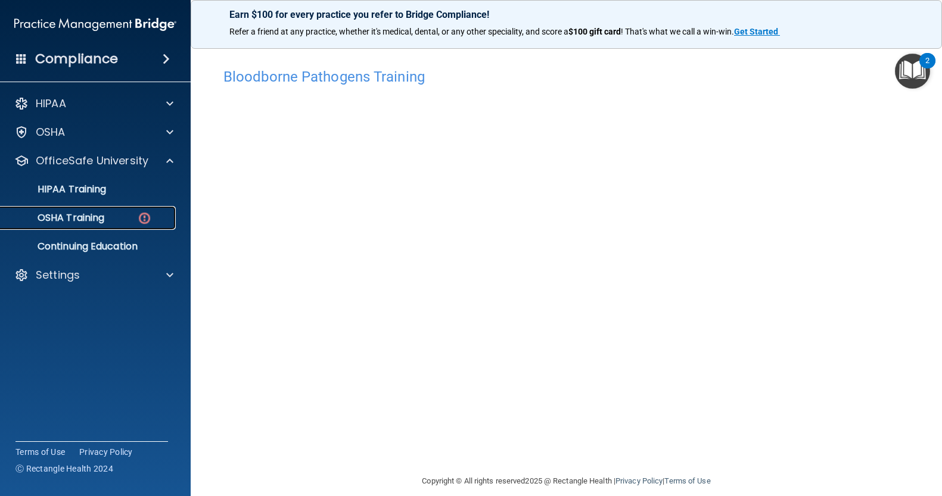
click at [142, 213] on img at bounding box center [144, 218] width 15 height 15
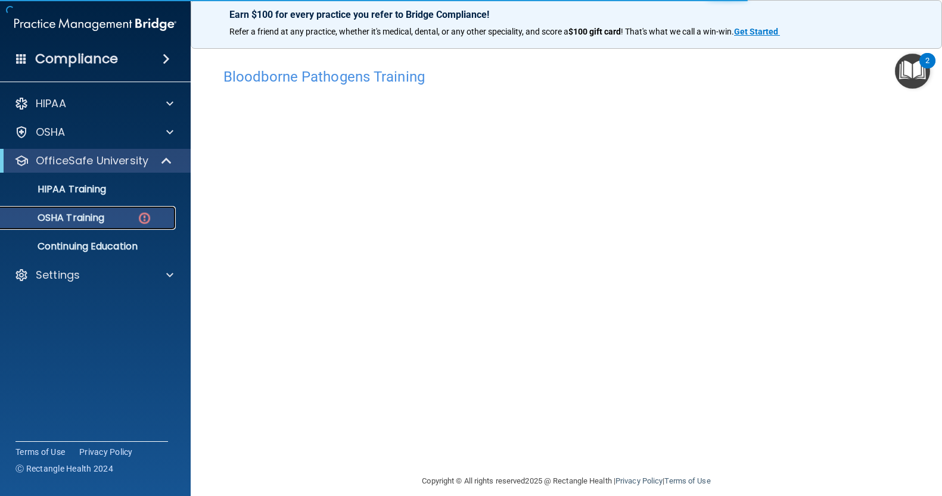
click at [142, 215] on img at bounding box center [144, 218] width 15 height 15
click at [142, 218] on img at bounding box center [144, 218] width 15 height 15
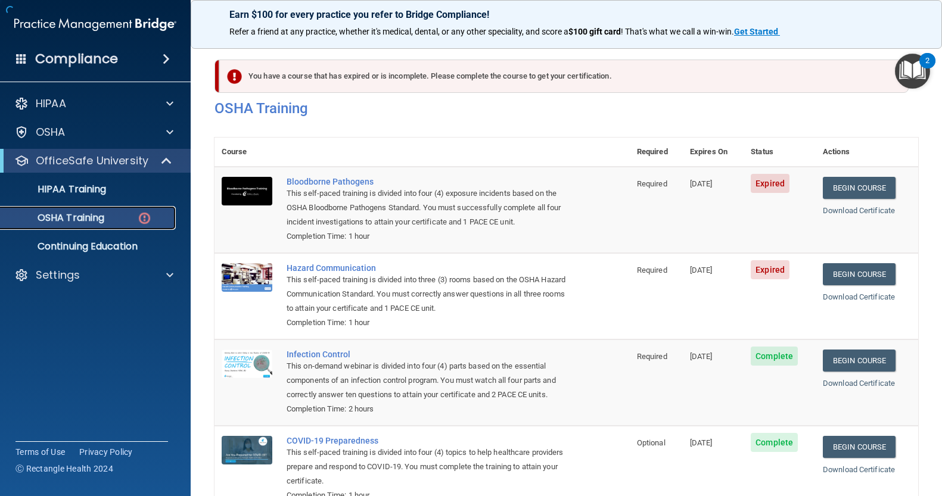
click at [145, 214] on img at bounding box center [144, 218] width 15 height 15
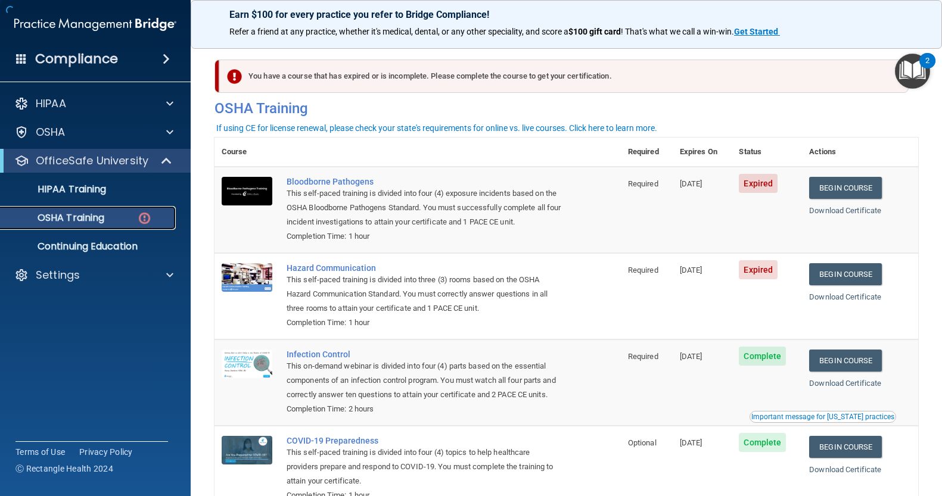
click at [145, 214] on img at bounding box center [144, 218] width 15 height 15
click at [829, 186] on link "Begin Course" at bounding box center [845, 188] width 73 height 22
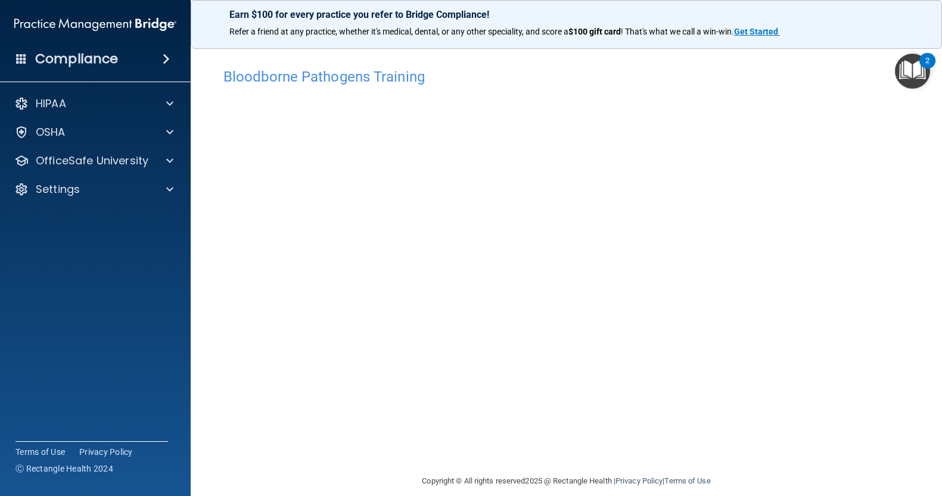
scroll to position [14, 0]
